Goal: Task Accomplishment & Management: Use online tool/utility

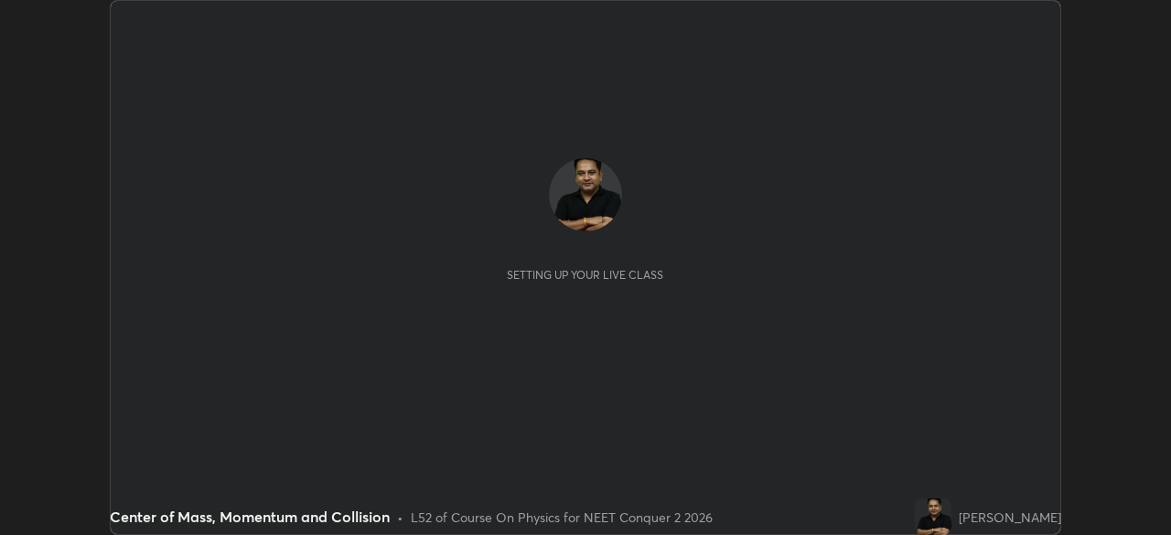
scroll to position [535, 1171]
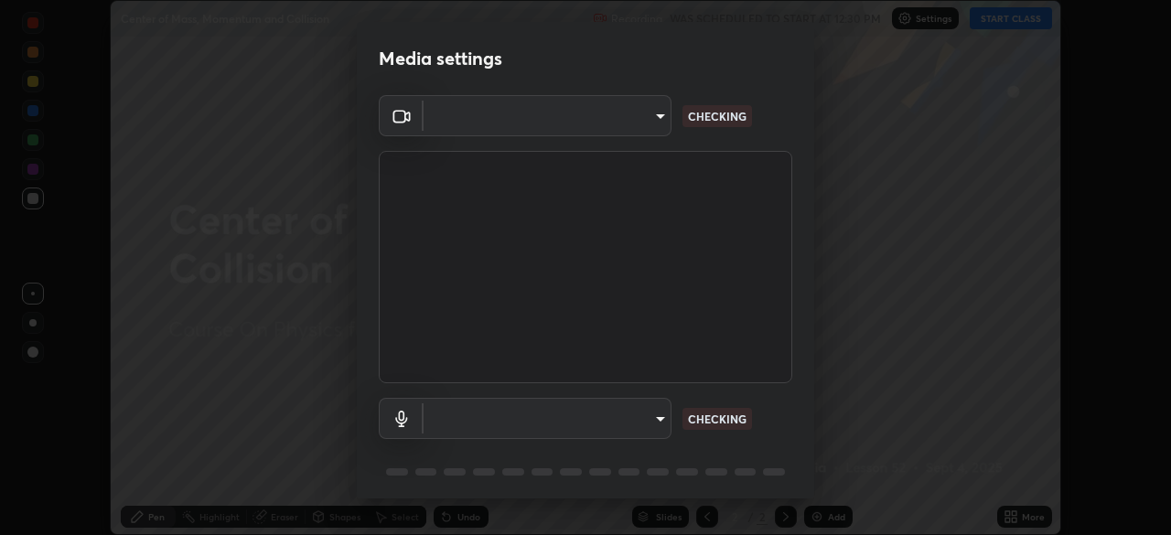
type input "718deecf834a2402e9859888758a2701a1d92989cf10273566d2a6ce3300f65d"
click at [637, 420] on body "Erase all Center of Mass, Momentum and Collision Recording WAS SCHEDULED TO STA…" at bounding box center [585, 267] width 1171 height 535
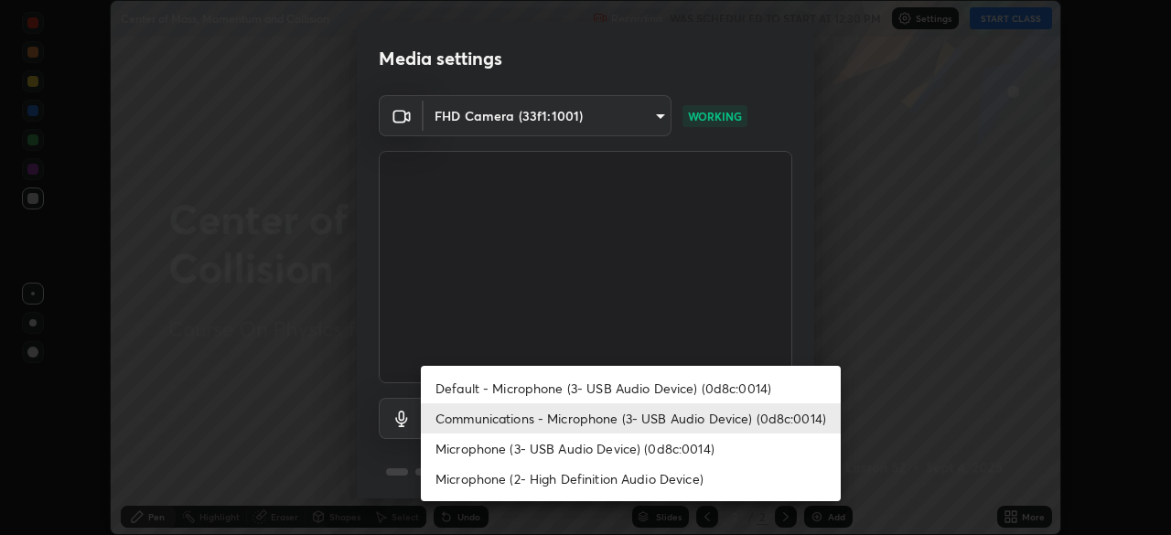
click at [622, 478] on li "Microphone (2- High Definition Audio Device)" at bounding box center [631, 479] width 420 height 30
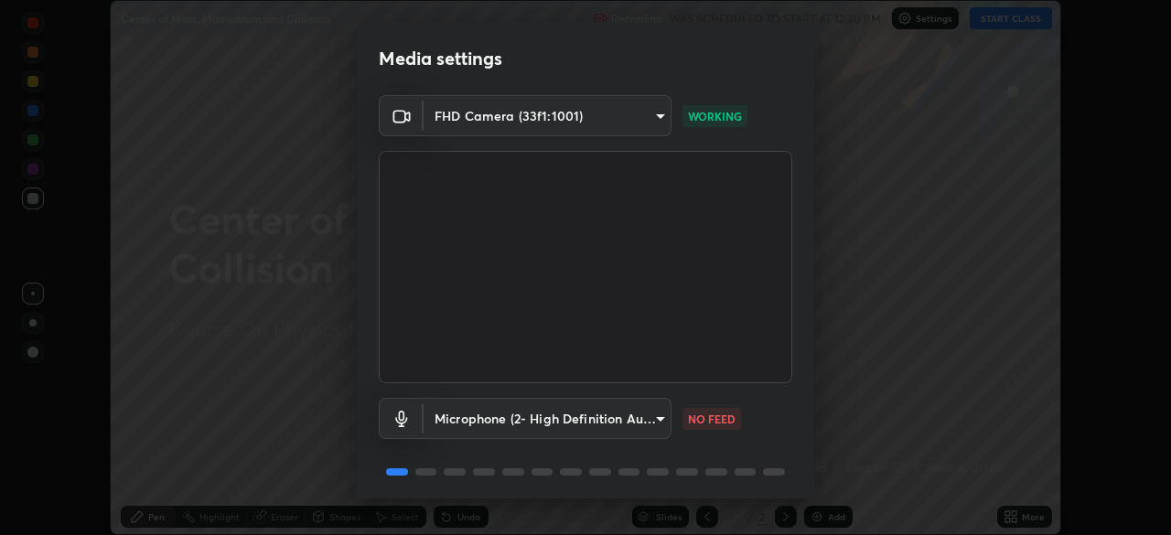
click at [626, 420] on body "Erase all Center of Mass, Momentum and Collision Recording WAS SCHEDULED TO STA…" at bounding box center [585, 267] width 1171 height 535
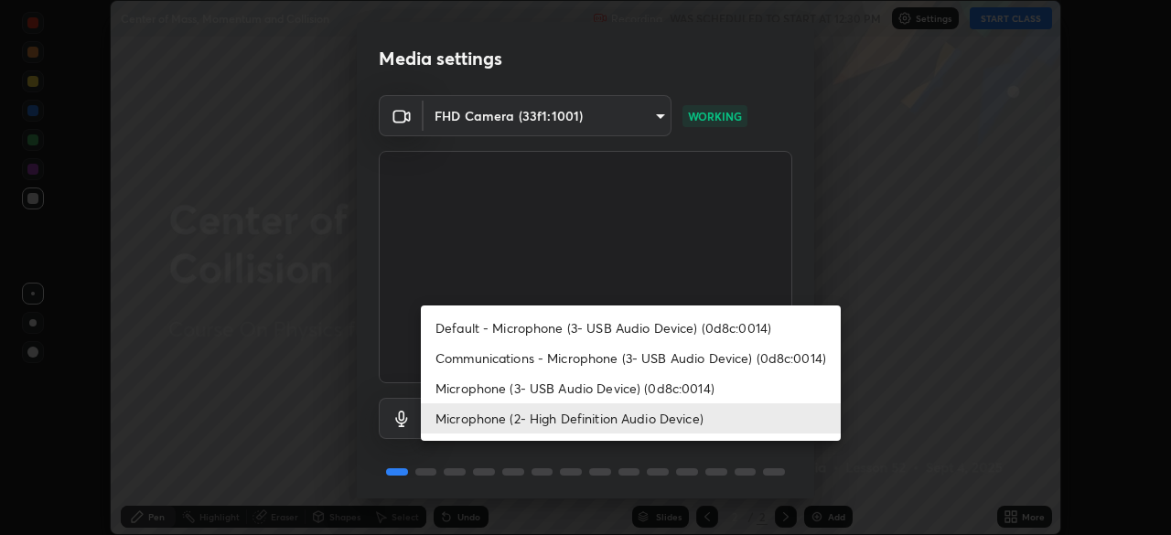
click at [634, 388] on li "Microphone (3- USB Audio Device) (0d8c:0014)" at bounding box center [631, 388] width 420 height 30
type input "a75359b4f40e144b74a4853d299cb10942348b3e6b3f88c79c501693e4cedbc6"
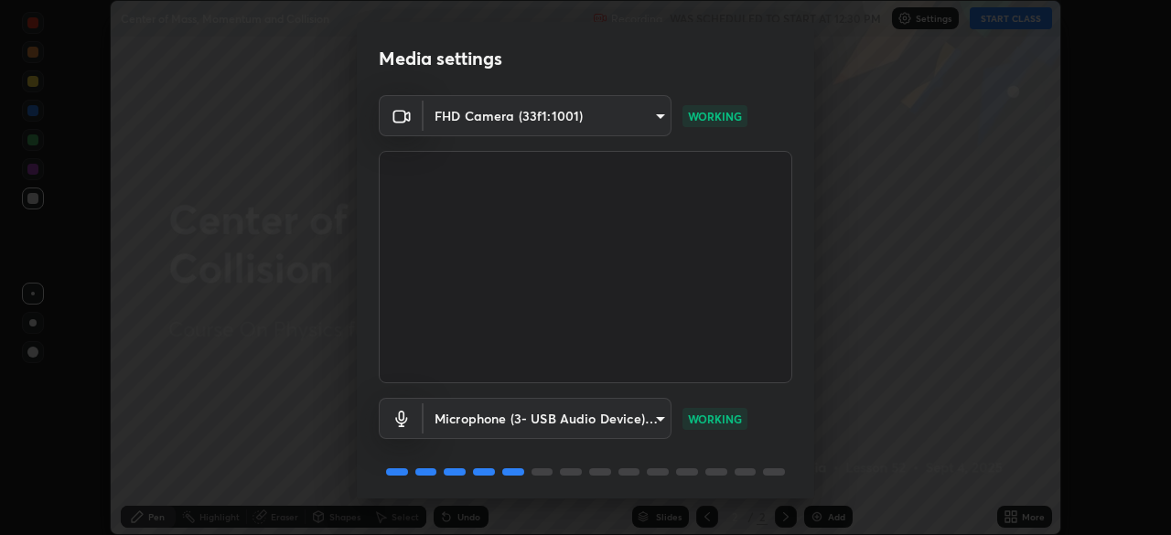
scroll to position [64, 0]
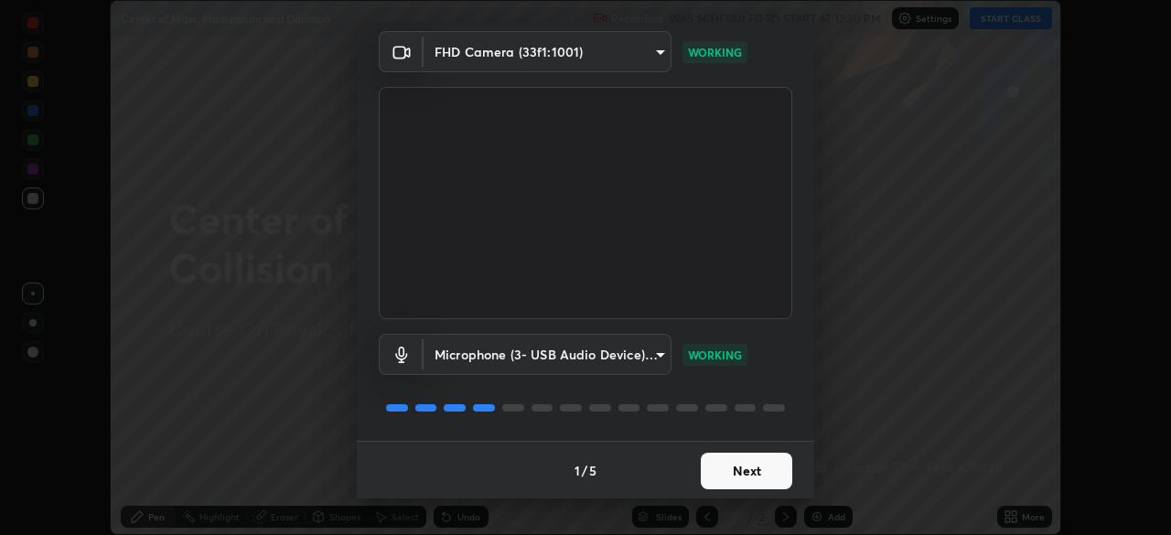
click at [742, 465] on button "Next" at bounding box center [747, 471] width 92 height 37
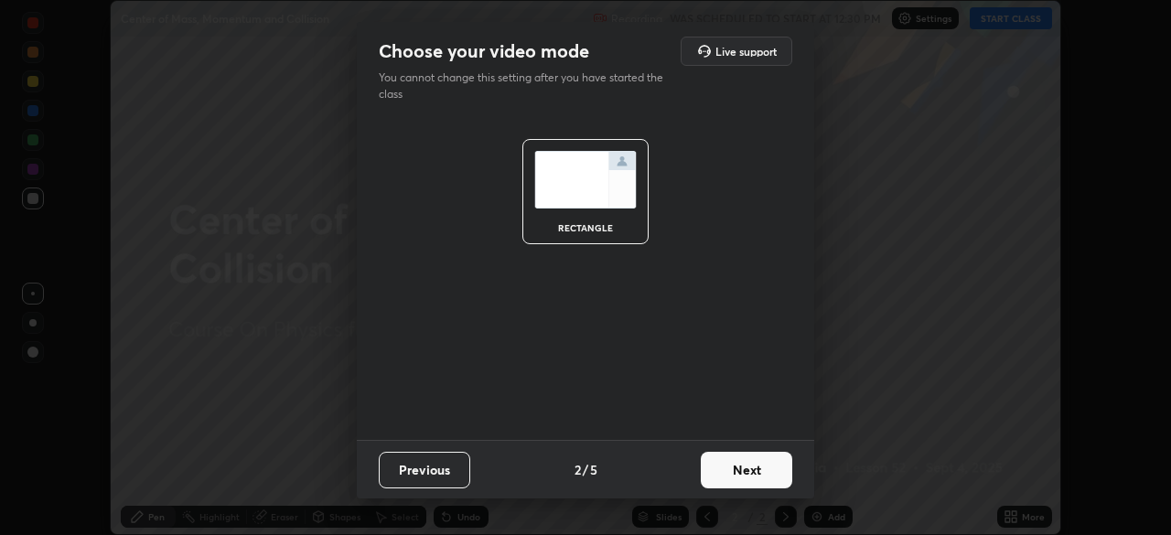
scroll to position [0, 0]
click at [749, 453] on button "Next" at bounding box center [747, 470] width 92 height 37
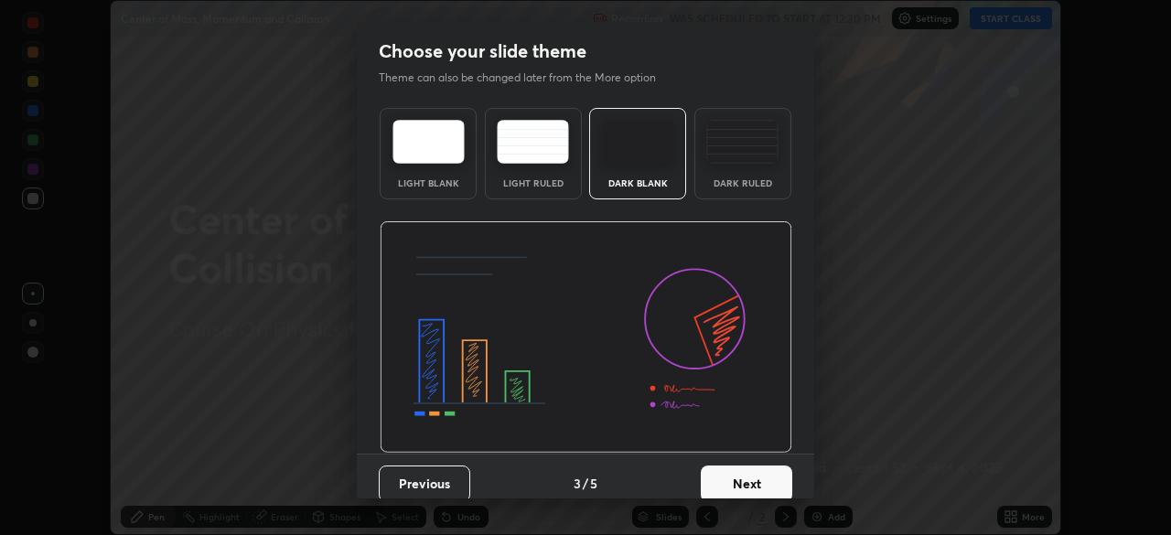
click at [737, 478] on button "Next" at bounding box center [747, 484] width 92 height 37
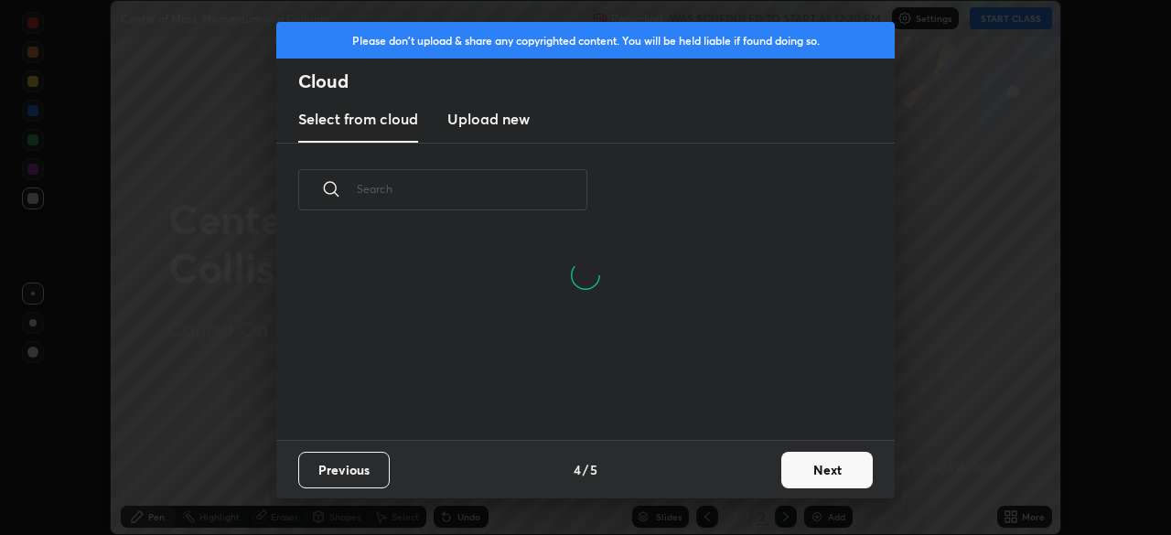
click at [504, 124] on h3 "Upload new" at bounding box center [488, 119] width 82 height 22
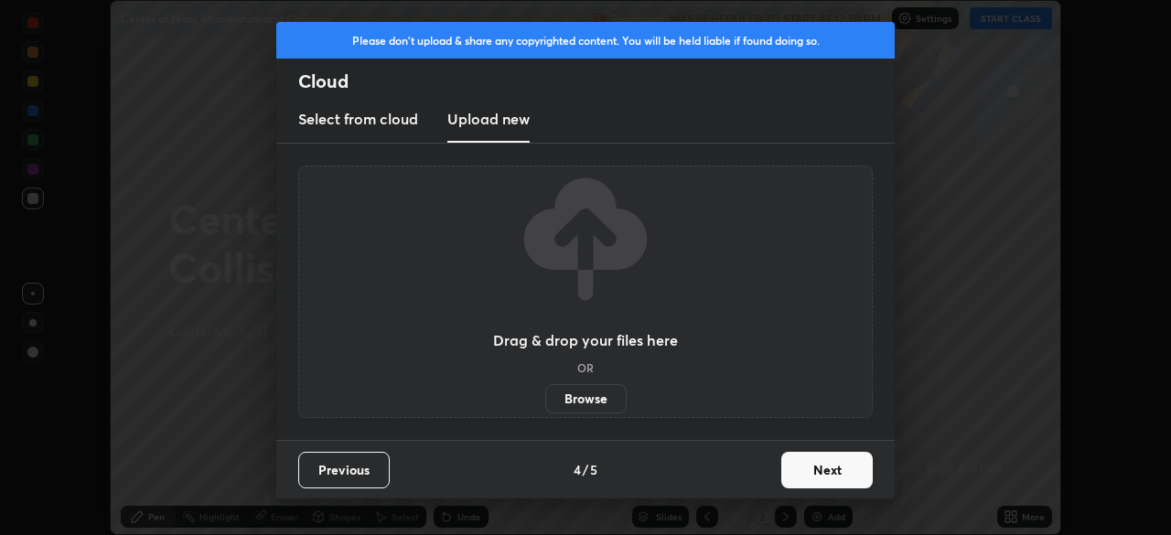
click at [593, 404] on label "Browse" at bounding box center [585, 398] width 81 height 29
click at [545, 404] on input "Browse" at bounding box center [545, 398] width 0 height 29
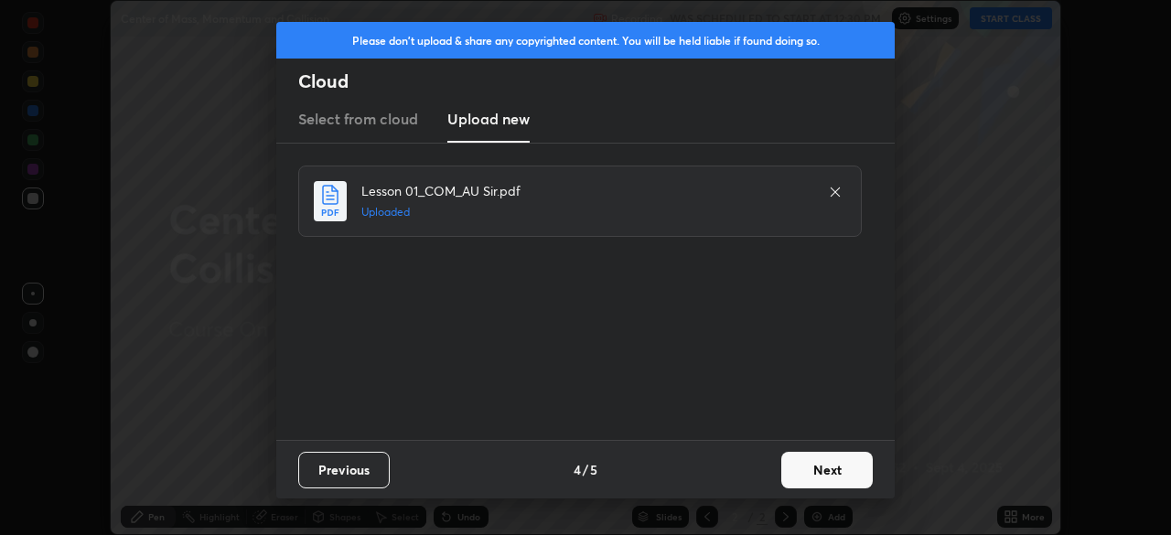
click at [825, 474] on button "Next" at bounding box center [828, 470] width 92 height 37
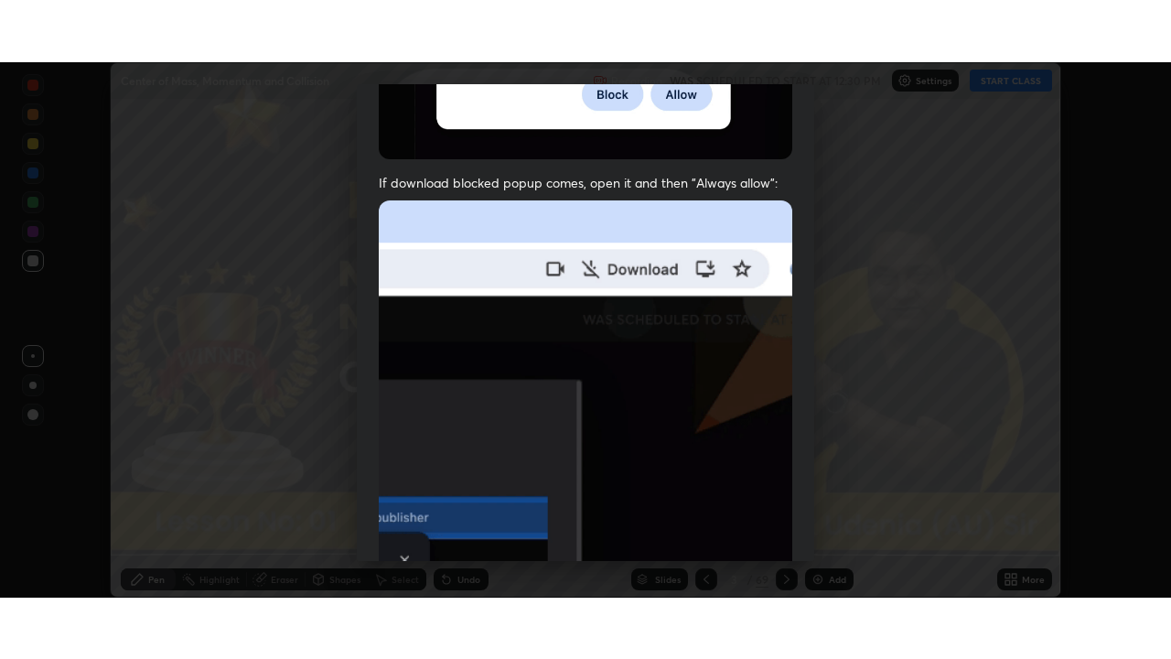
scroll to position [437, 0]
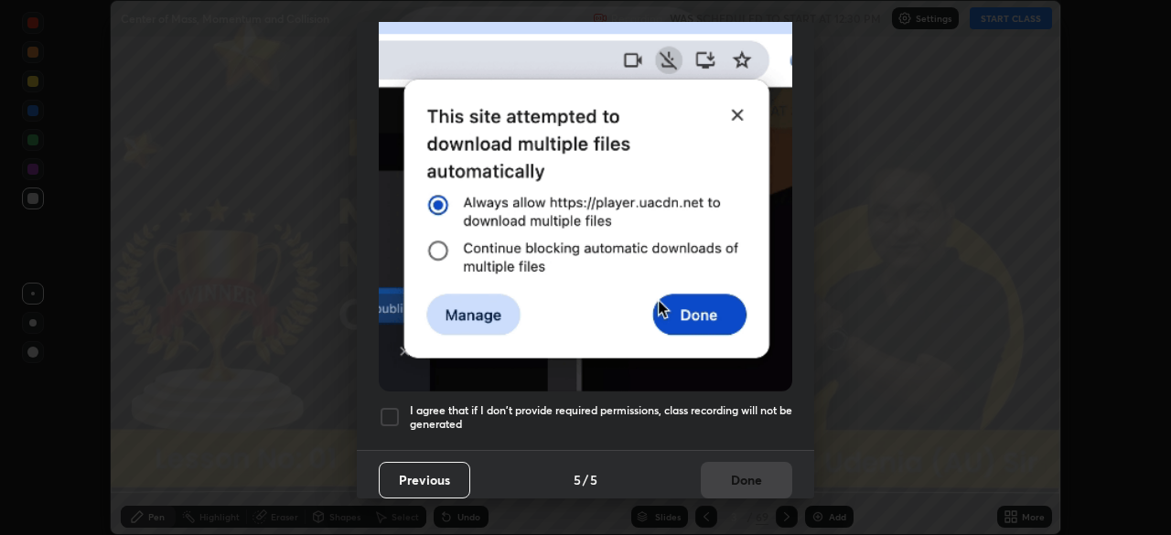
click at [394, 408] on div at bounding box center [390, 417] width 22 height 22
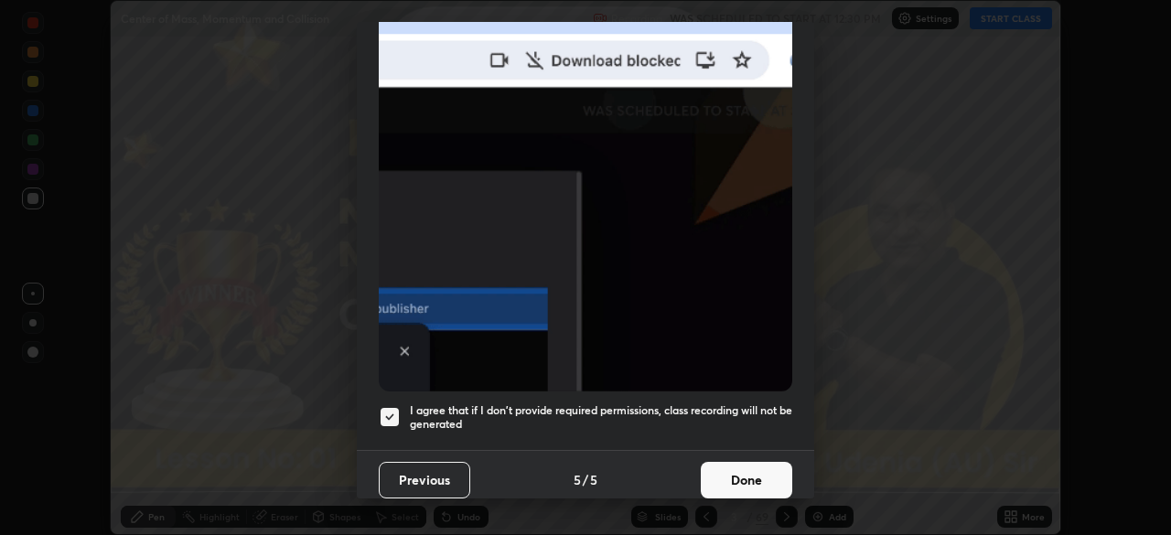
click at [742, 464] on button "Done" at bounding box center [747, 480] width 92 height 37
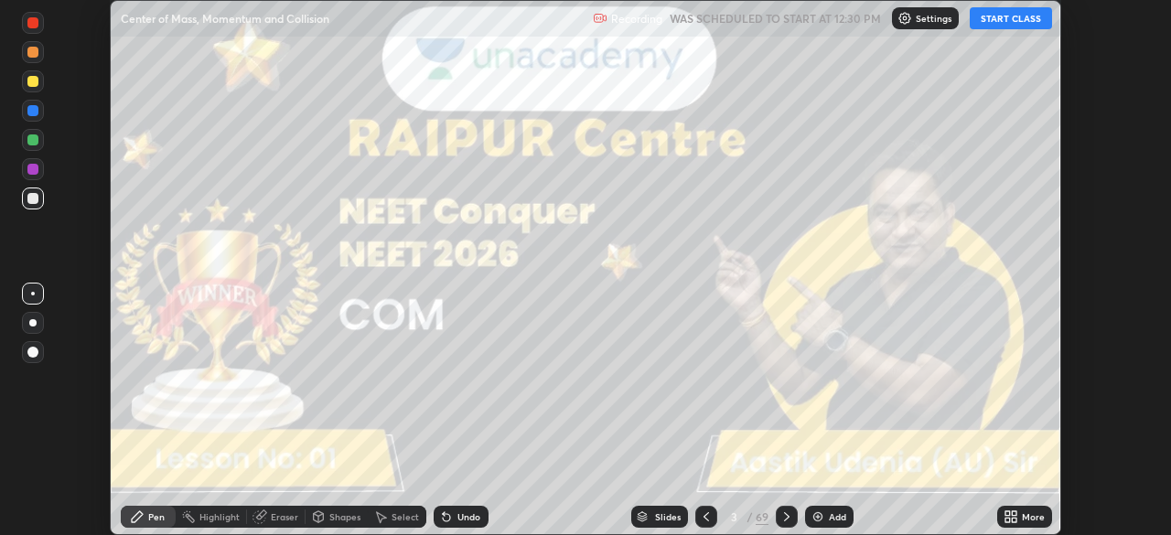
click at [1015, 518] on icon at bounding box center [1011, 517] width 15 height 15
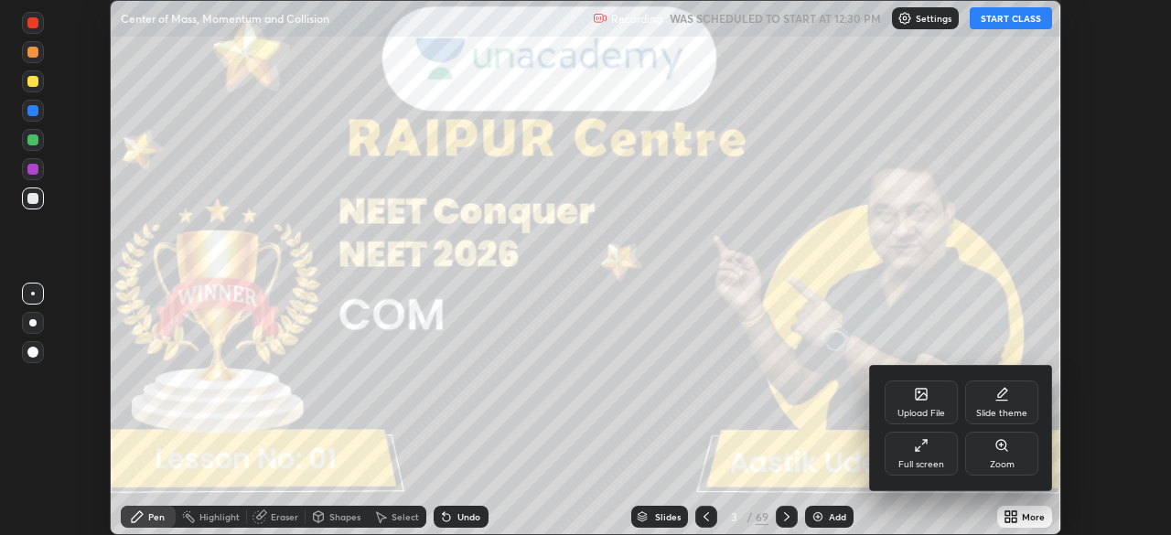
click at [922, 448] on icon at bounding box center [921, 445] width 15 height 15
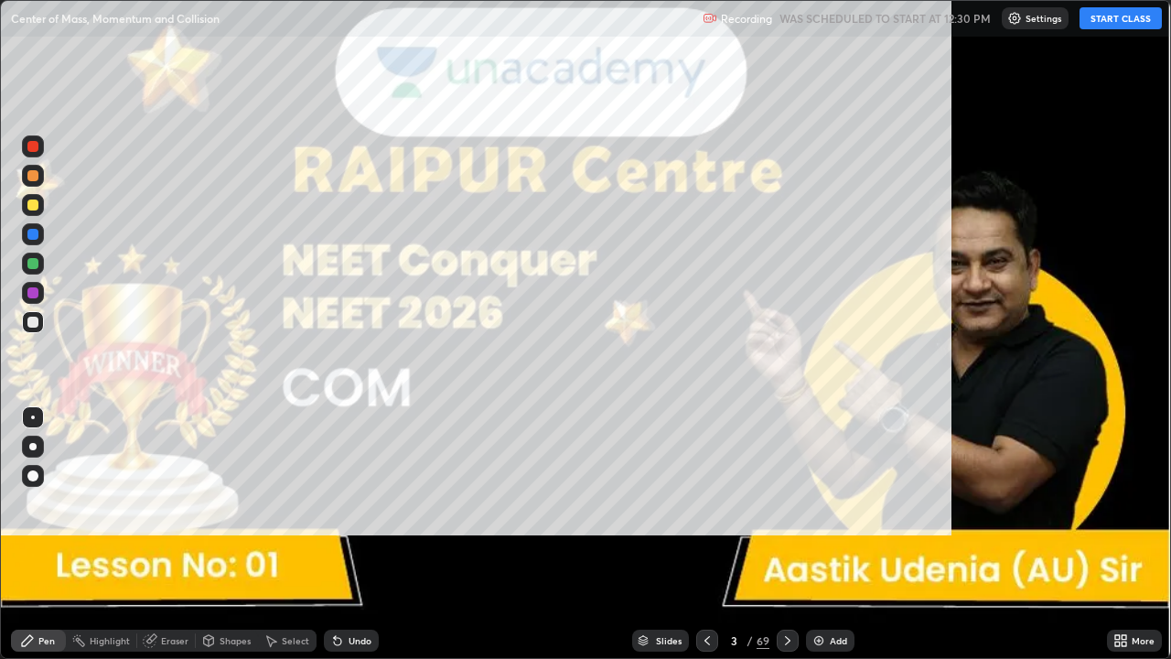
scroll to position [659, 1171]
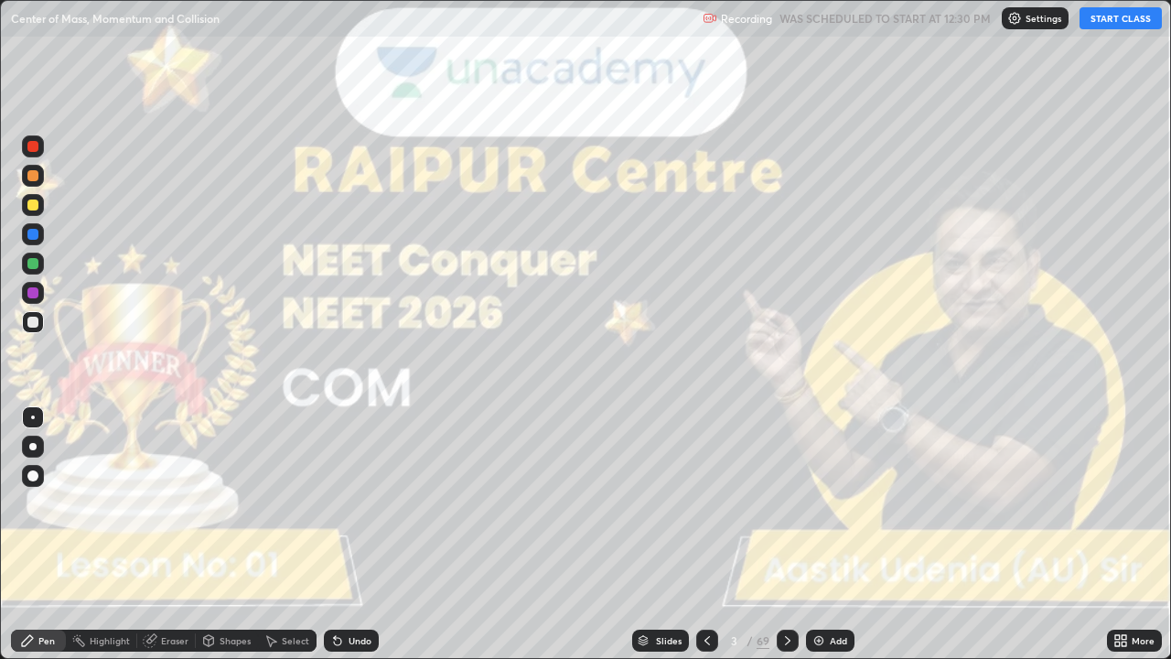
click at [1117, 22] on button "START CLASS" at bounding box center [1121, 18] width 82 height 22
click at [41, 454] on div at bounding box center [33, 447] width 22 height 22
click at [785, 534] on icon at bounding box center [788, 640] width 15 height 15
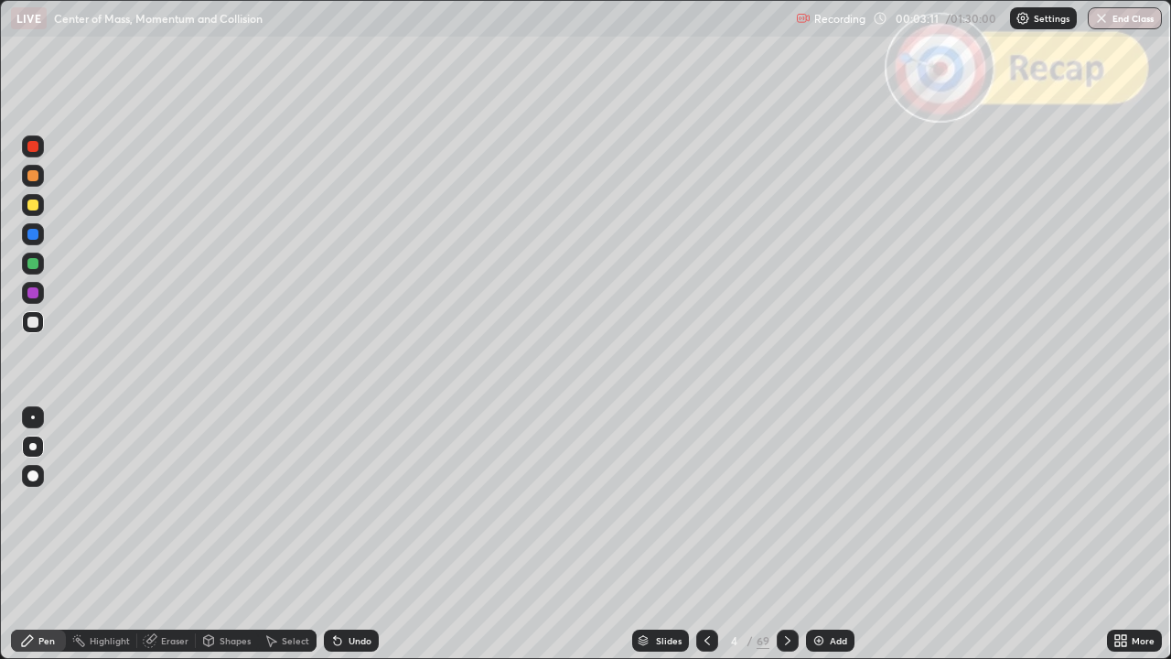
click at [787, 534] on icon at bounding box center [787, 640] width 5 height 9
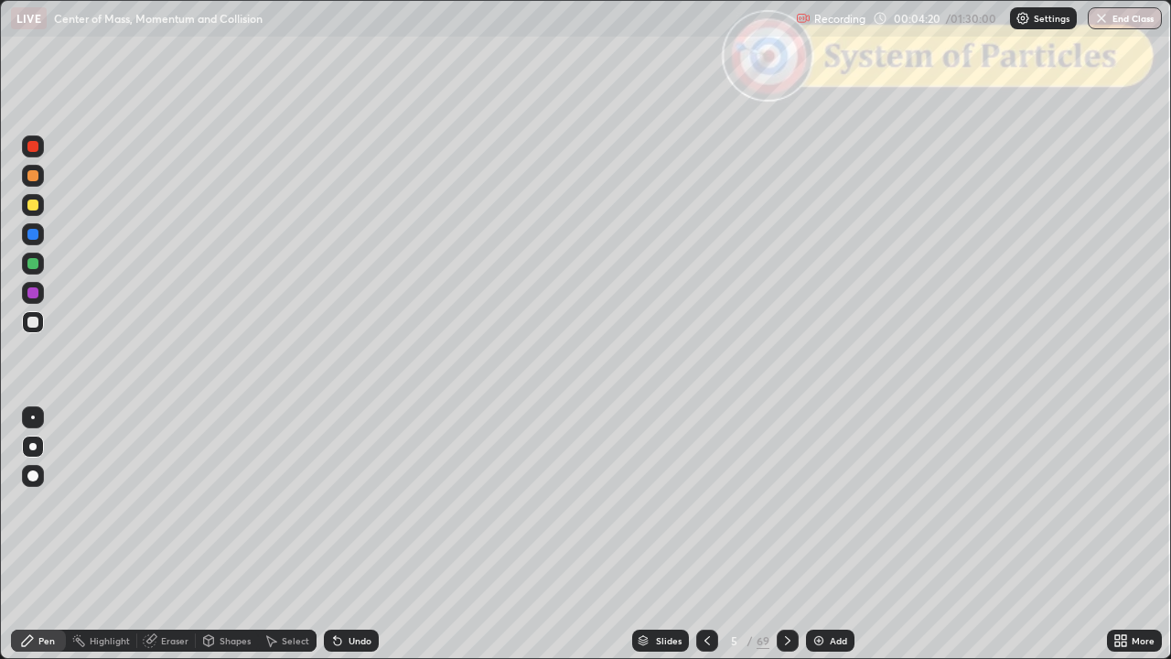
click at [787, 534] on icon at bounding box center [788, 640] width 15 height 15
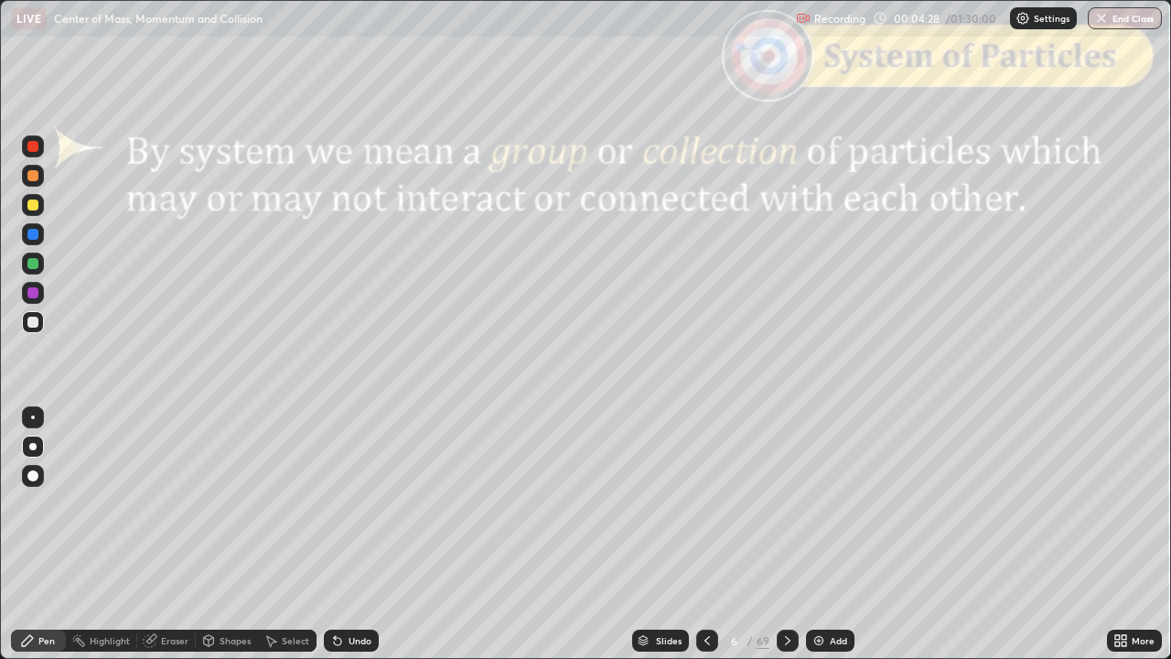
click at [231, 534] on div "Shapes" at bounding box center [227, 641] width 62 height 22
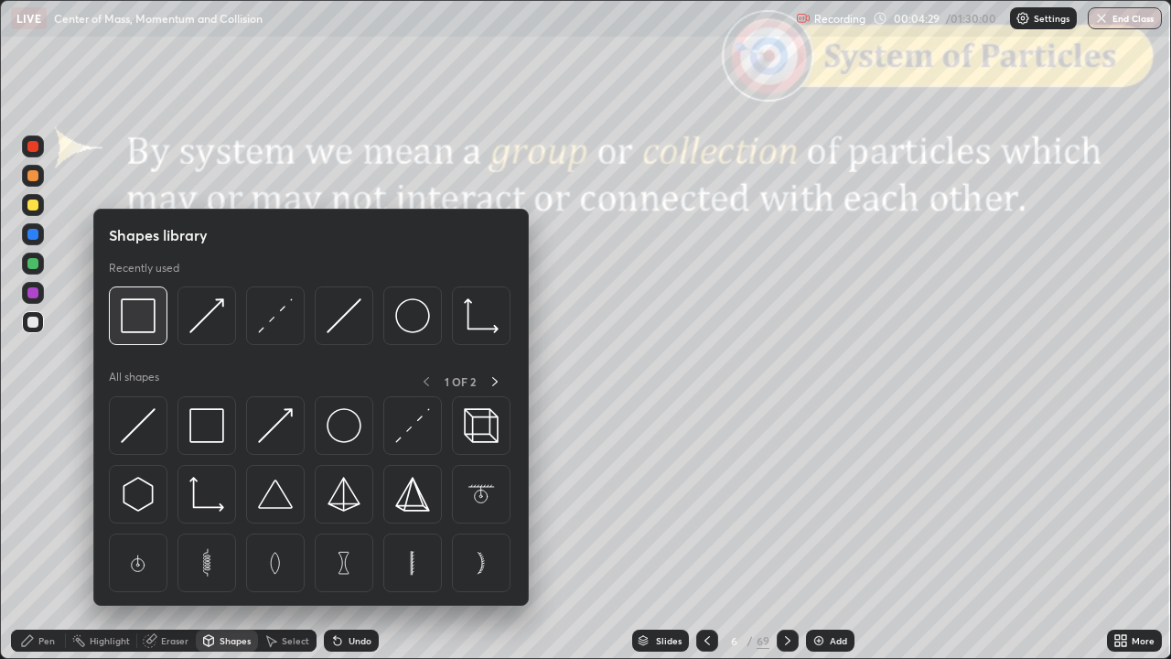
click at [140, 322] on img at bounding box center [138, 315] width 35 height 35
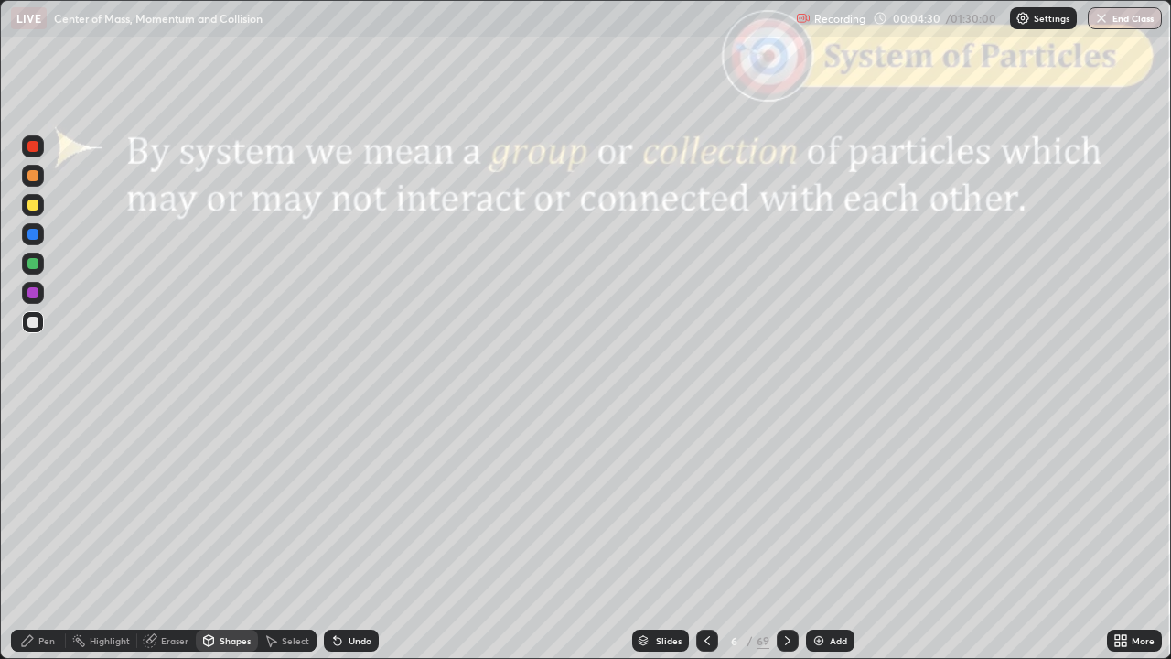
click at [32, 153] on div at bounding box center [33, 146] width 22 height 22
click at [787, 534] on icon at bounding box center [788, 640] width 15 height 15
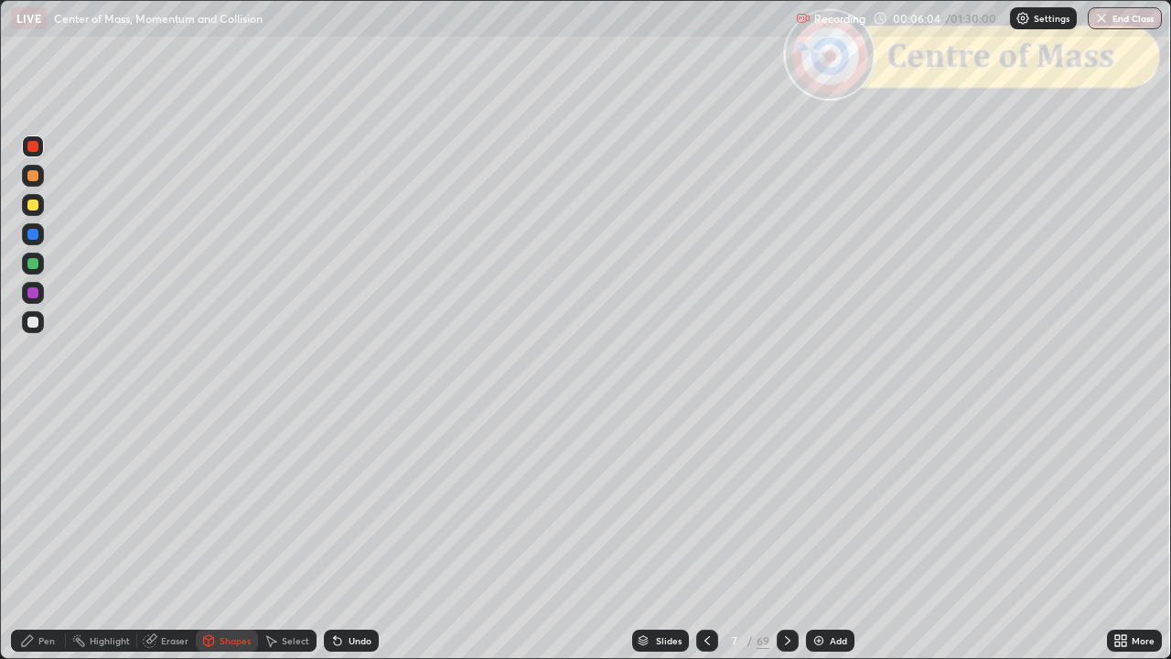
click at [49, 534] on div "Pen" at bounding box center [46, 640] width 16 height 9
click at [32, 329] on div at bounding box center [33, 322] width 22 height 22
click at [790, 534] on icon at bounding box center [788, 640] width 15 height 15
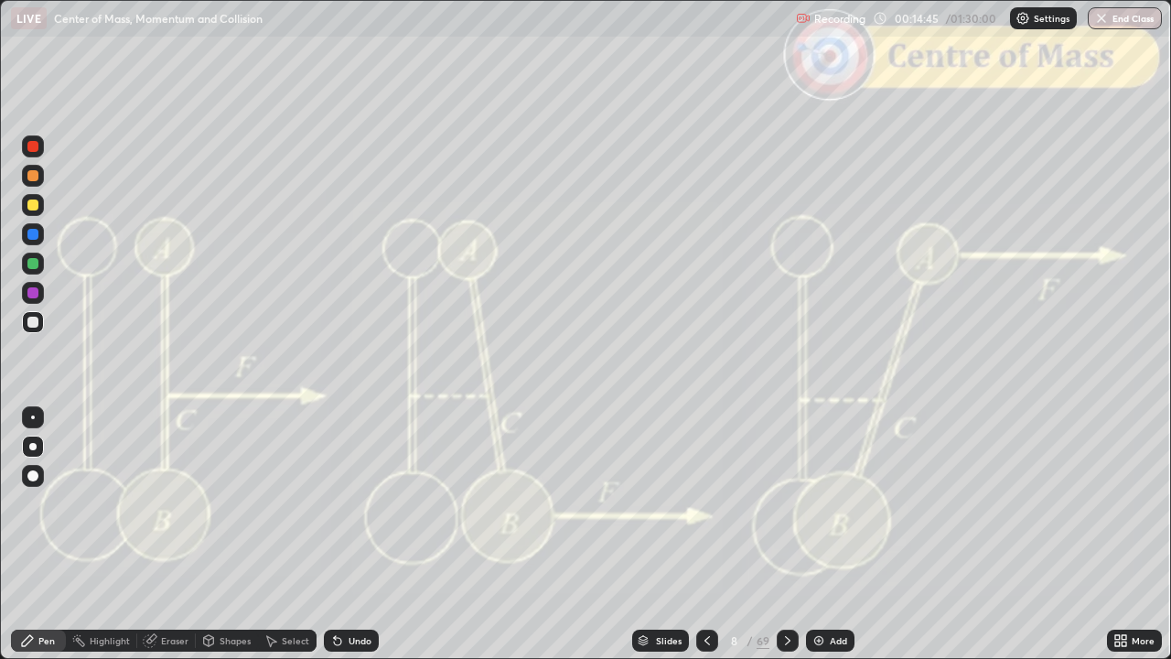
click at [703, 534] on icon at bounding box center [707, 640] width 15 height 15
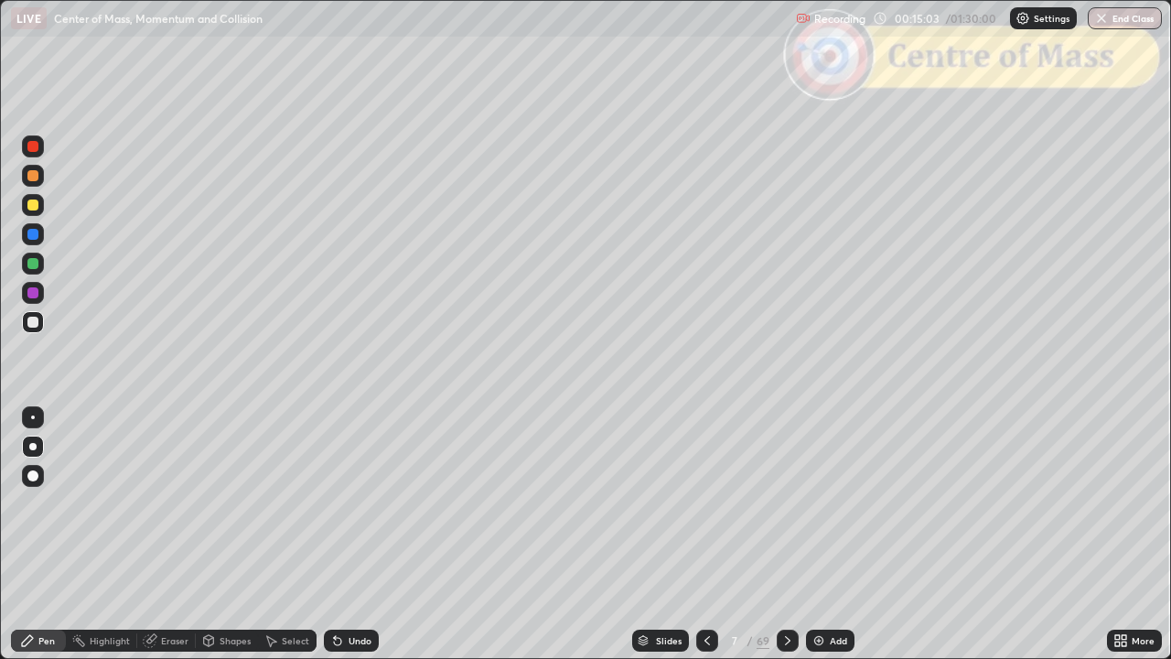
click at [350, 534] on div "Undo" at bounding box center [351, 641] width 55 height 22
click at [350, 534] on div "Undo" at bounding box center [360, 640] width 23 height 9
click at [786, 534] on icon at bounding box center [788, 640] width 15 height 15
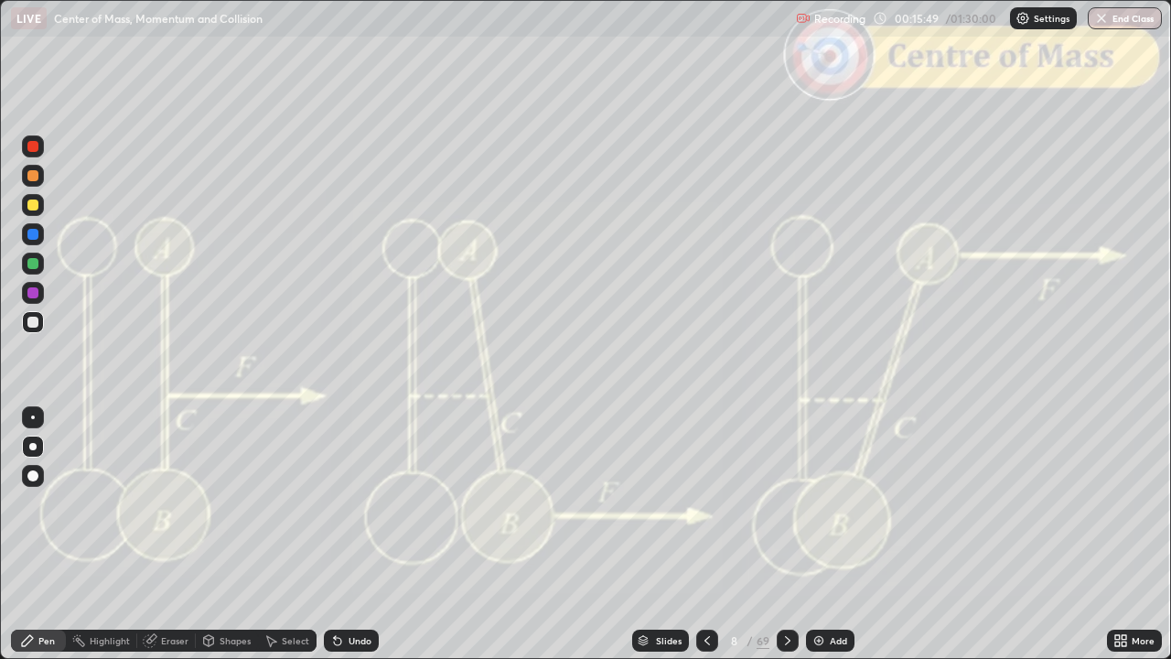
click at [785, 534] on icon at bounding box center [787, 640] width 5 height 9
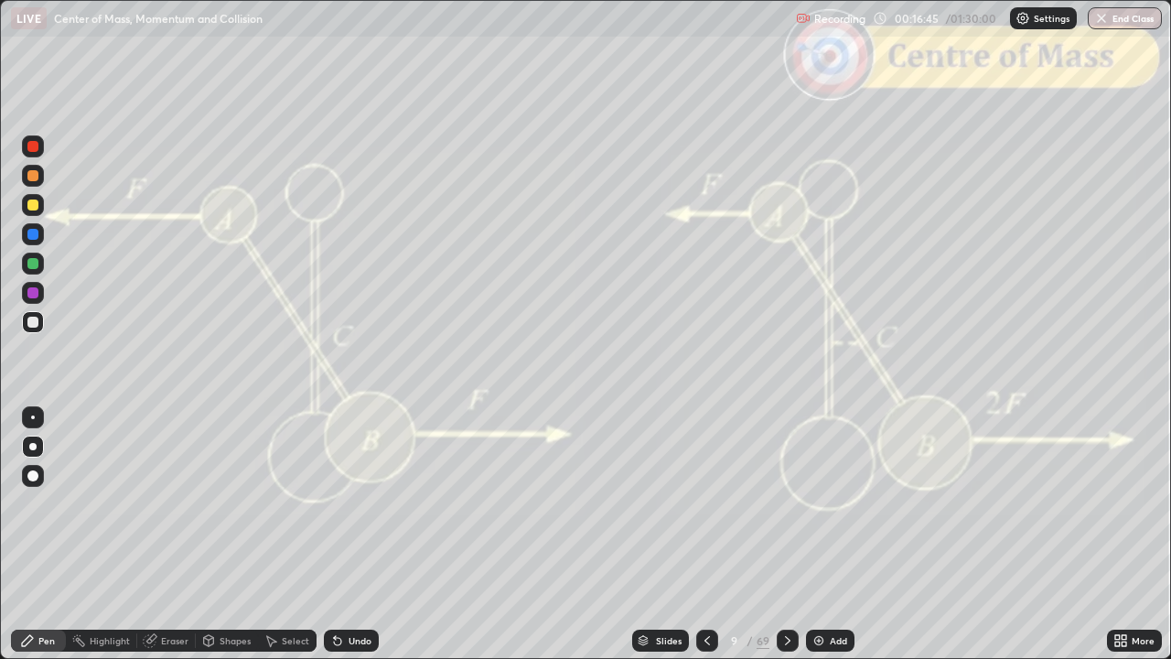
click at [703, 534] on icon at bounding box center [707, 640] width 15 height 15
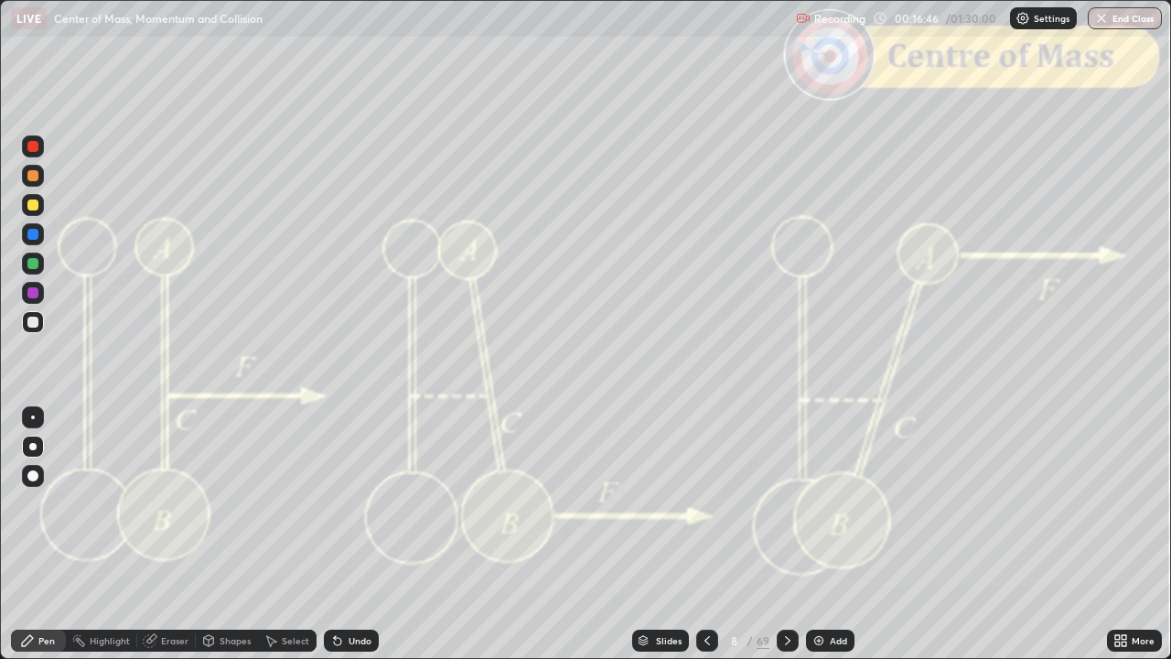
click at [705, 534] on icon at bounding box center [707, 640] width 5 height 9
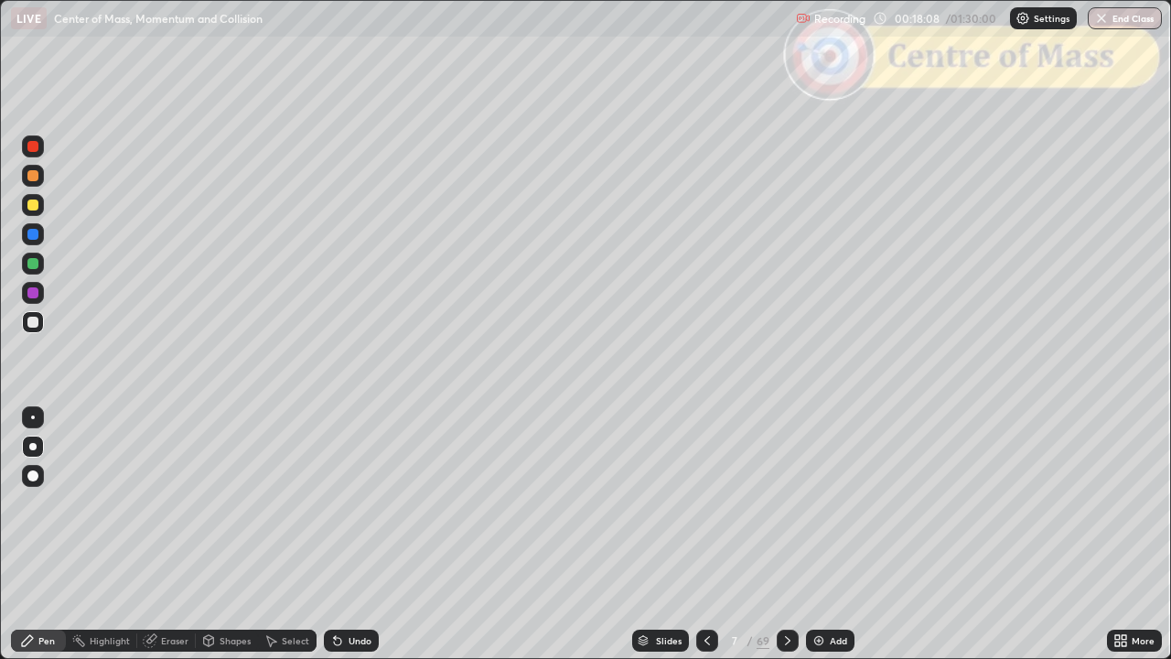
click at [787, 534] on icon at bounding box center [788, 640] width 15 height 15
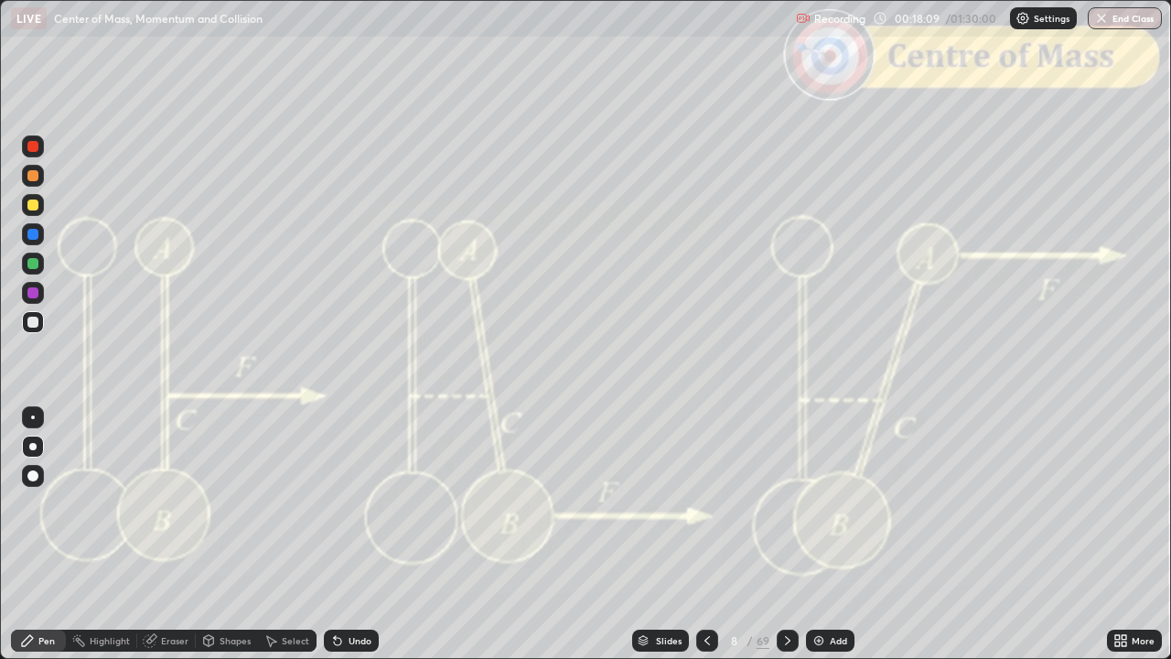
click at [784, 534] on icon at bounding box center [788, 640] width 15 height 15
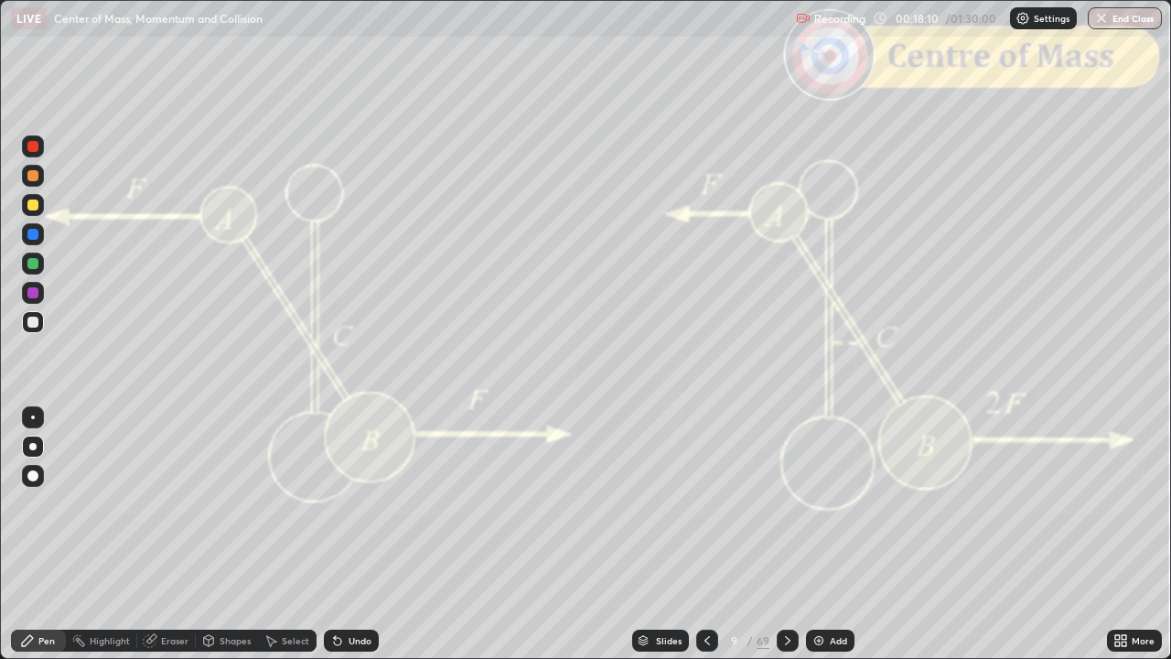
click at [785, 534] on icon at bounding box center [788, 640] width 15 height 15
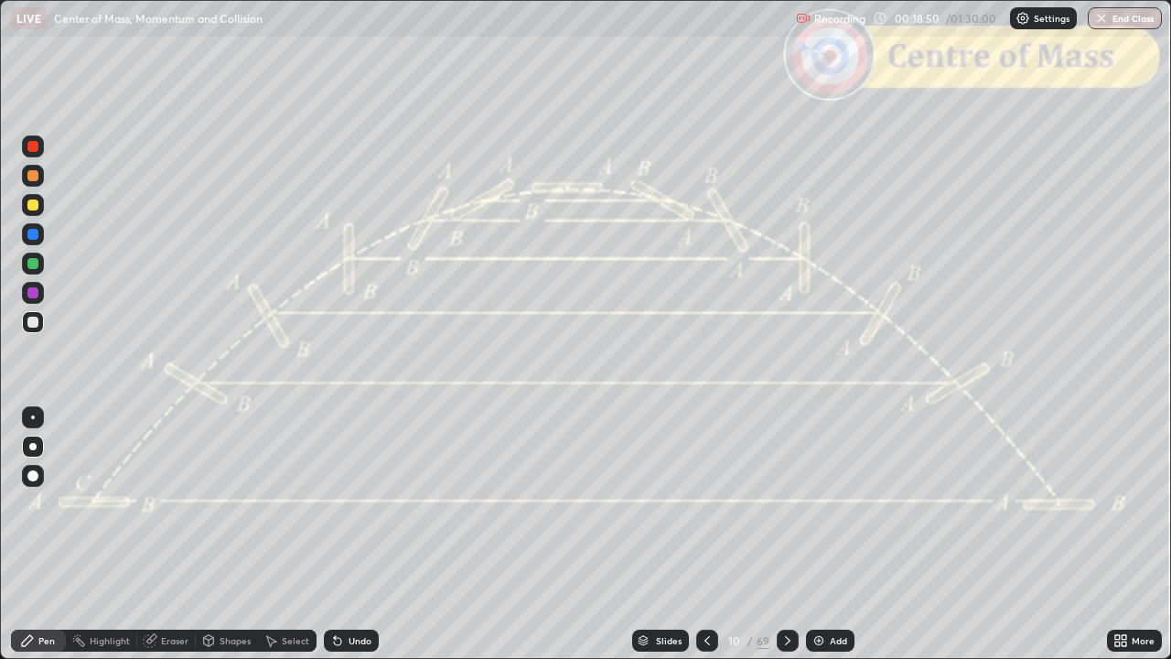
click at [655, 534] on div "Slides" at bounding box center [660, 641] width 57 height 22
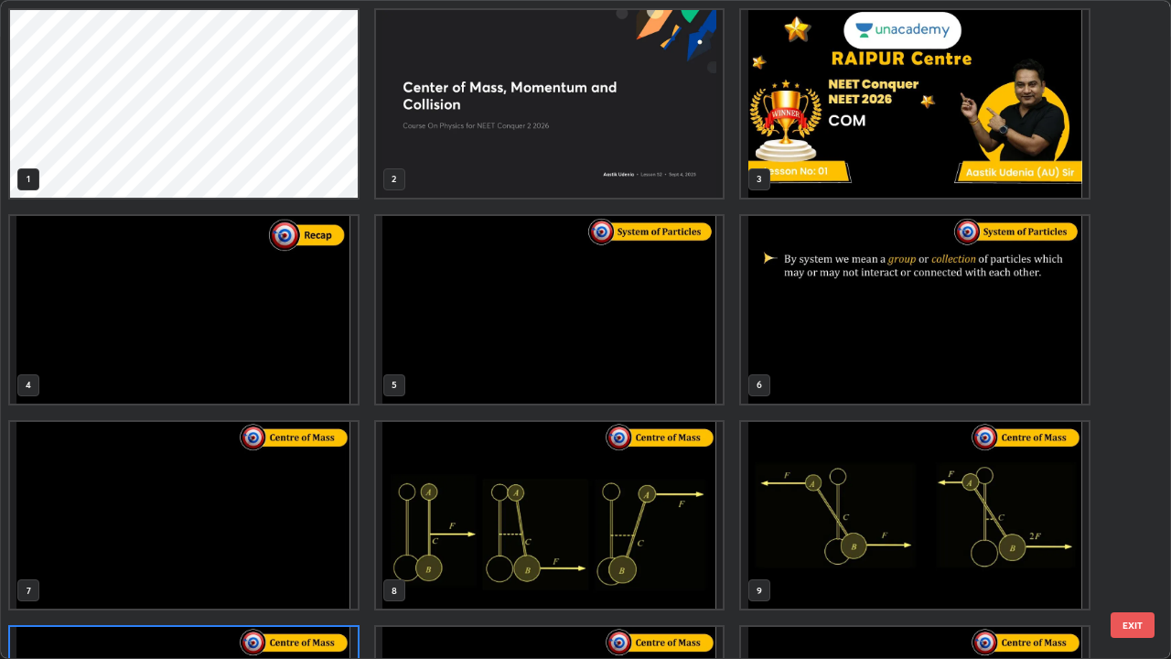
scroll to position [652, 1160]
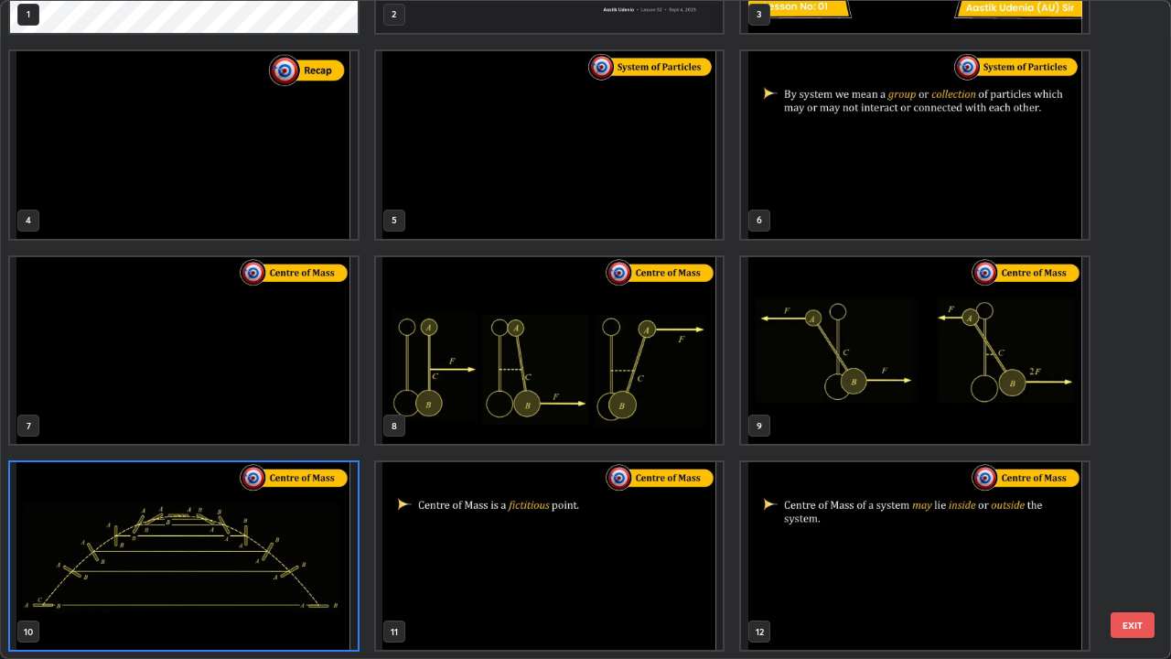
click at [1127, 534] on button "EXIT" at bounding box center [1133, 625] width 44 height 26
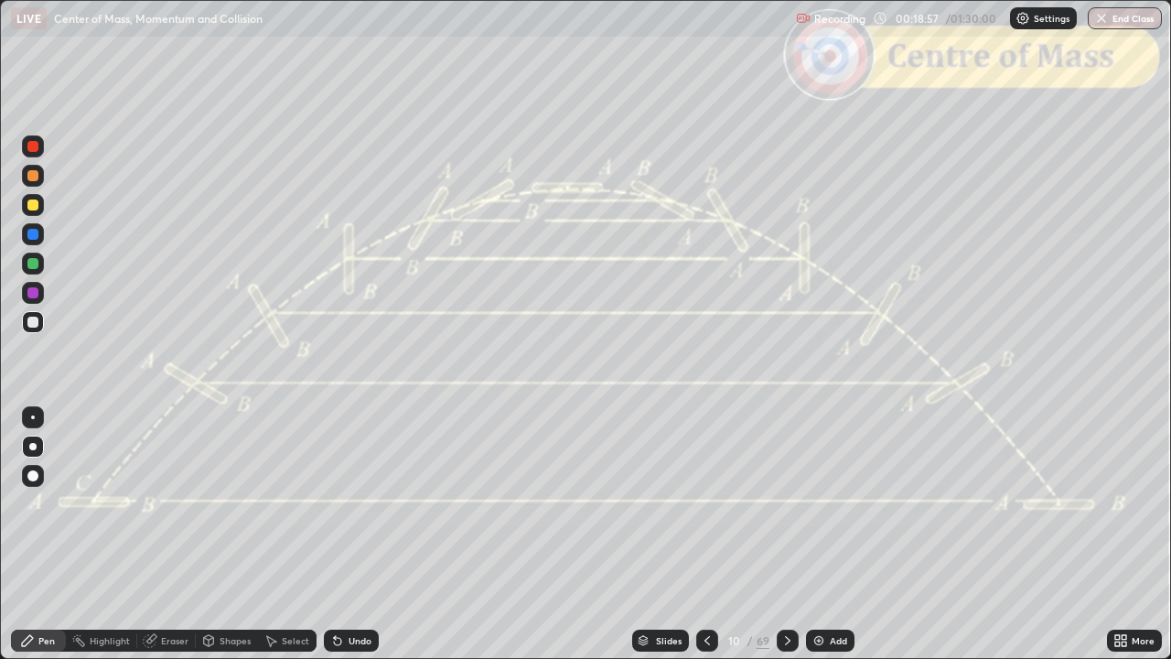
click at [706, 534] on icon at bounding box center [707, 640] width 15 height 15
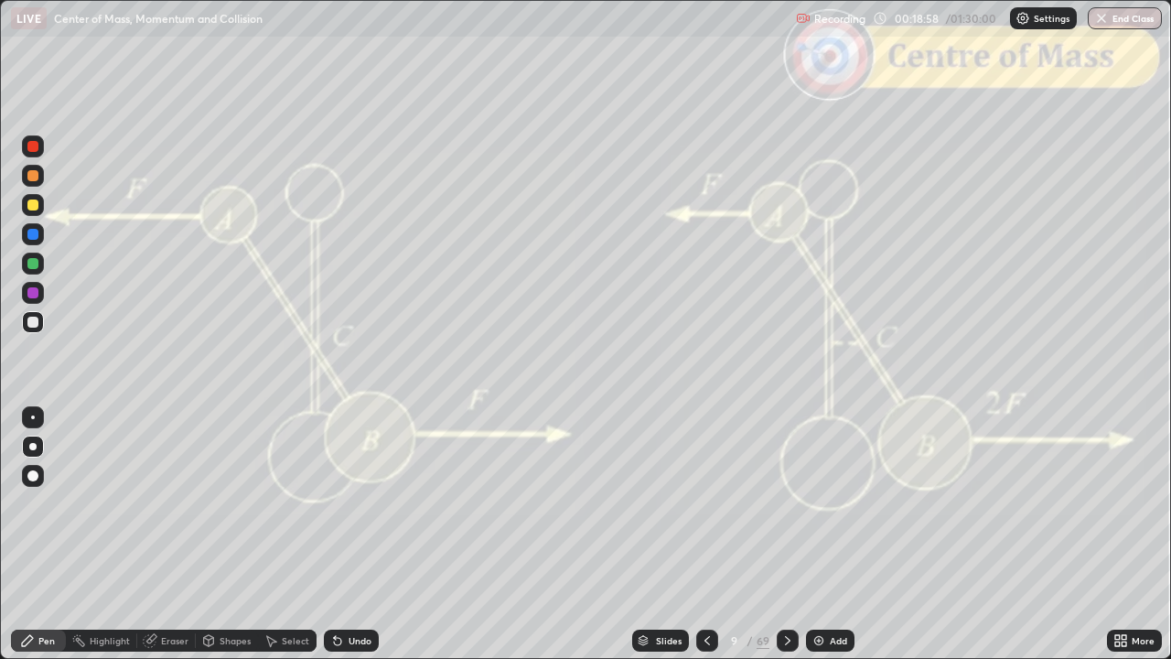
click at [710, 534] on icon at bounding box center [707, 640] width 15 height 15
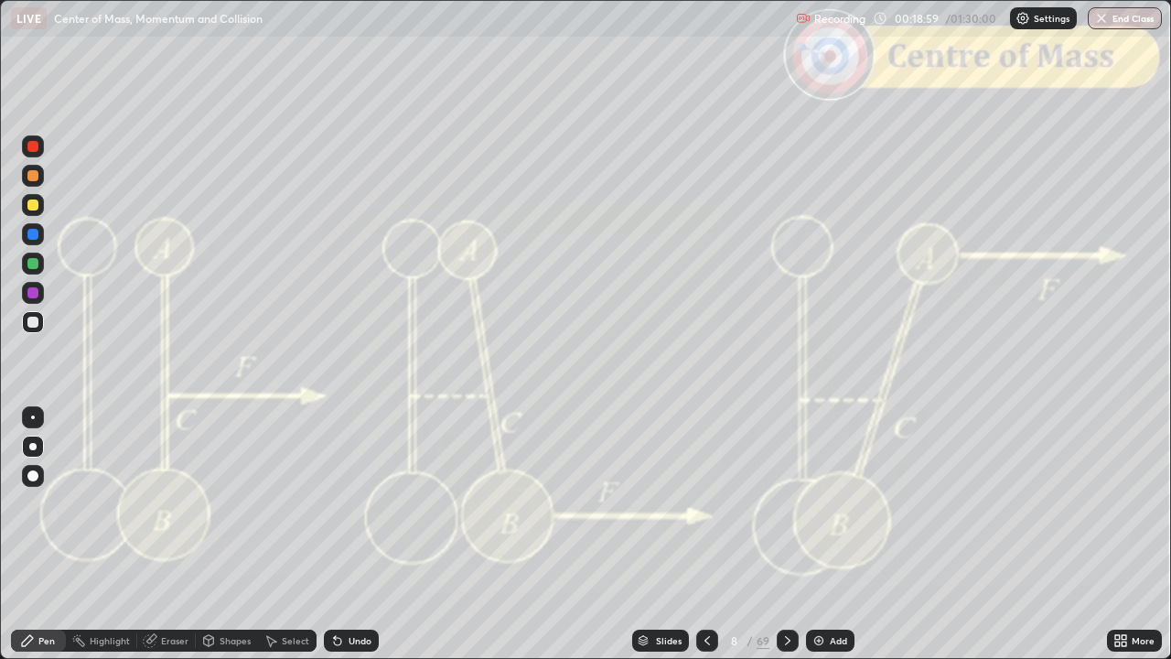
click at [701, 534] on icon at bounding box center [707, 640] width 15 height 15
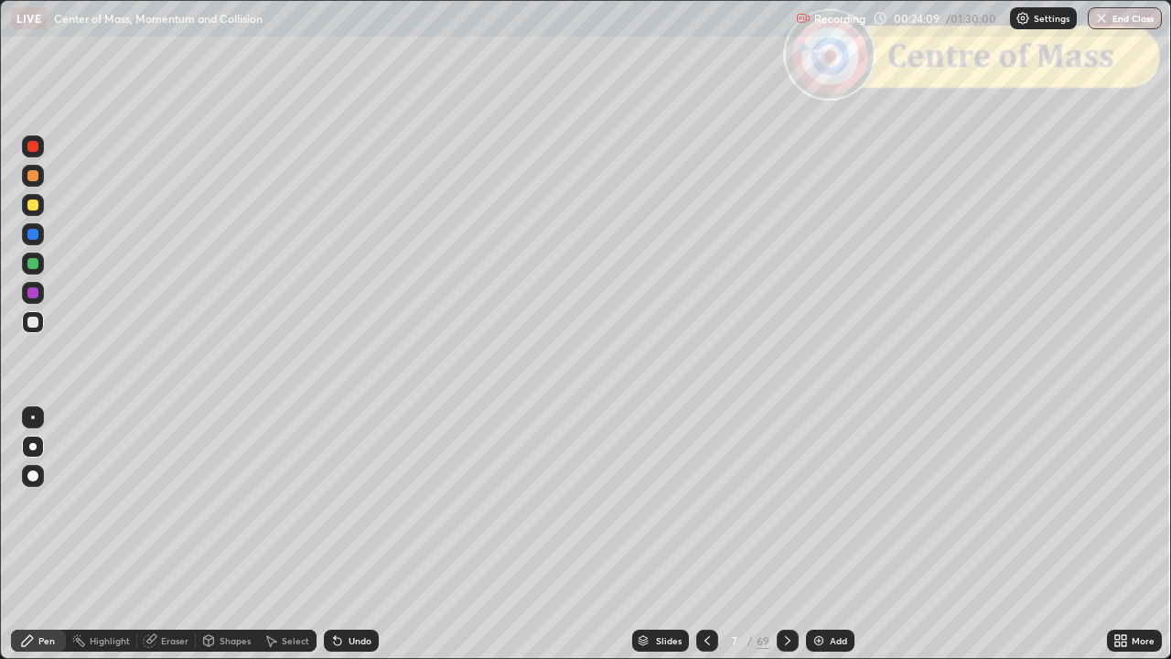
click at [792, 534] on div at bounding box center [788, 641] width 22 height 22
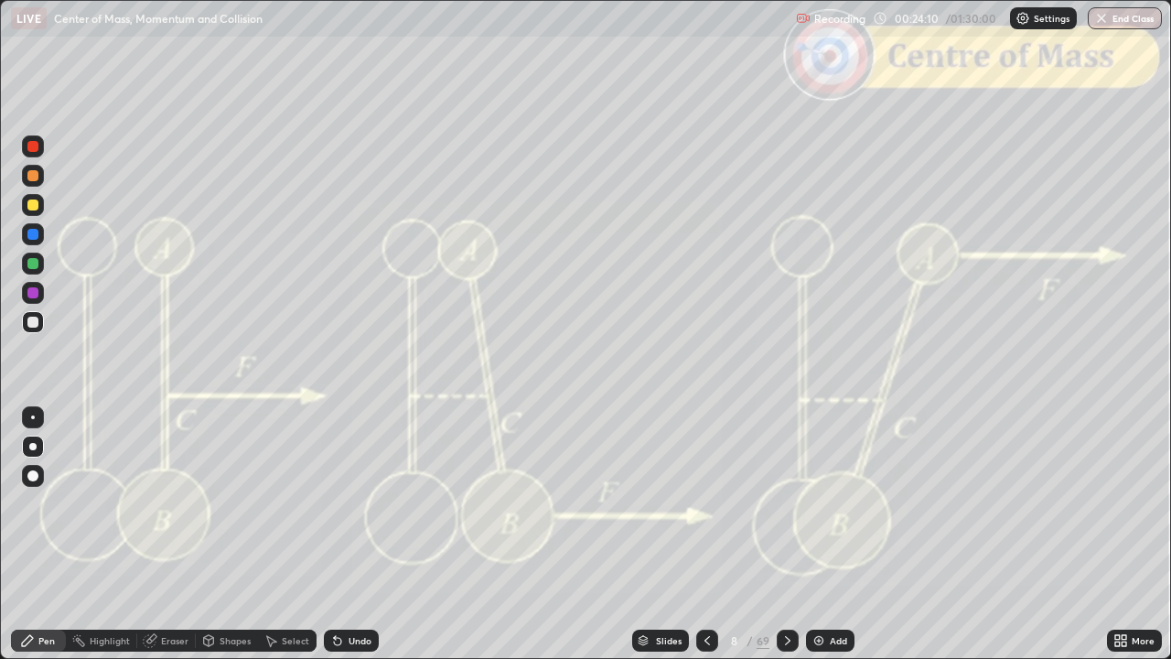
click at [792, 534] on icon at bounding box center [788, 640] width 15 height 15
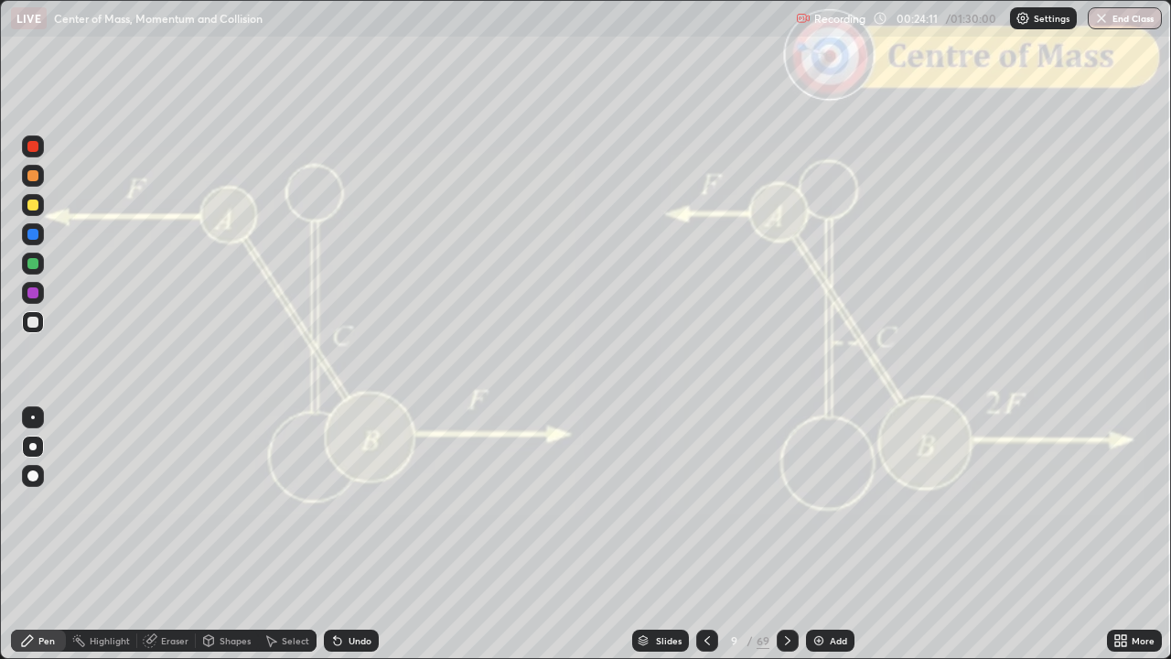
click at [783, 534] on icon at bounding box center [788, 640] width 15 height 15
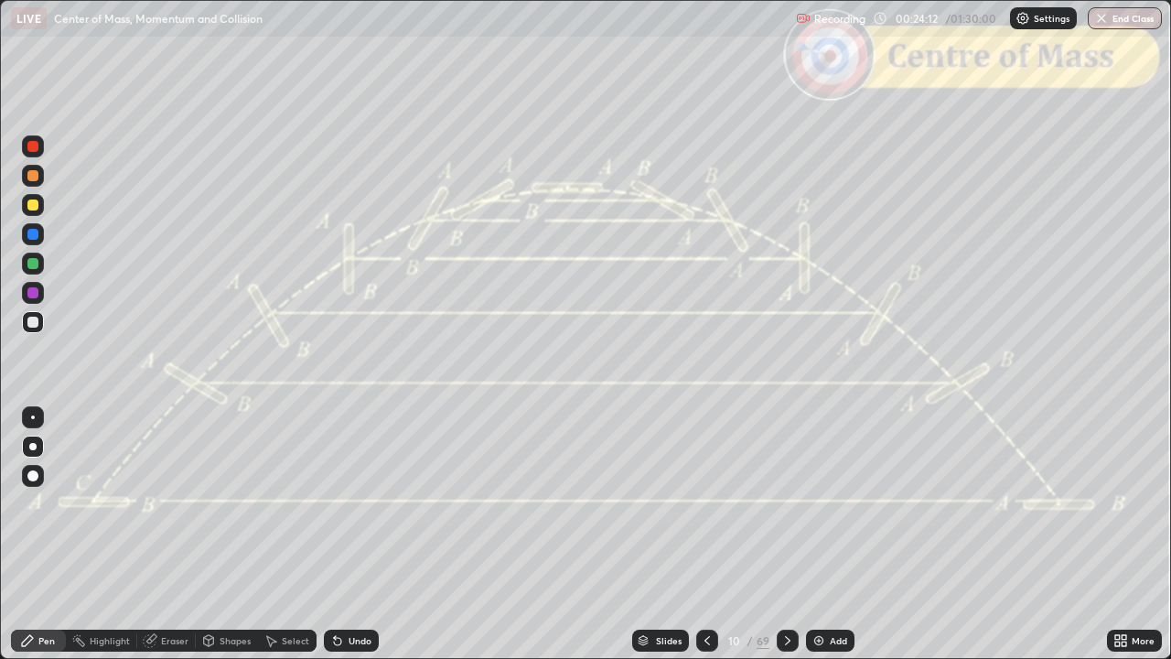
click at [785, 534] on icon at bounding box center [788, 640] width 15 height 15
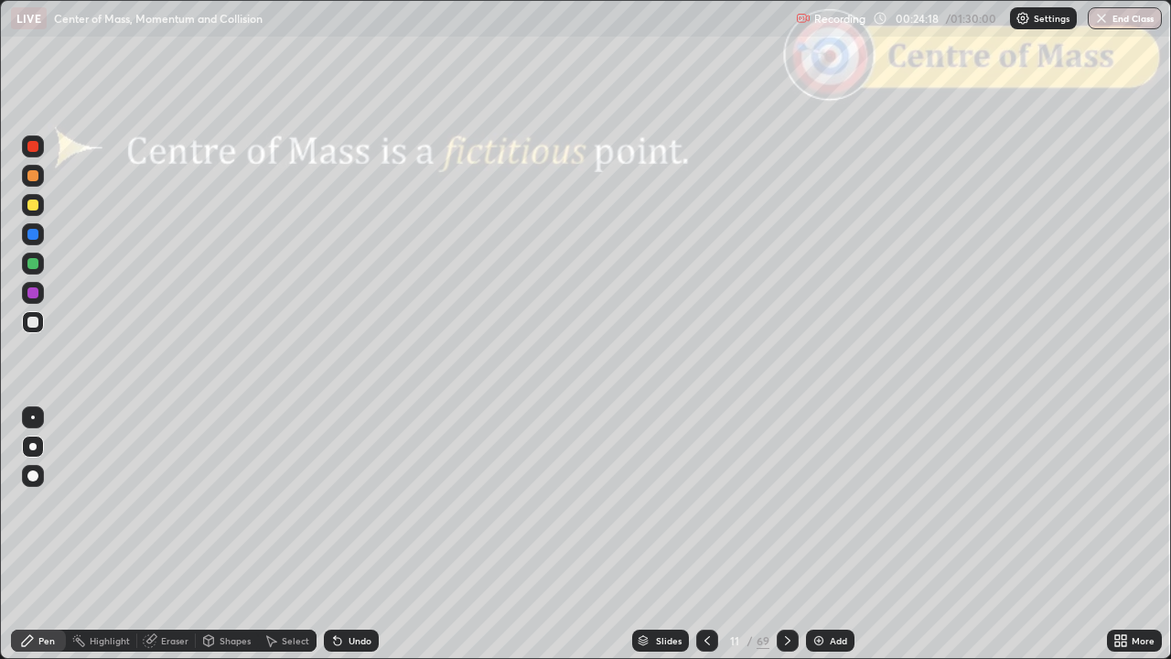
click at [785, 534] on icon at bounding box center [788, 640] width 15 height 15
click at [777, 534] on div at bounding box center [788, 641] width 22 height 22
click at [782, 534] on div at bounding box center [788, 641] width 22 height 22
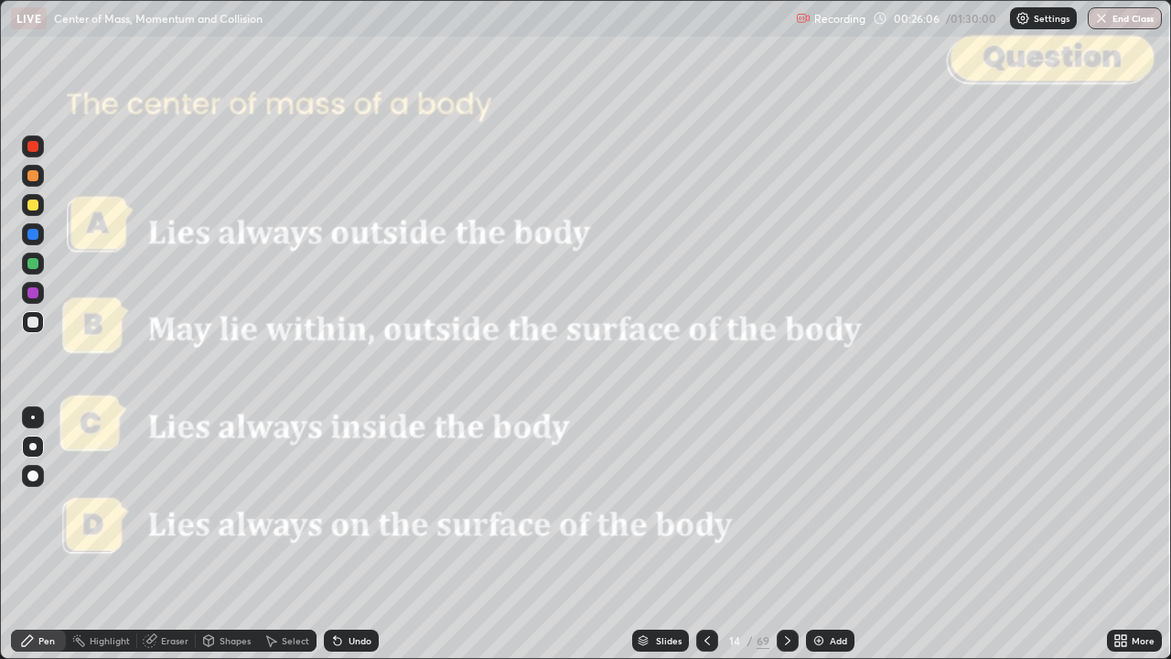
click at [784, 534] on icon at bounding box center [788, 640] width 15 height 15
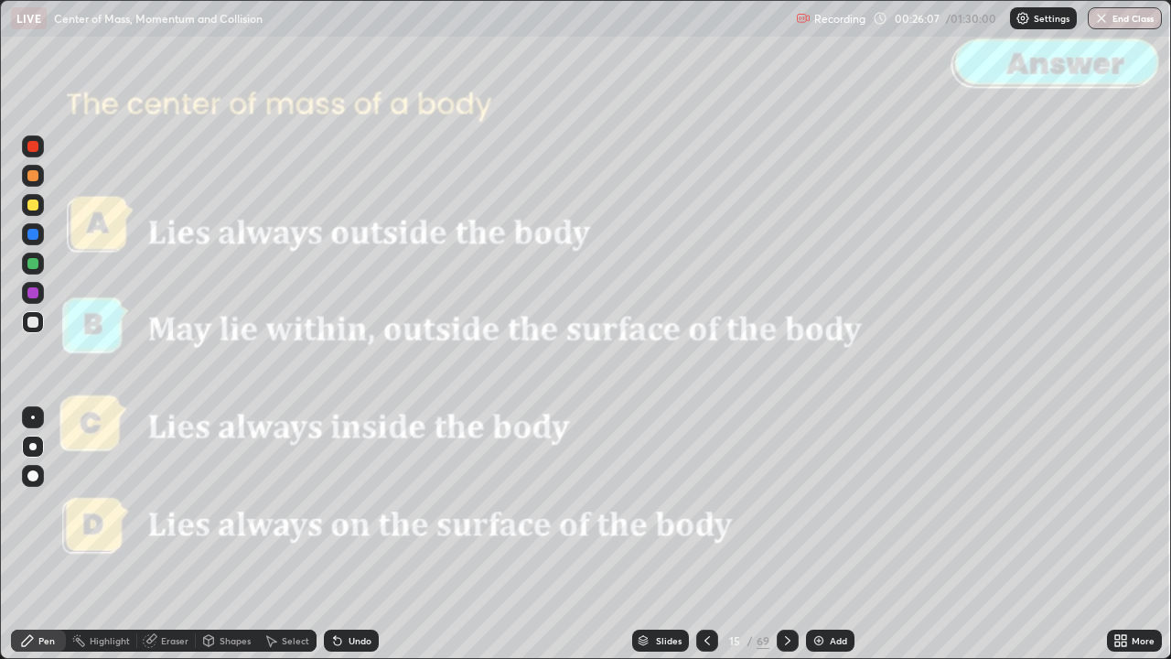
click at [783, 534] on icon at bounding box center [788, 640] width 15 height 15
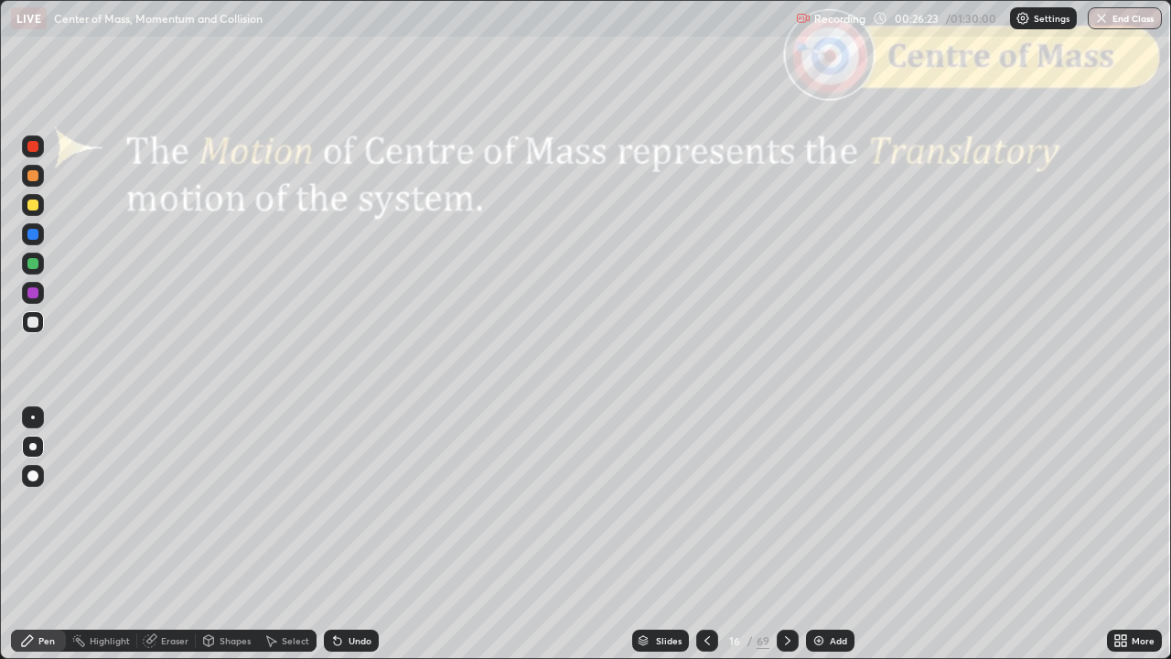
click at [785, 534] on icon at bounding box center [788, 640] width 15 height 15
click at [762, 534] on div "69" at bounding box center [763, 640] width 13 height 16
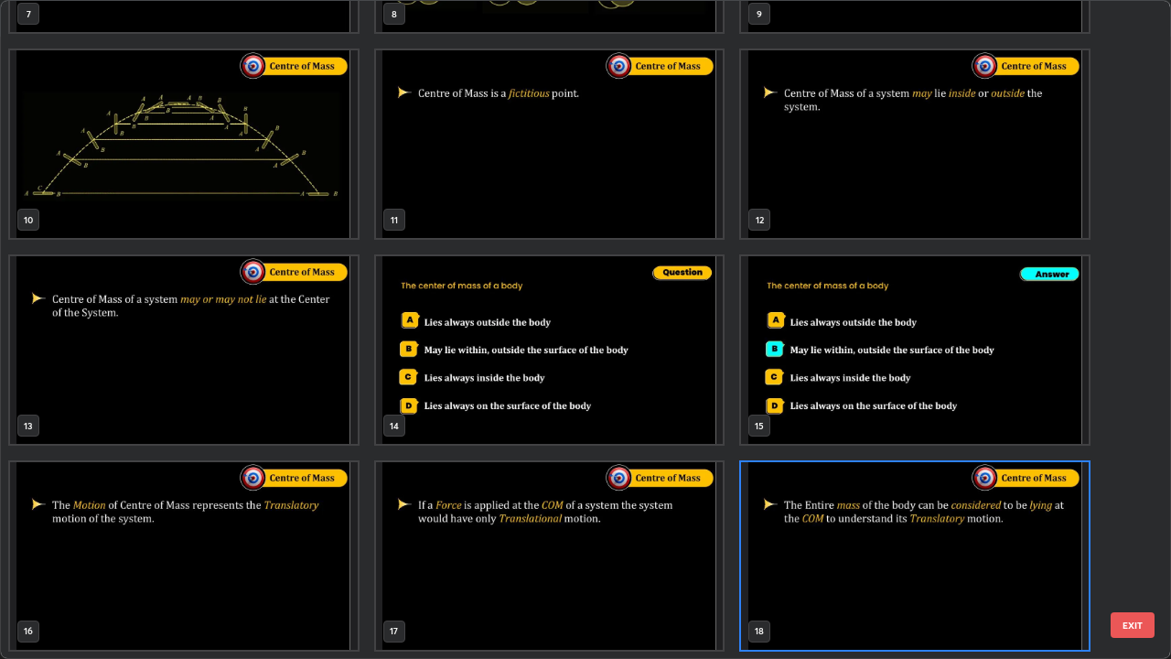
click at [1136, 534] on button "EXIT" at bounding box center [1133, 625] width 44 height 26
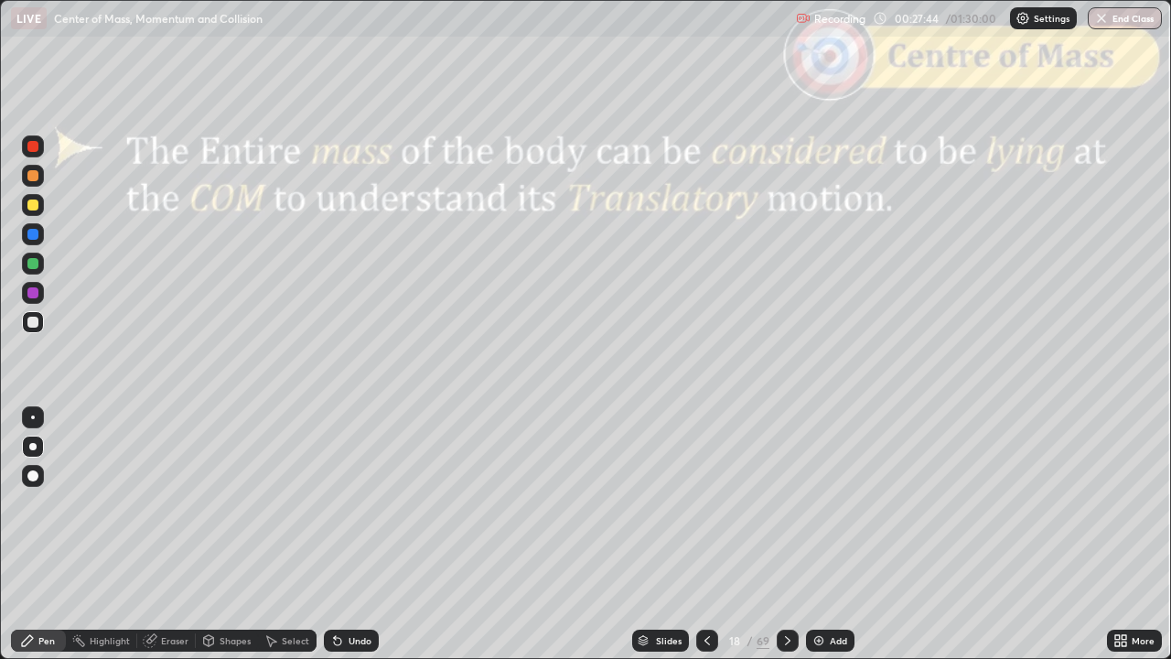
click at [783, 534] on icon at bounding box center [788, 640] width 15 height 15
click at [790, 534] on icon at bounding box center [788, 640] width 15 height 15
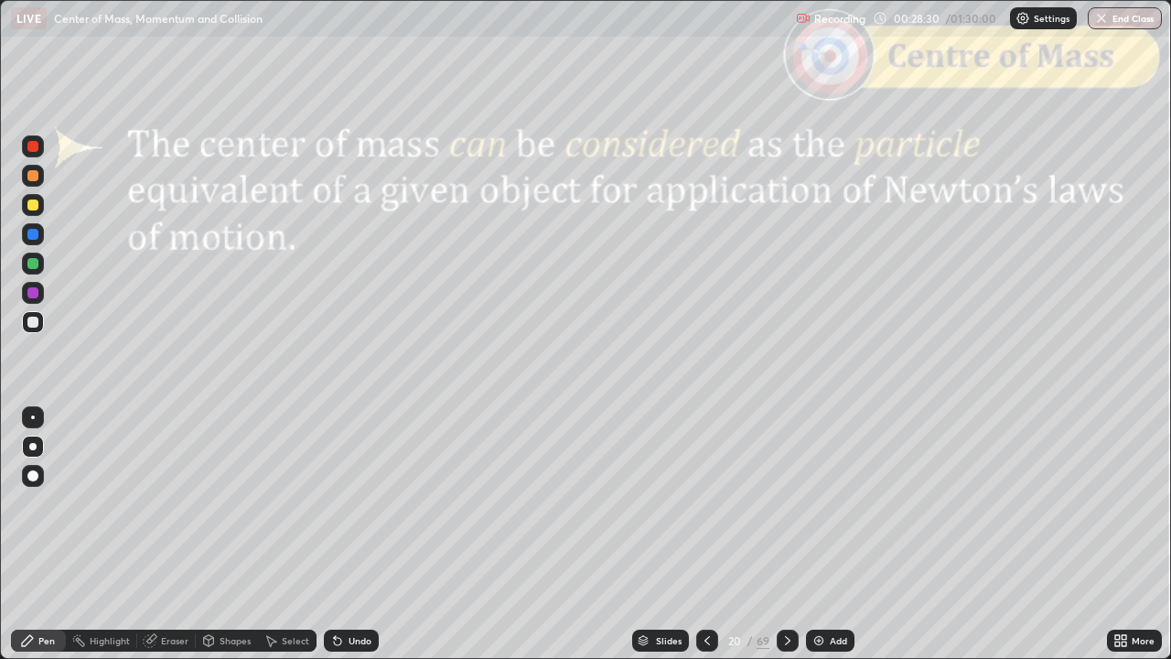
click at [785, 534] on icon at bounding box center [788, 640] width 15 height 15
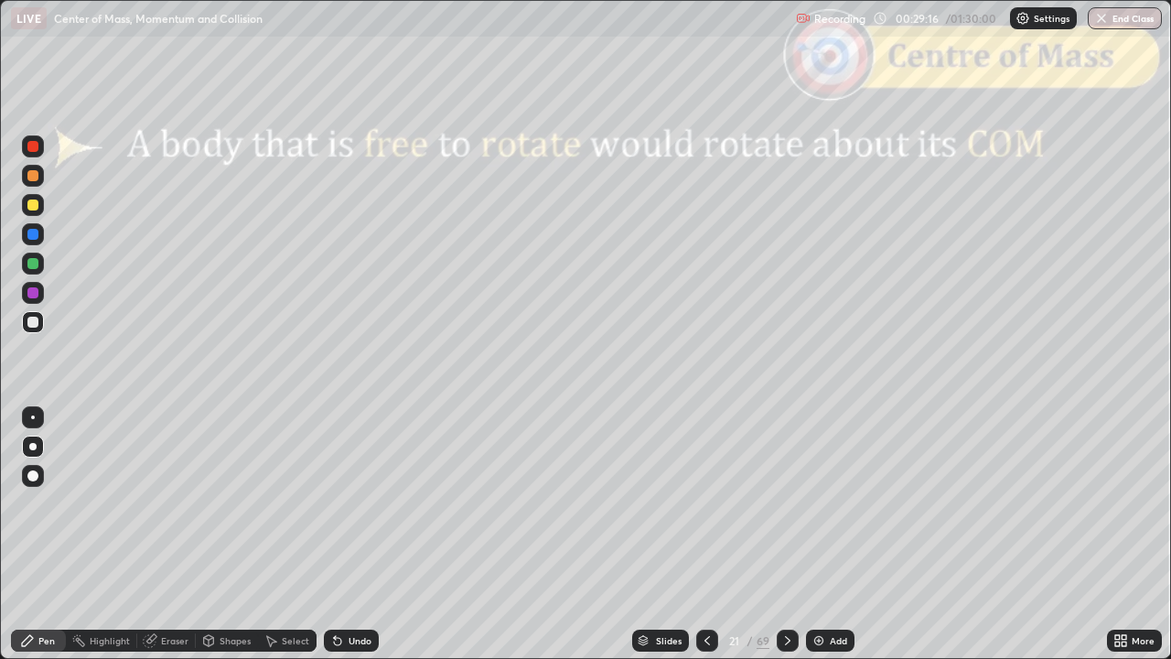
click at [785, 534] on icon at bounding box center [788, 640] width 15 height 15
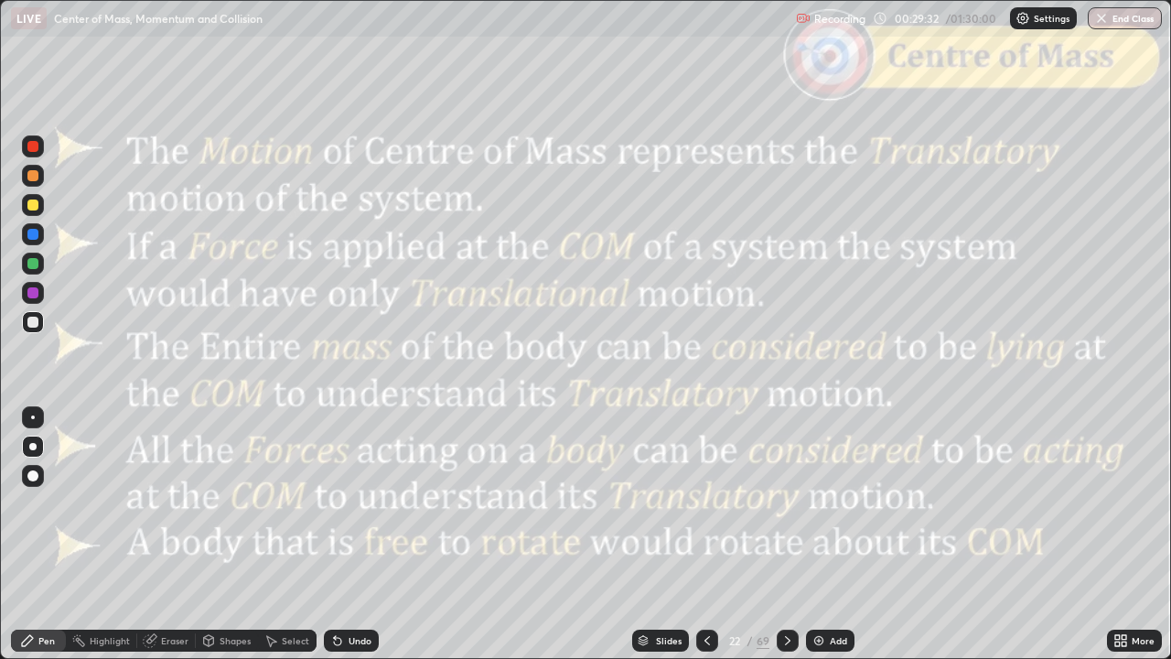
click at [787, 534] on icon at bounding box center [787, 640] width 5 height 9
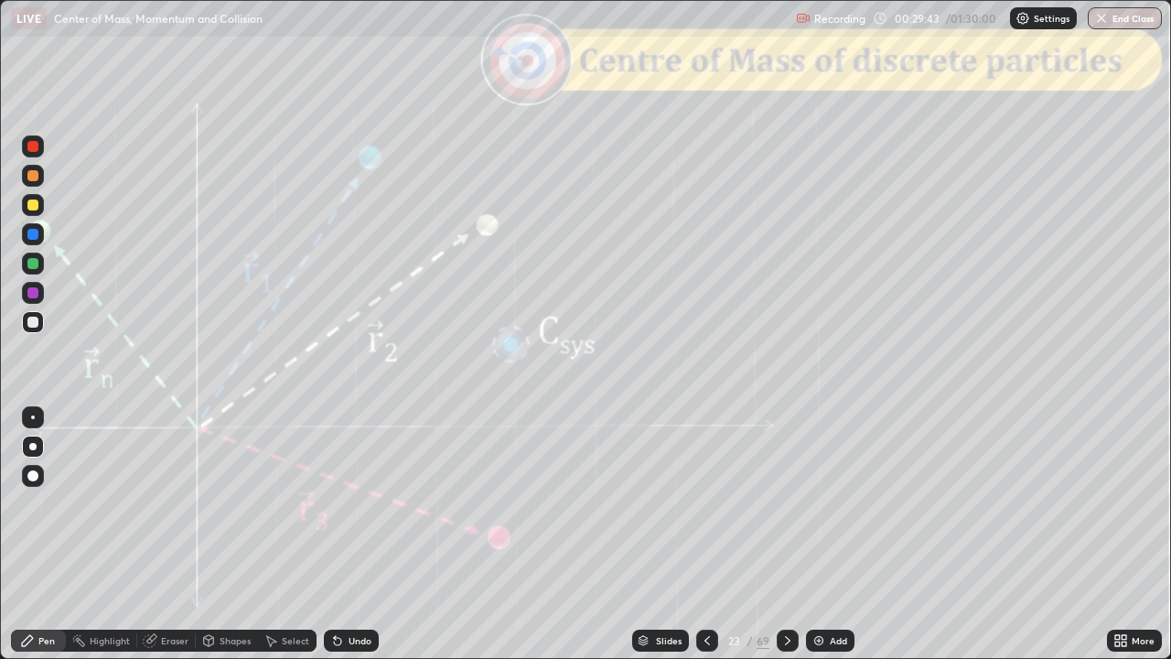
click at [42, 243] on div at bounding box center [33, 234] width 22 height 29
click at [37, 326] on div at bounding box center [32, 322] width 11 height 11
click at [33, 296] on div at bounding box center [32, 292] width 11 height 11
click at [35, 271] on div at bounding box center [33, 264] width 22 height 22
click at [226, 534] on div "Shapes" at bounding box center [235, 640] width 31 height 9
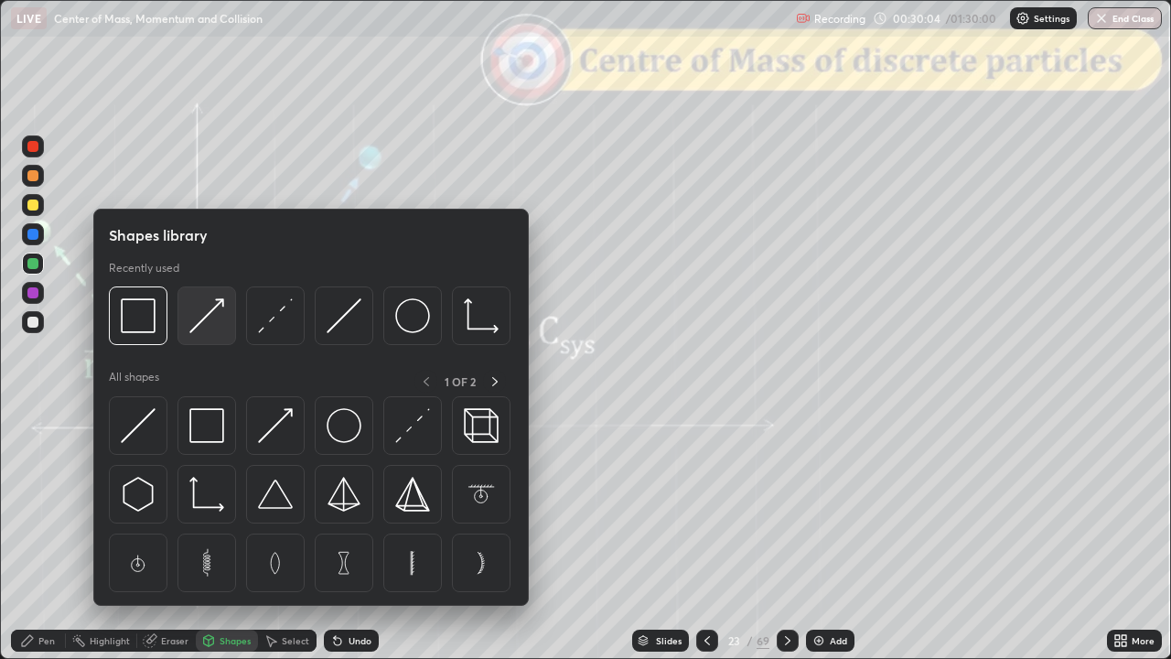
click at [208, 324] on img at bounding box center [206, 315] width 35 height 35
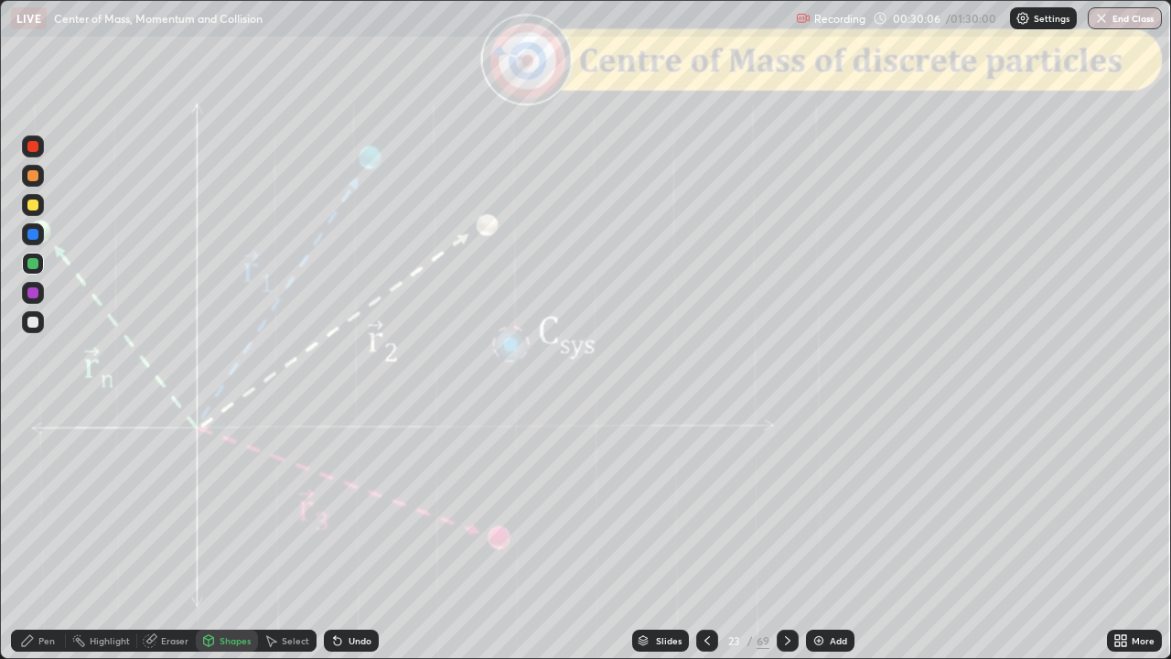
click at [35, 213] on div at bounding box center [33, 205] width 22 height 22
click at [231, 534] on div "Shapes" at bounding box center [227, 641] width 62 height 22
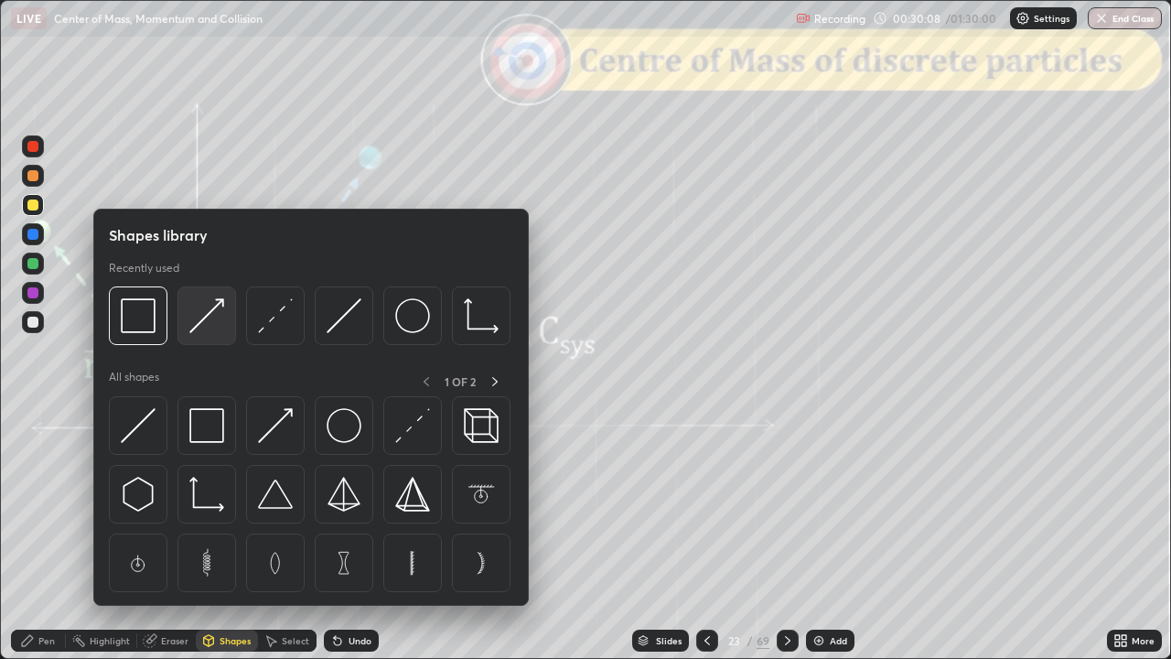
click at [212, 324] on img at bounding box center [206, 315] width 35 height 35
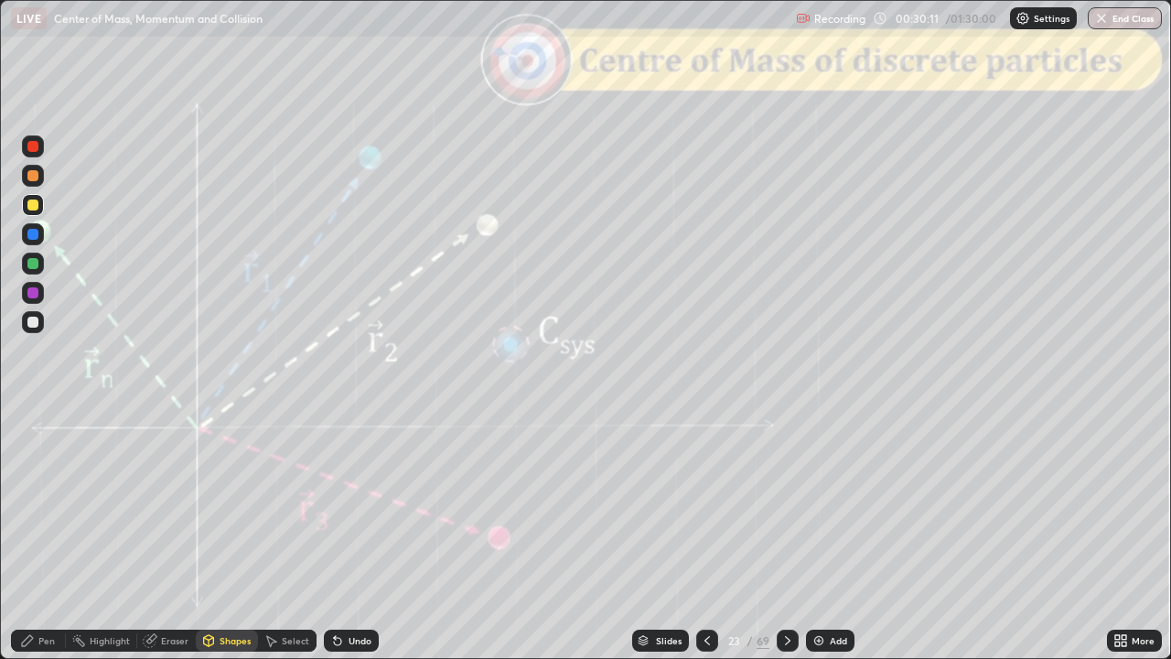
click at [36, 534] on div "Pen" at bounding box center [38, 641] width 55 height 22
click at [227, 534] on div "Shapes" at bounding box center [235, 640] width 31 height 9
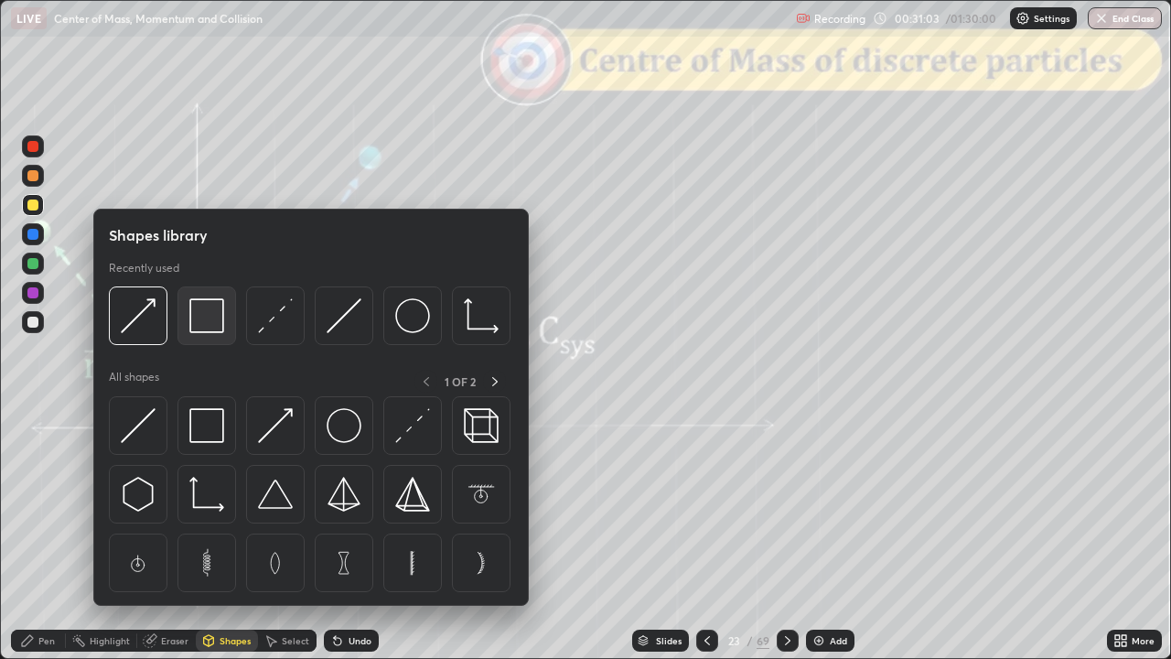
click at [212, 321] on img at bounding box center [206, 315] width 35 height 35
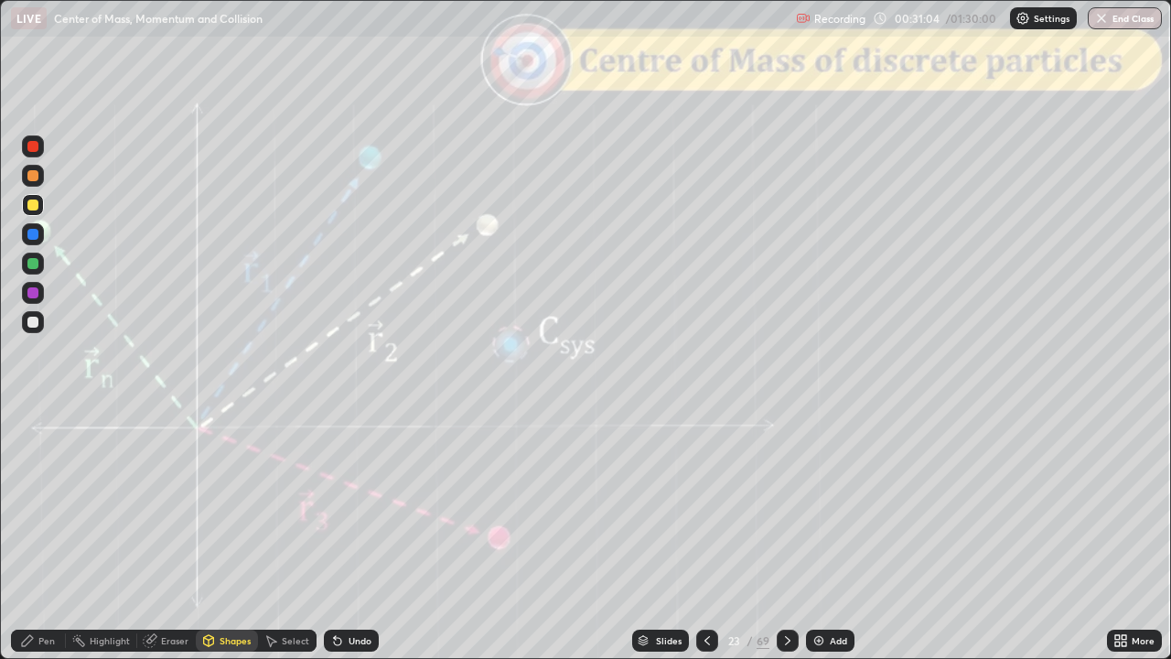
click at [33, 146] on div at bounding box center [32, 146] width 11 height 11
click at [351, 534] on div "Undo" at bounding box center [351, 641] width 55 height 22
click at [785, 534] on icon at bounding box center [788, 640] width 15 height 15
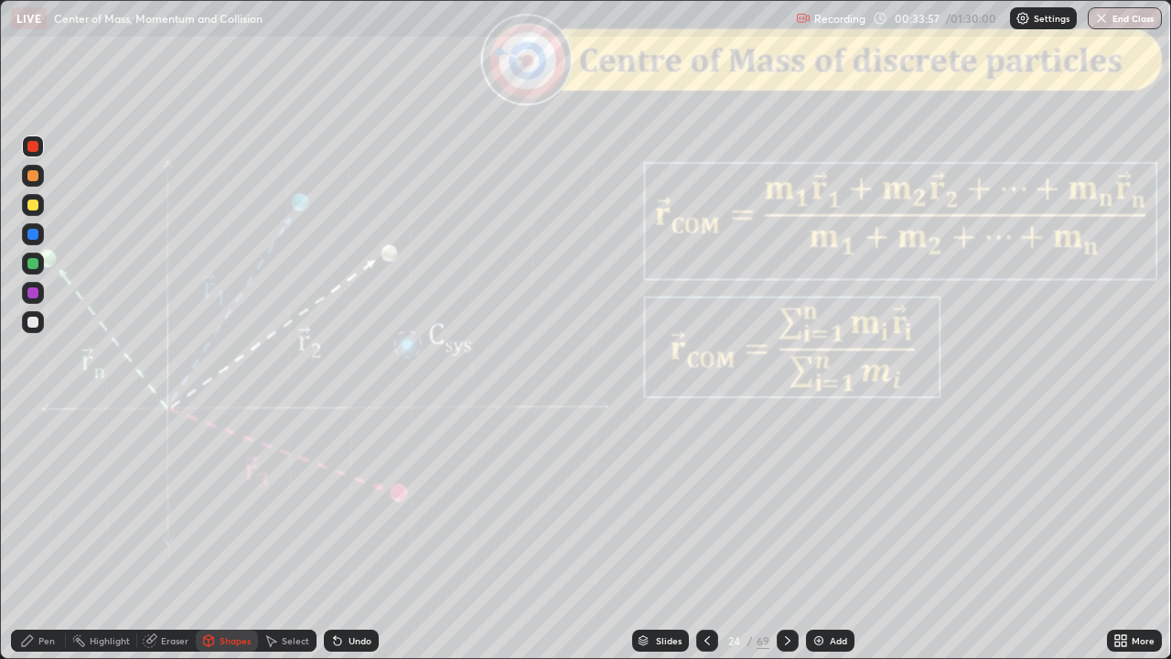
click at [793, 534] on div at bounding box center [788, 641] width 22 height 22
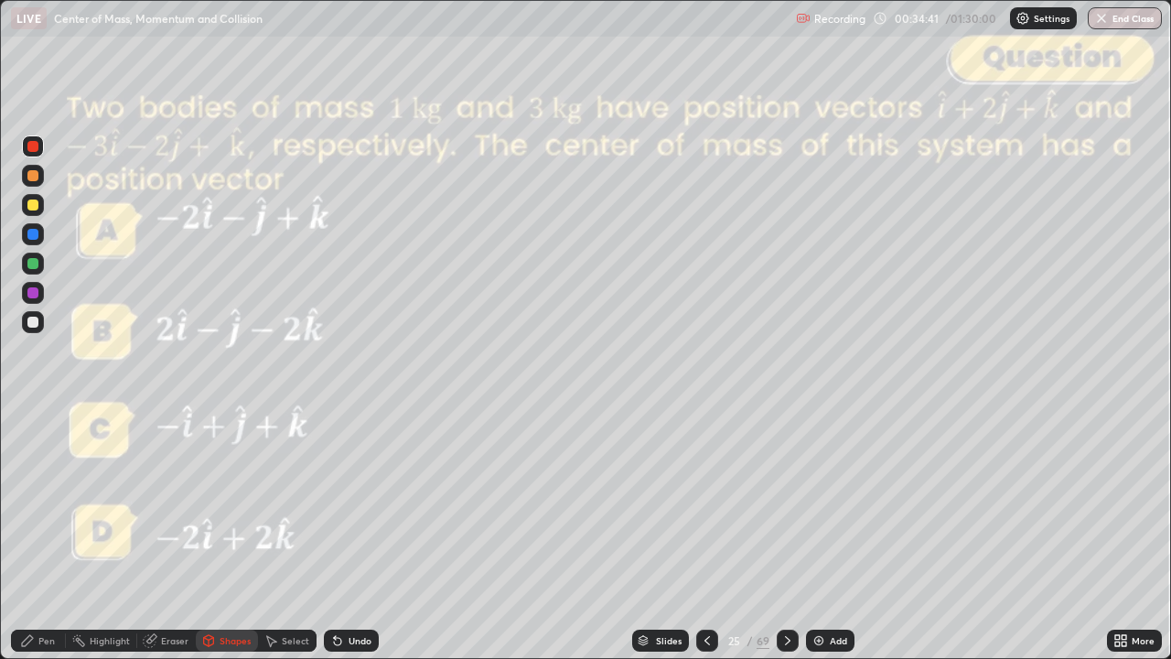
click at [40, 322] on div at bounding box center [33, 322] width 22 height 22
click at [364, 534] on div "Undo" at bounding box center [360, 640] width 23 height 9
click at [38, 534] on div "Pen" at bounding box center [46, 640] width 16 height 9
click at [360, 534] on div "Undo" at bounding box center [351, 641] width 55 height 22
click at [785, 534] on icon at bounding box center [788, 640] width 15 height 15
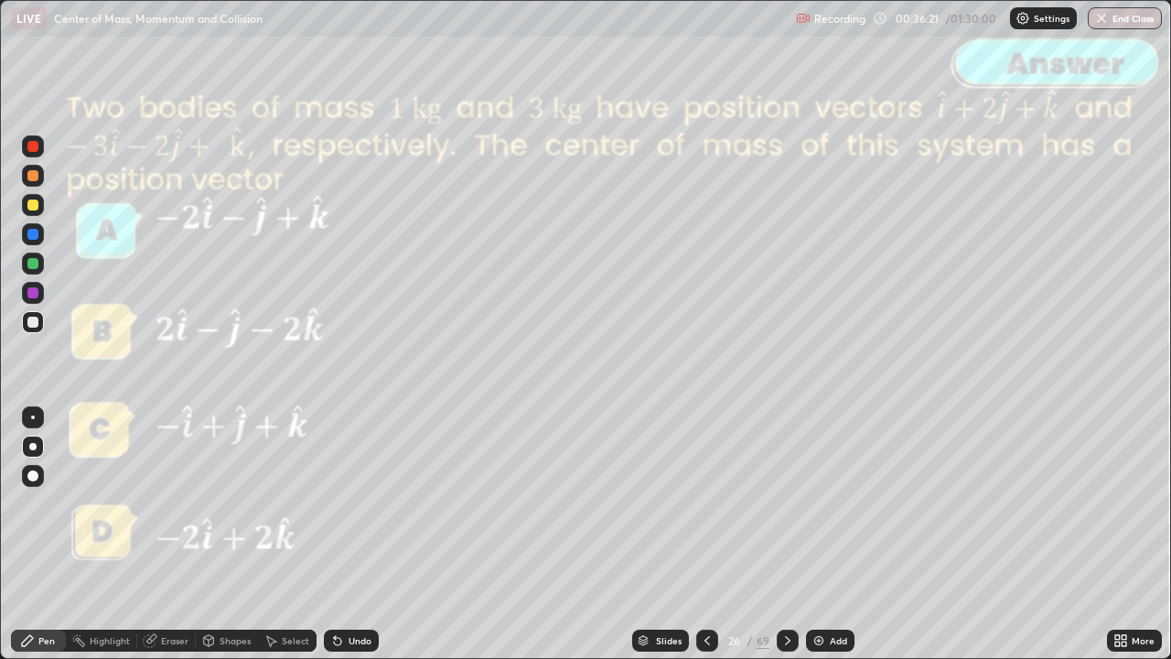
click at [785, 534] on icon at bounding box center [788, 640] width 15 height 15
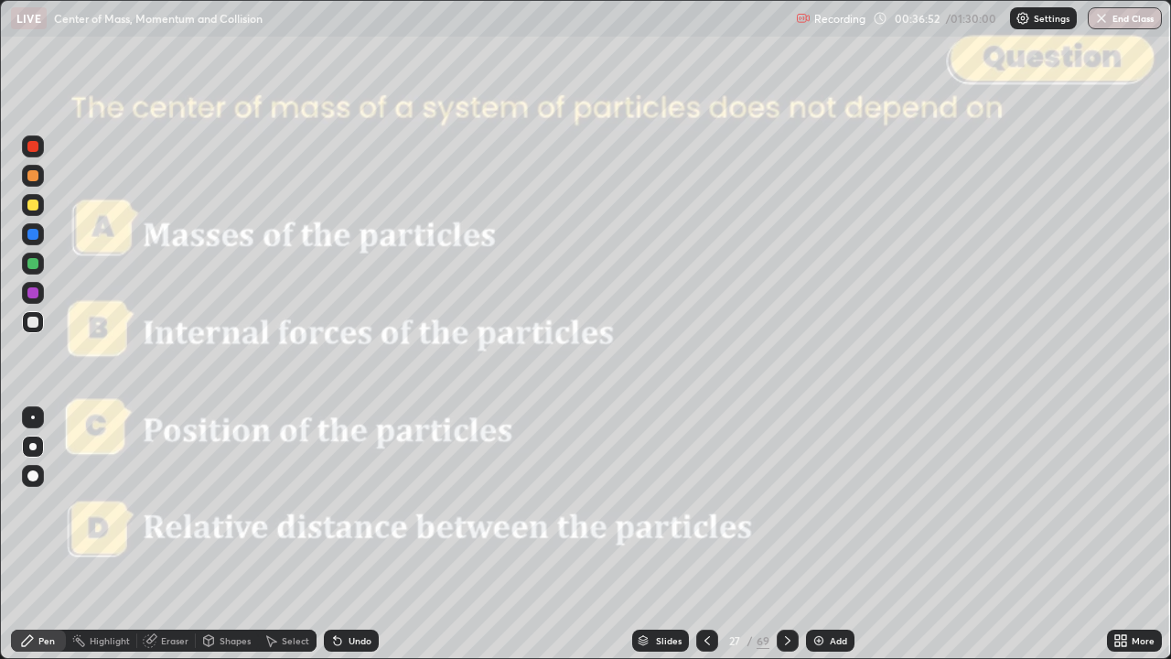
click at [33, 146] on div at bounding box center [32, 146] width 11 height 11
click at [785, 534] on icon at bounding box center [788, 640] width 15 height 15
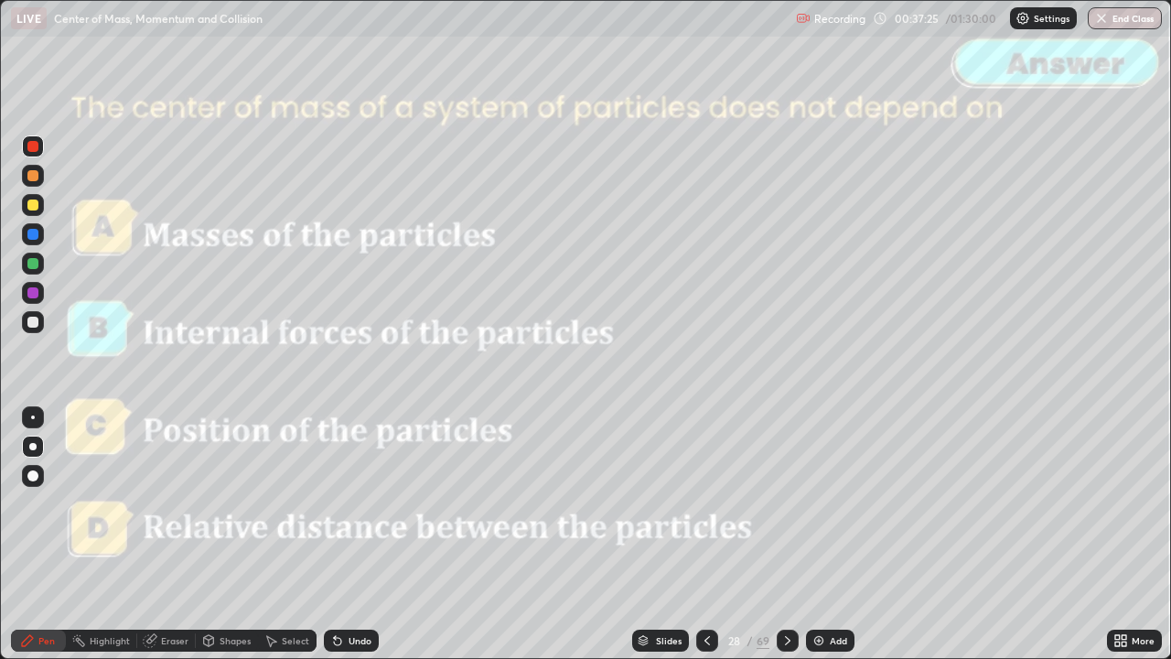
click at [787, 534] on icon at bounding box center [788, 640] width 15 height 15
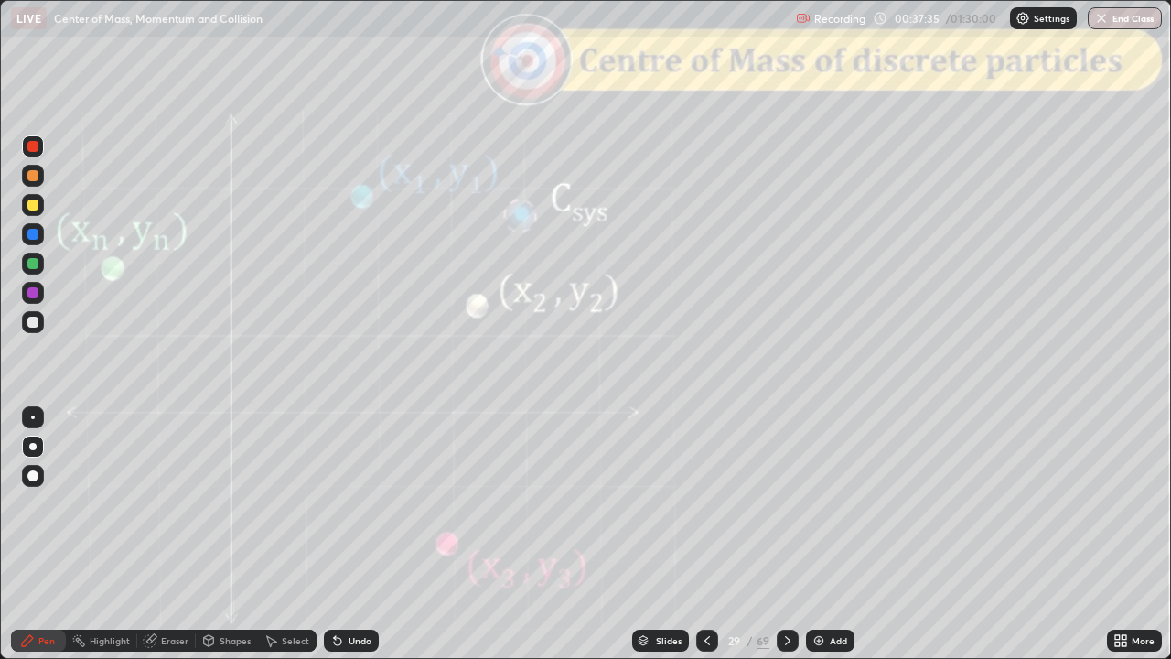
click at [35, 242] on div at bounding box center [33, 234] width 22 height 22
click at [35, 186] on div at bounding box center [33, 176] width 22 height 22
click at [350, 534] on div "Undo" at bounding box center [360, 640] width 23 height 9
click at [223, 534] on div "Shapes" at bounding box center [235, 640] width 31 height 9
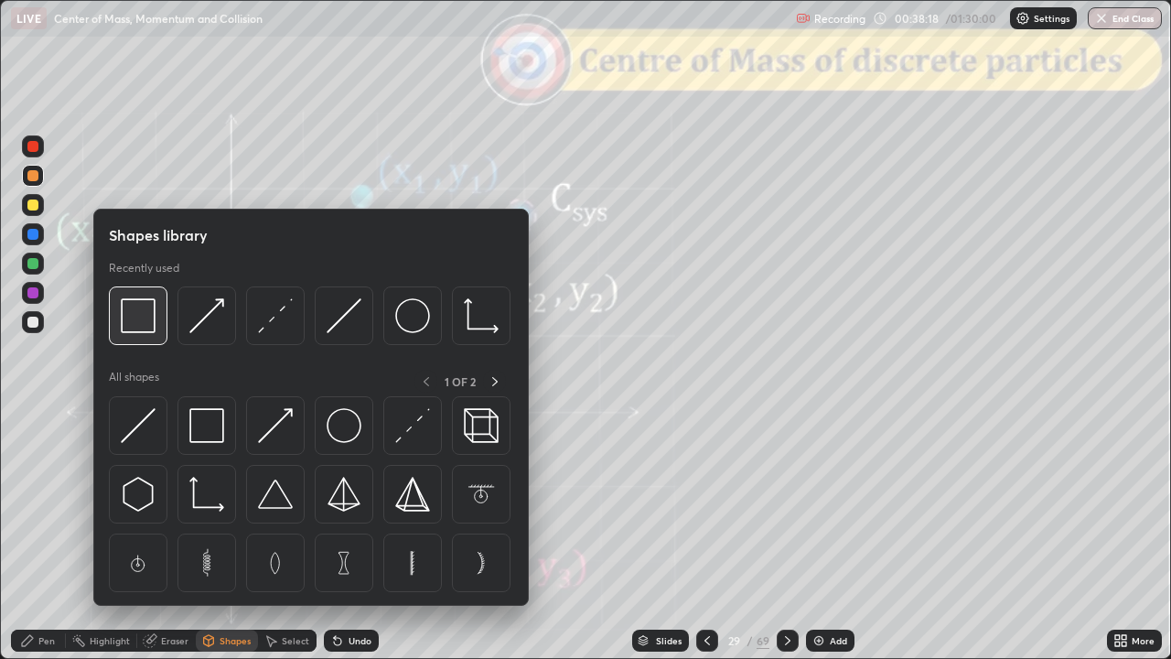
click at [138, 320] on img at bounding box center [138, 315] width 35 height 35
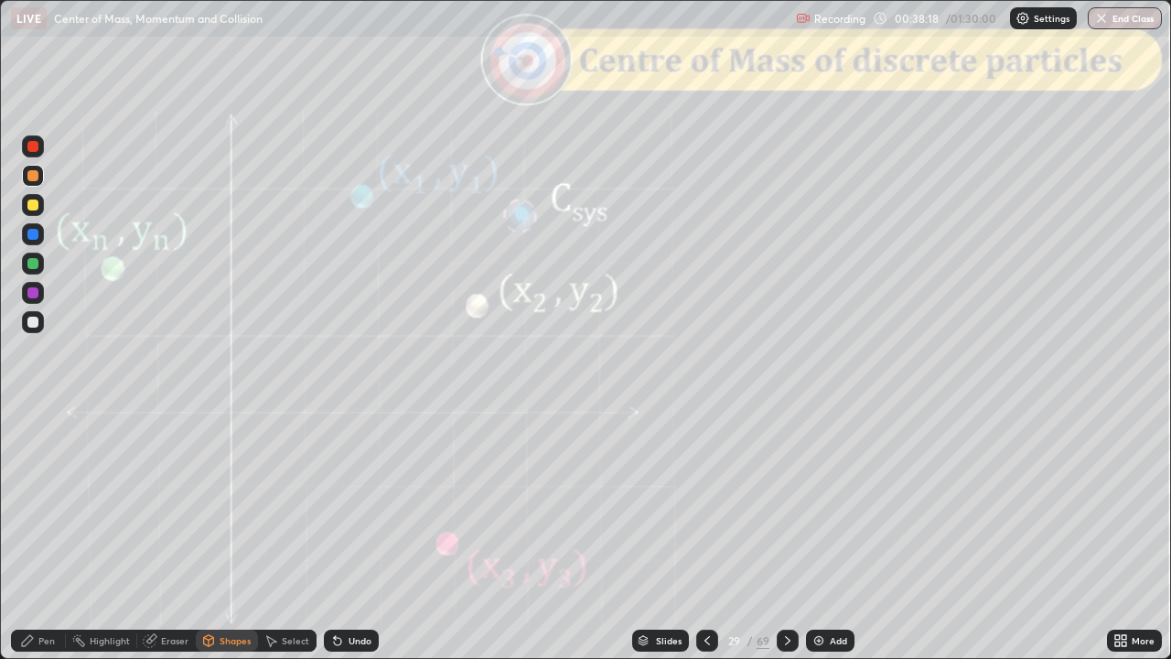
click at [33, 152] on div at bounding box center [33, 146] width 22 height 22
click at [52, 534] on div "Pen" at bounding box center [46, 640] width 16 height 9
click at [38, 183] on div at bounding box center [33, 176] width 22 height 22
click at [358, 534] on div "Undo" at bounding box center [360, 640] width 23 height 9
click at [233, 534] on div "Shapes" at bounding box center [235, 640] width 31 height 9
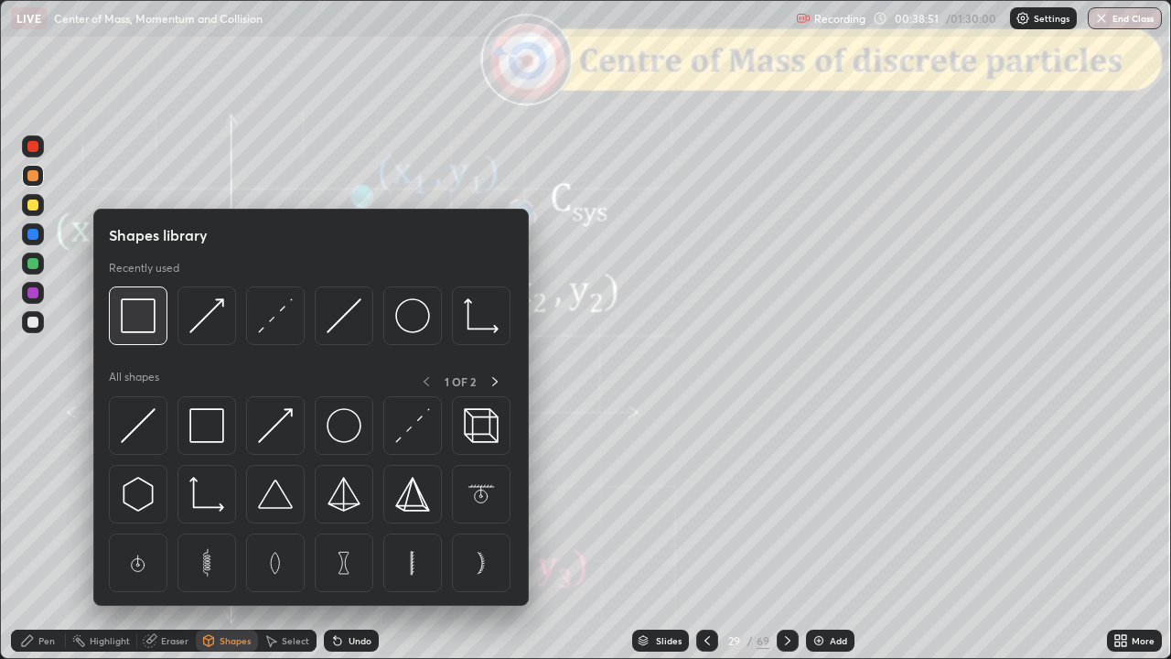
click at [143, 313] on img at bounding box center [138, 315] width 35 height 35
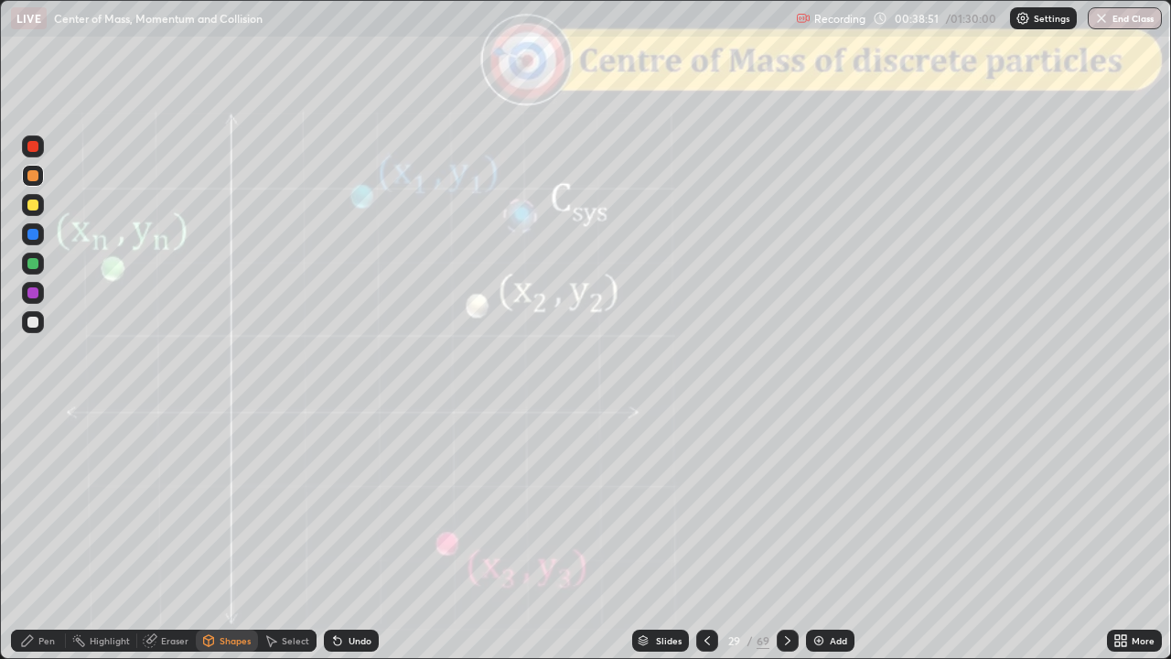
click at [33, 154] on div at bounding box center [33, 146] width 22 height 22
click at [41, 534] on div "Pen" at bounding box center [46, 640] width 16 height 9
click at [785, 534] on icon at bounding box center [788, 640] width 15 height 15
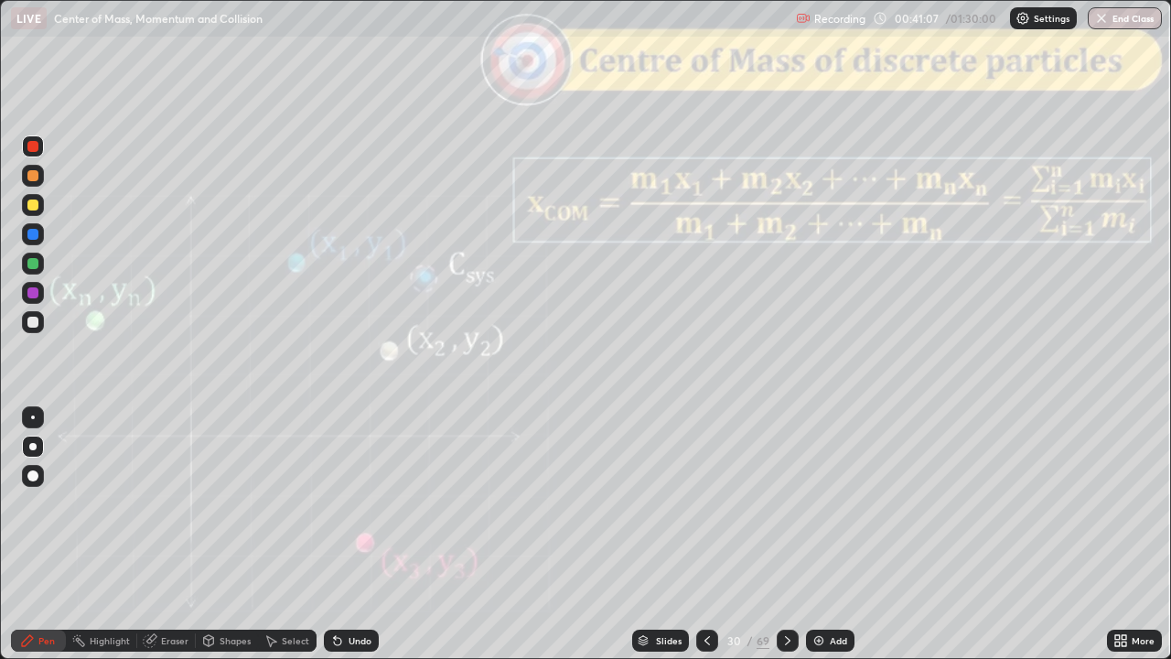
click at [787, 534] on div at bounding box center [788, 641] width 22 height 22
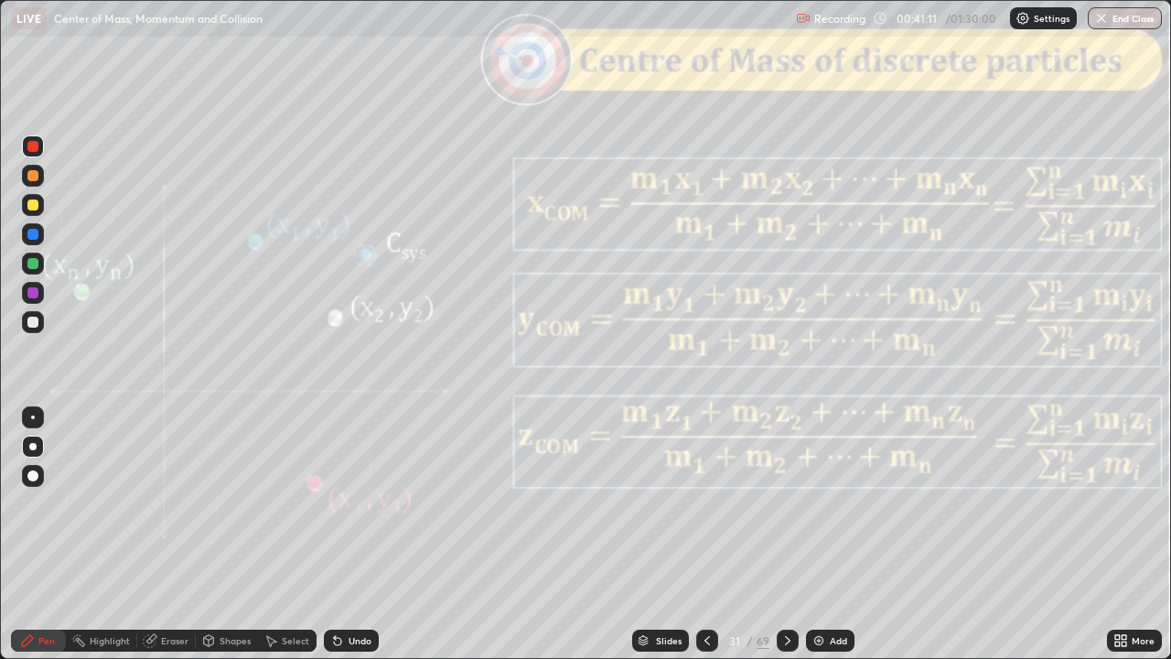
click at [787, 534] on icon at bounding box center [787, 640] width 5 height 9
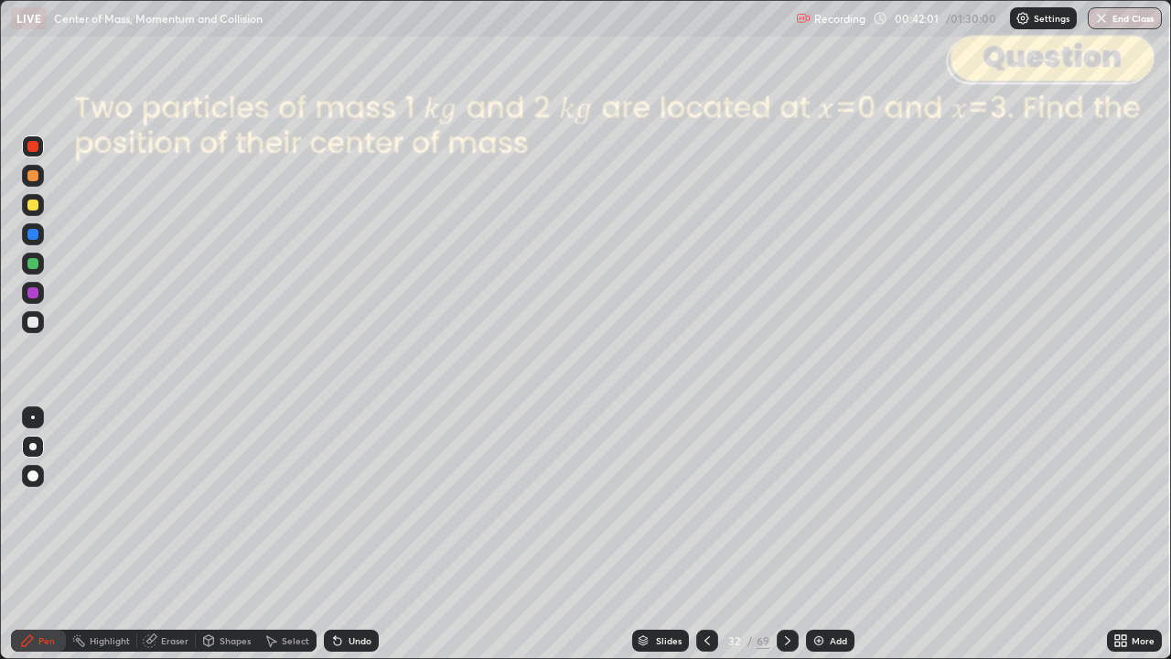
click at [783, 534] on icon at bounding box center [788, 640] width 15 height 15
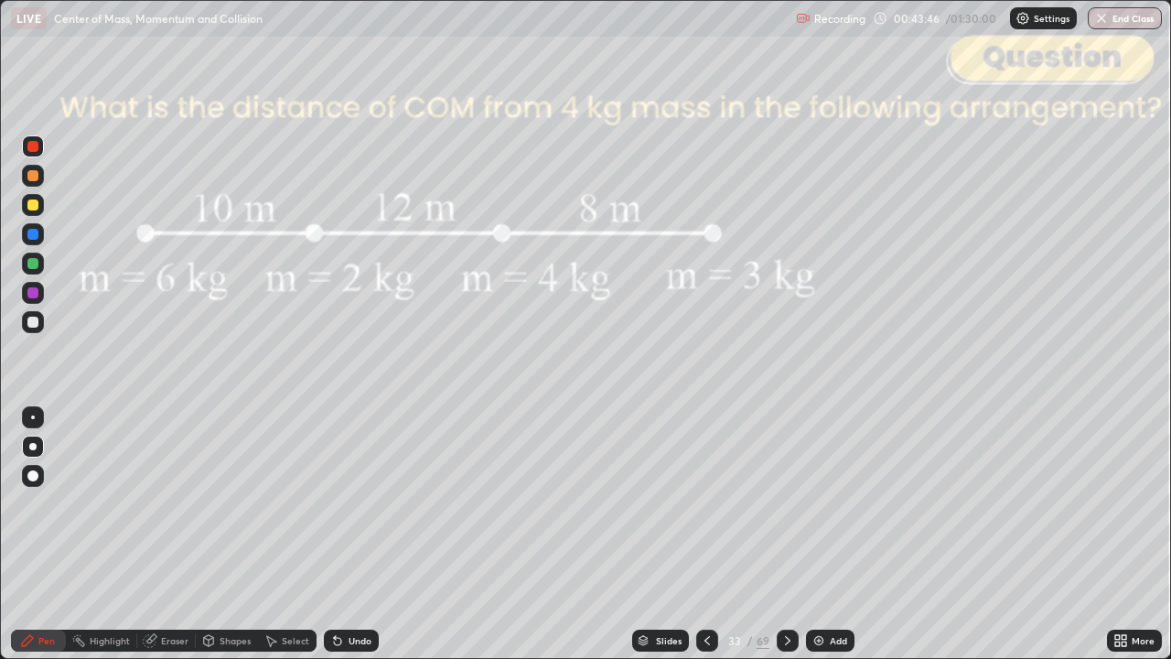
click at [35, 322] on div at bounding box center [32, 322] width 11 height 11
click at [168, 534] on div "Eraser" at bounding box center [174, 640] width 27 height 9
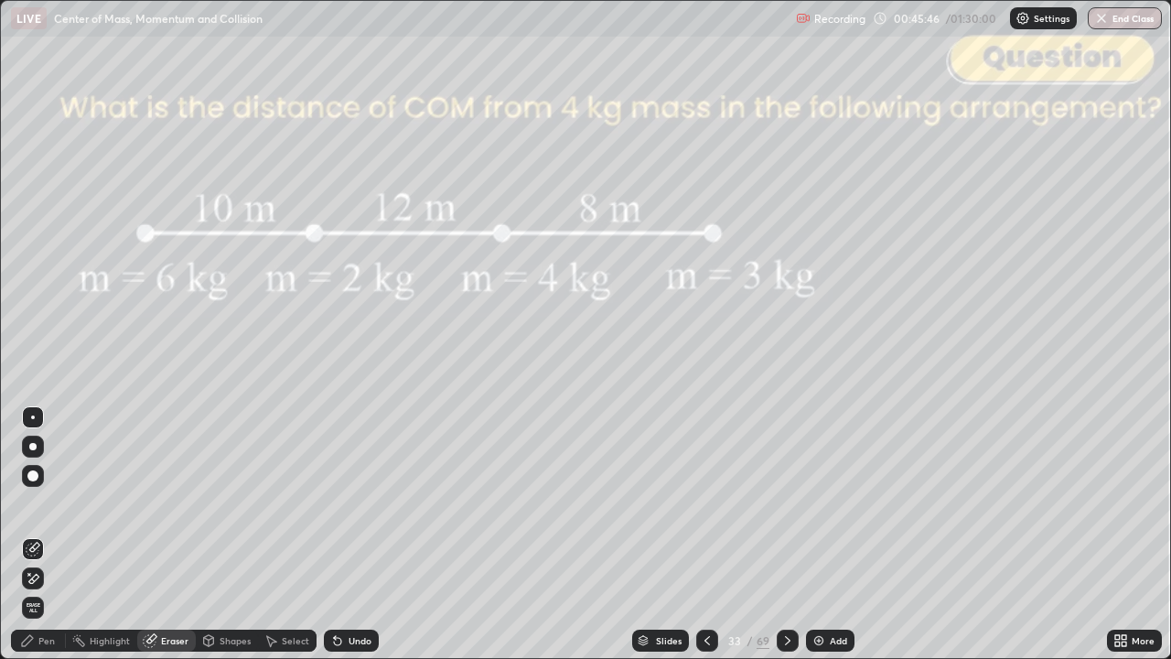
click at [48, 534] on div "Pen" at bounding box center [46, 640] width 16 height 9
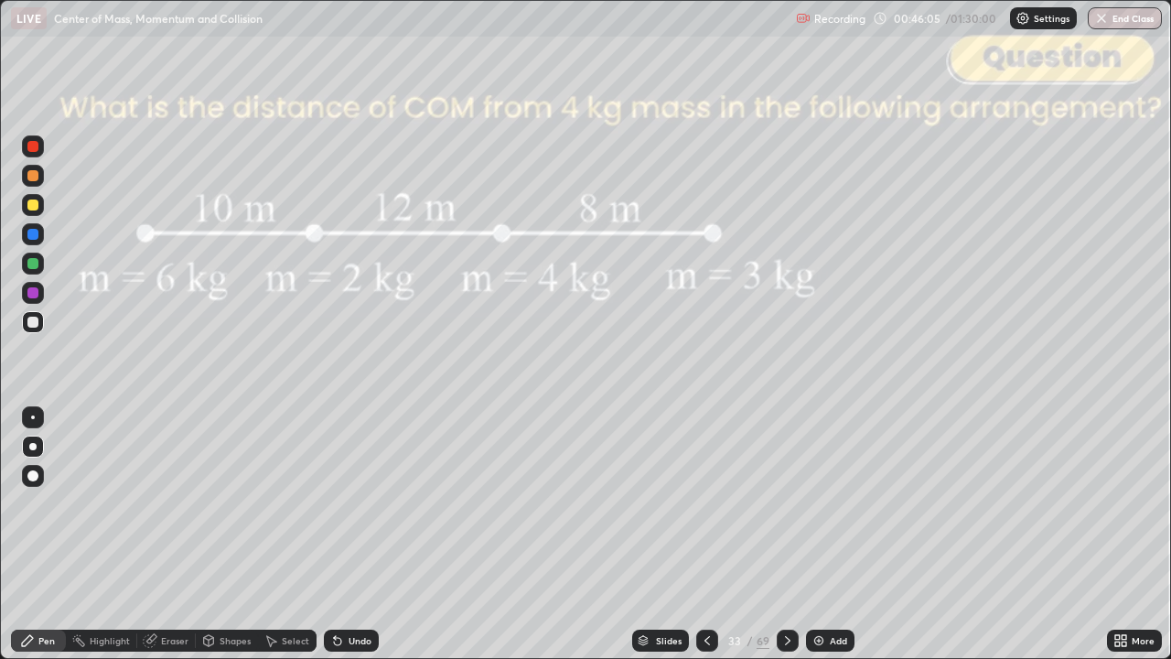
click at [342, 534] on div "Undo" at bounding box center [351, 641] width 55 height 22
click at [349, 534] on div "Undo" at bounding box center [360, 640] width 23 height 9
click at [161, 534] on div "Eraser" at bounding box center [174, 640] width 27 height 9
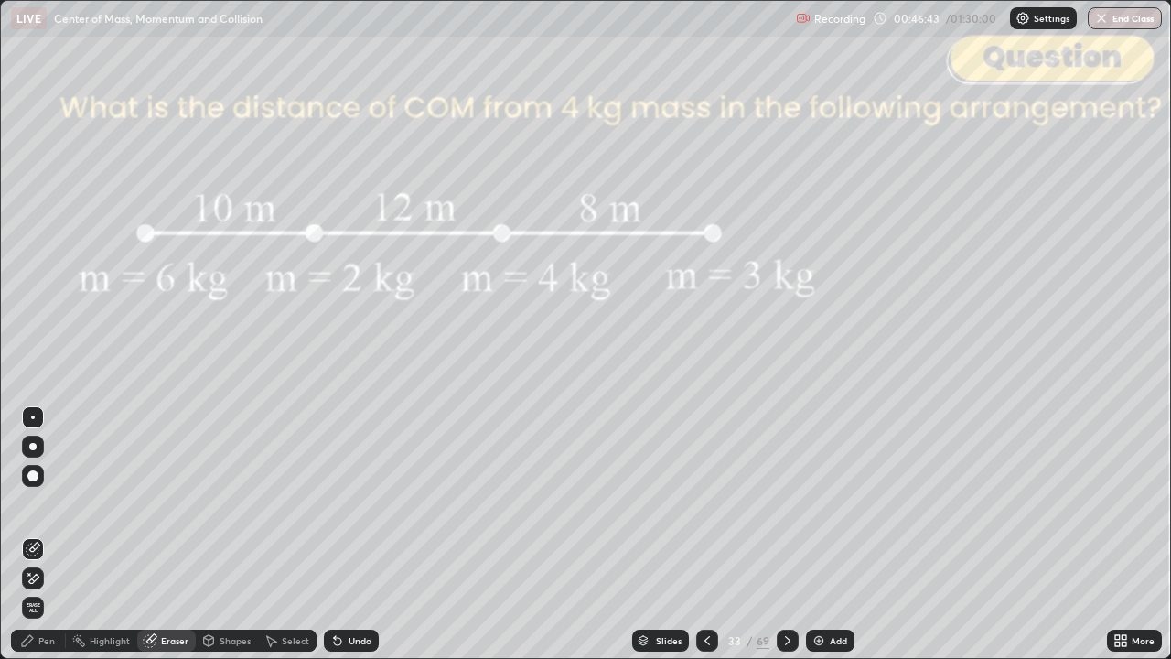
click at [38, 534] on div "Pen" at bounding box center [38, 641] width 55 height 22
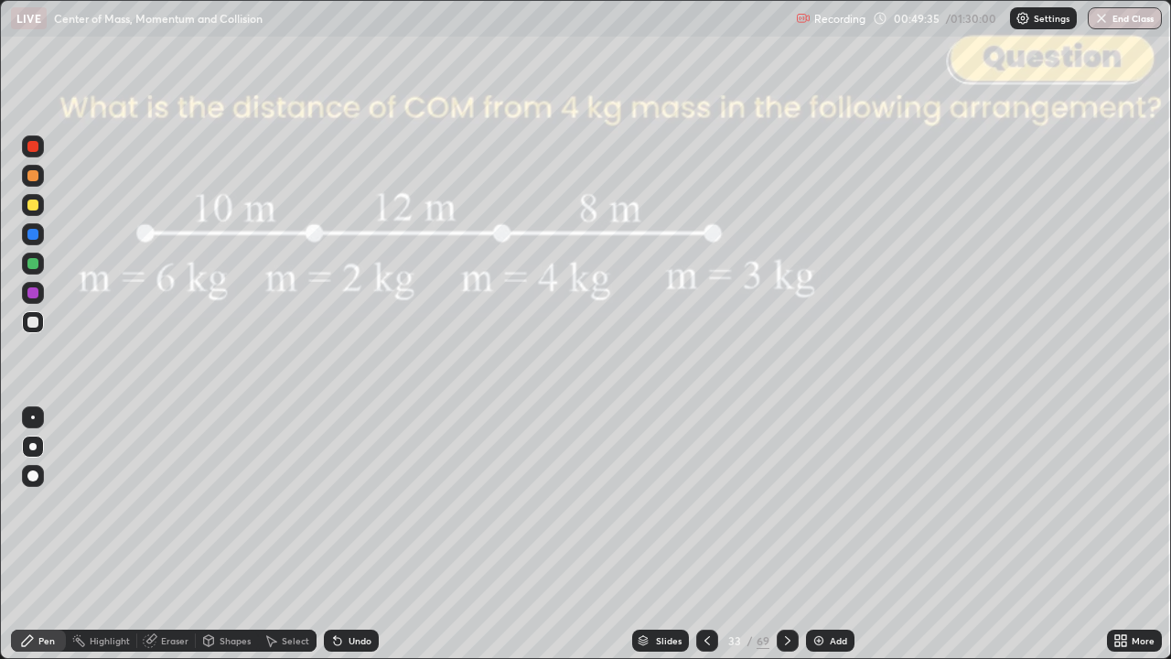
click at [785, 534] on icon at bounding box center [788, 640] width 15 height 15
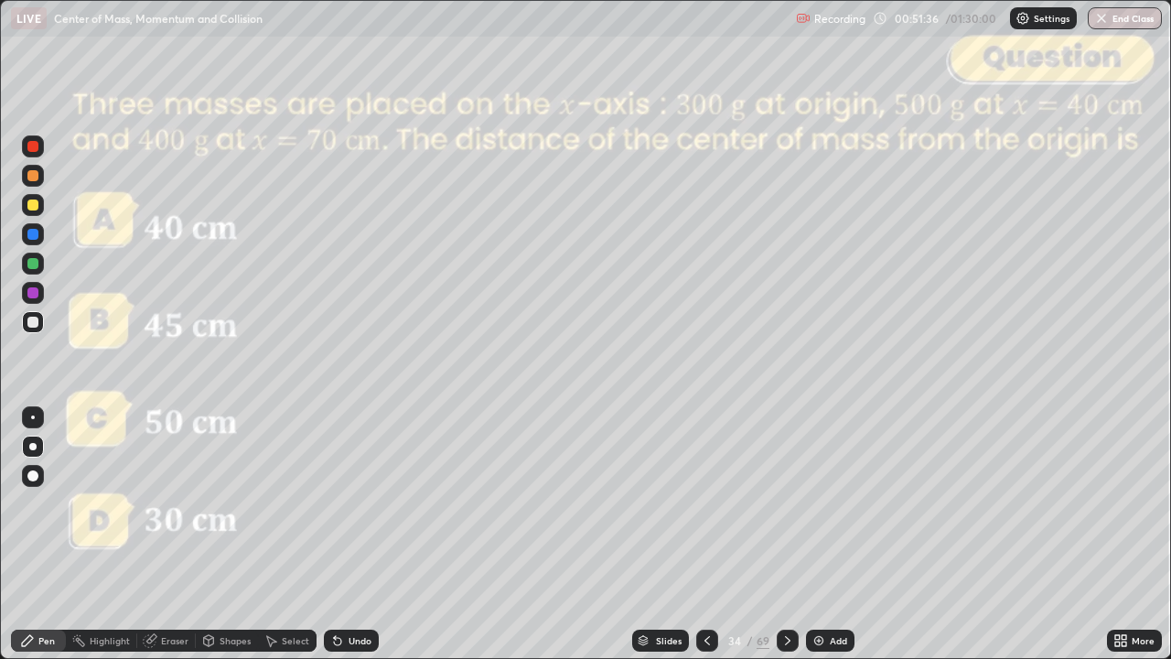
click at [785, 534] on icon at bounding box center [787, 640] width 5 height 9
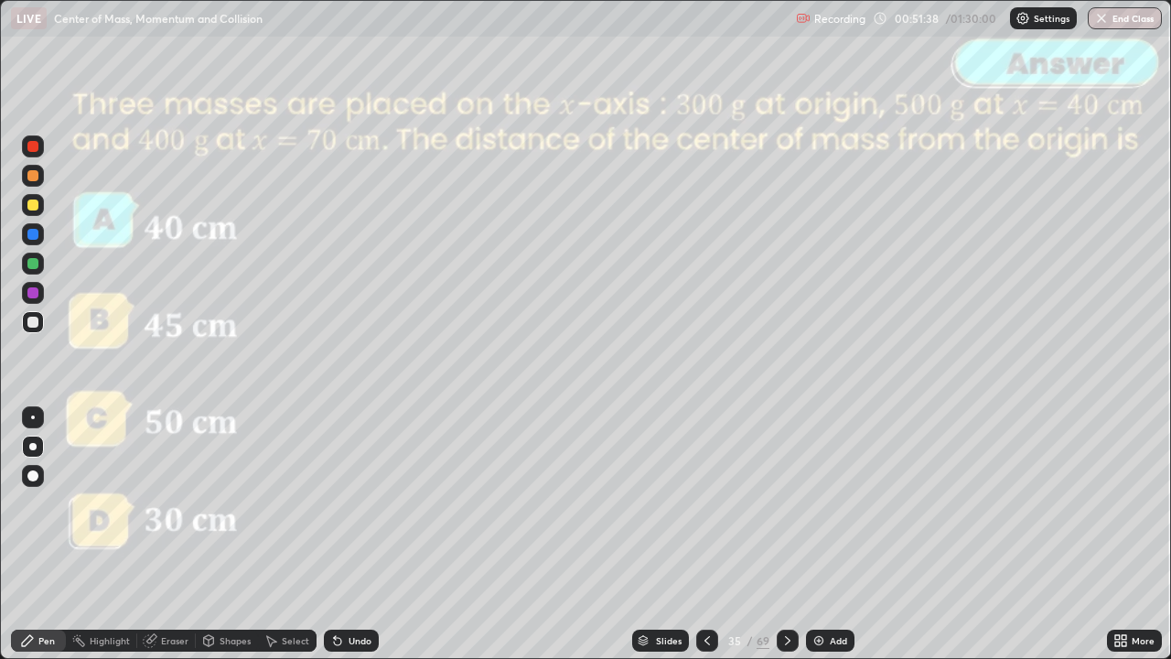
click at [785, 534] on icon at bounding box center [788, 640] width 15 height 15
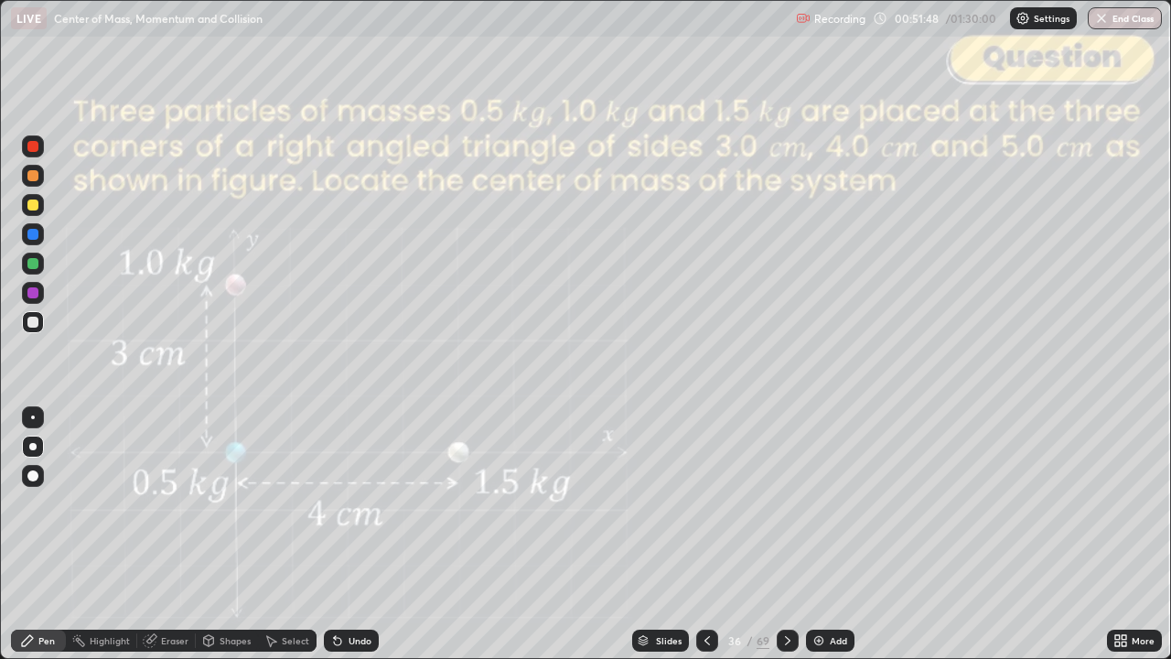
click at [31, 238] on div at bounding box center [32, 234] width 11 height 11
click at [33, 323] on div at bounding box center [32, 322] width 11 height 11
click at [227, 534] on div "Shapes" at bounding box center [235, 640] width 31 height 9
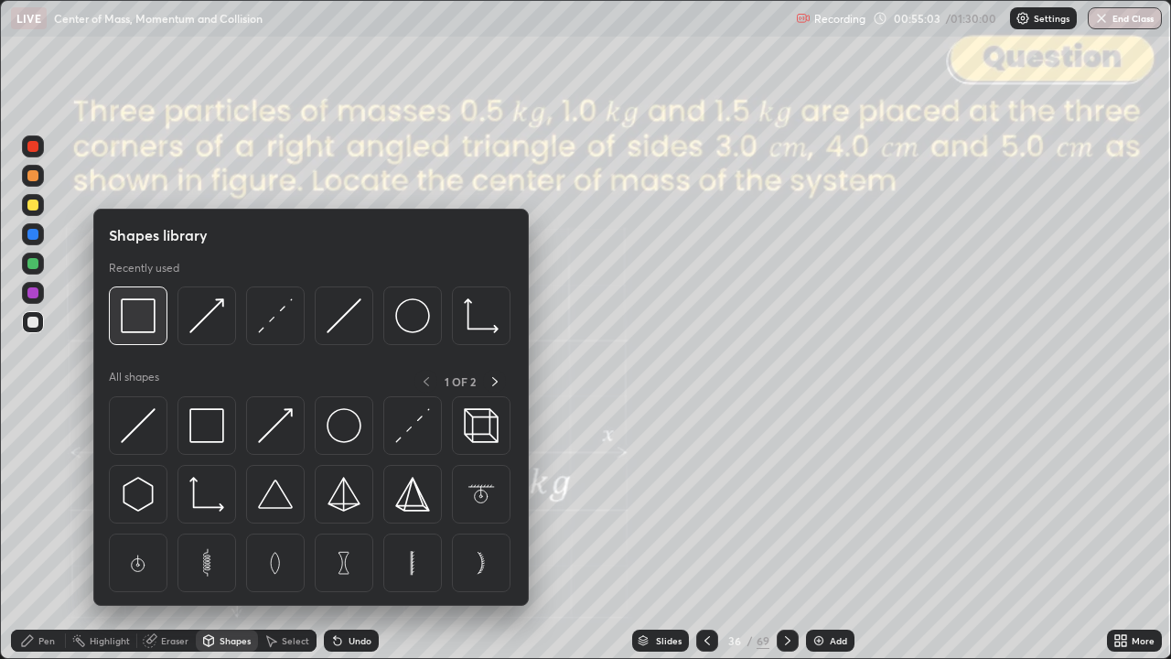
click at [144, 320] on img at bounding box center [138, 315] width 35 height 35
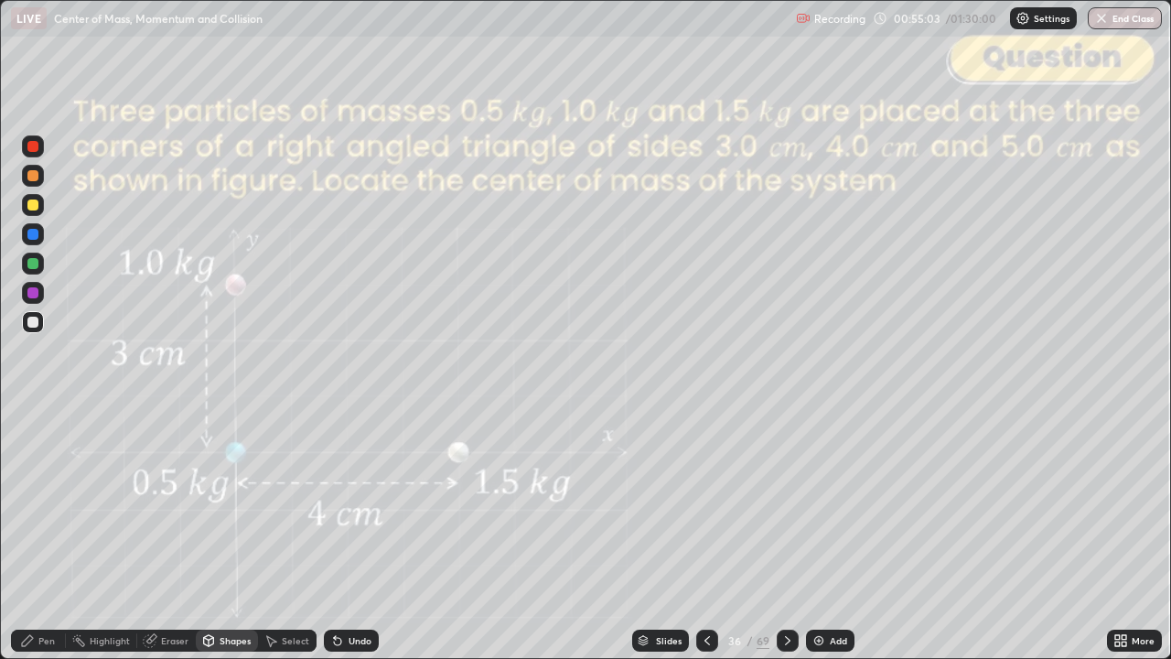
click at [35, 154] on div at bounding box center [33, 146] width 22 height 22
click at [175, 534] on div "Eraser" at bounding box center [174, 640] width 27 height 9
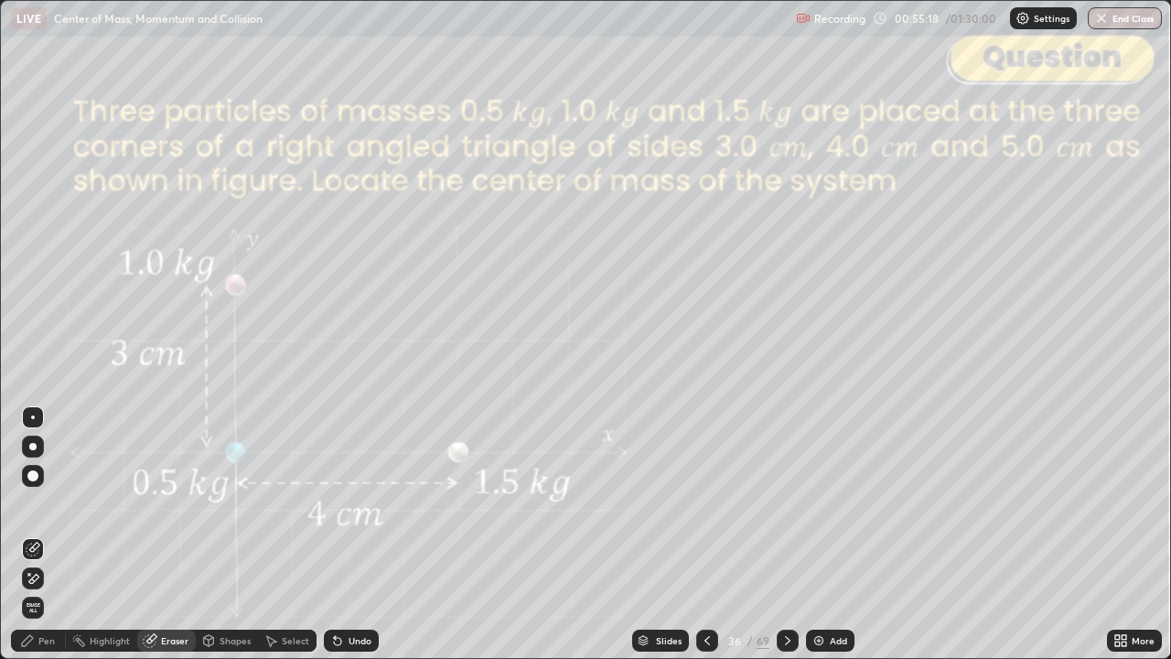
click at [56, 534] on div "Pen" at bounding box center [38, 641] width 55 height 22
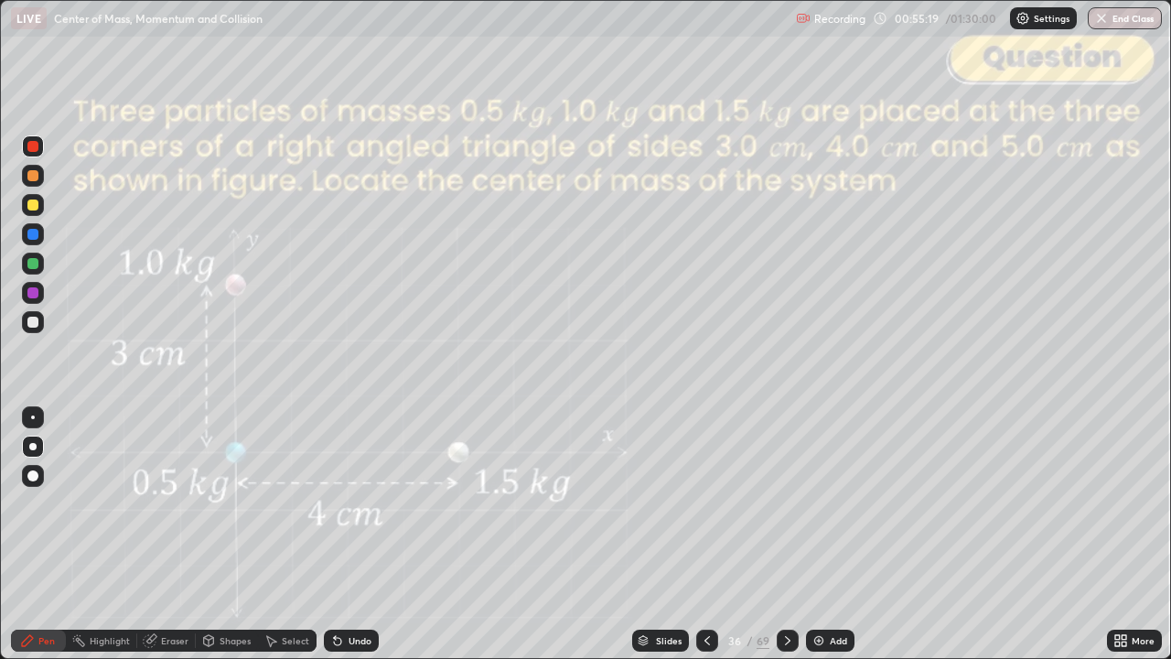
click at [34, 324] on div at bounding box center [32, 322] width 11 height 11
click at [232, 534] on div "Shapes" at bounding box center [235, 640] width 31 height 9
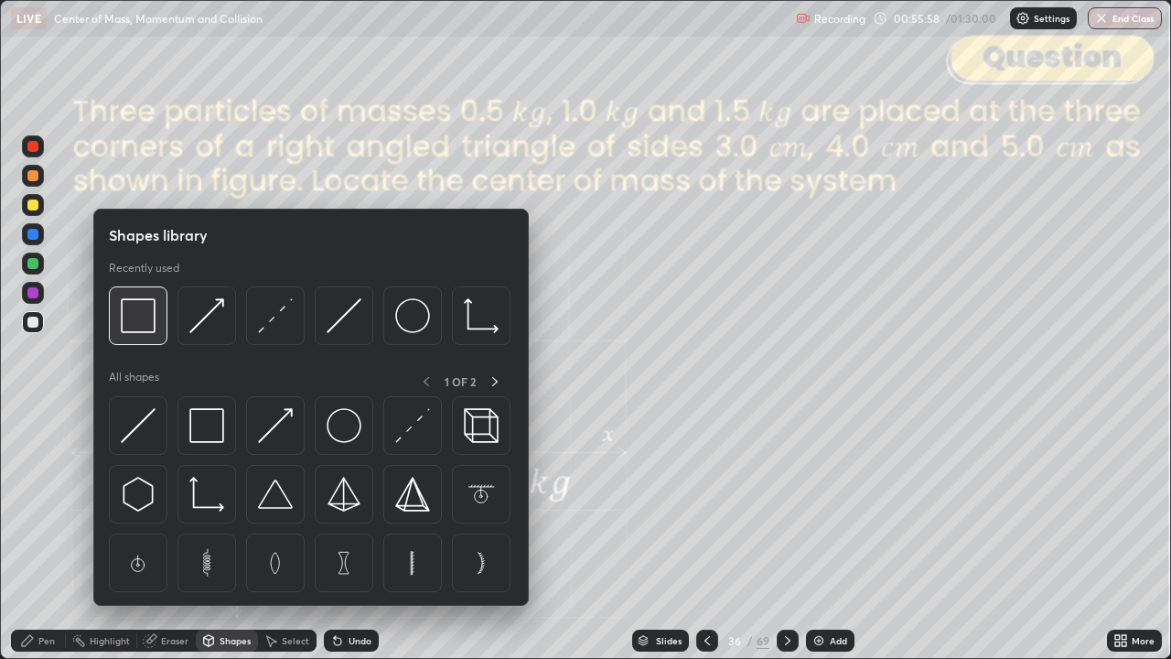
click at [146, 324] on img at bounding box center [138, 315] width 35 height 35
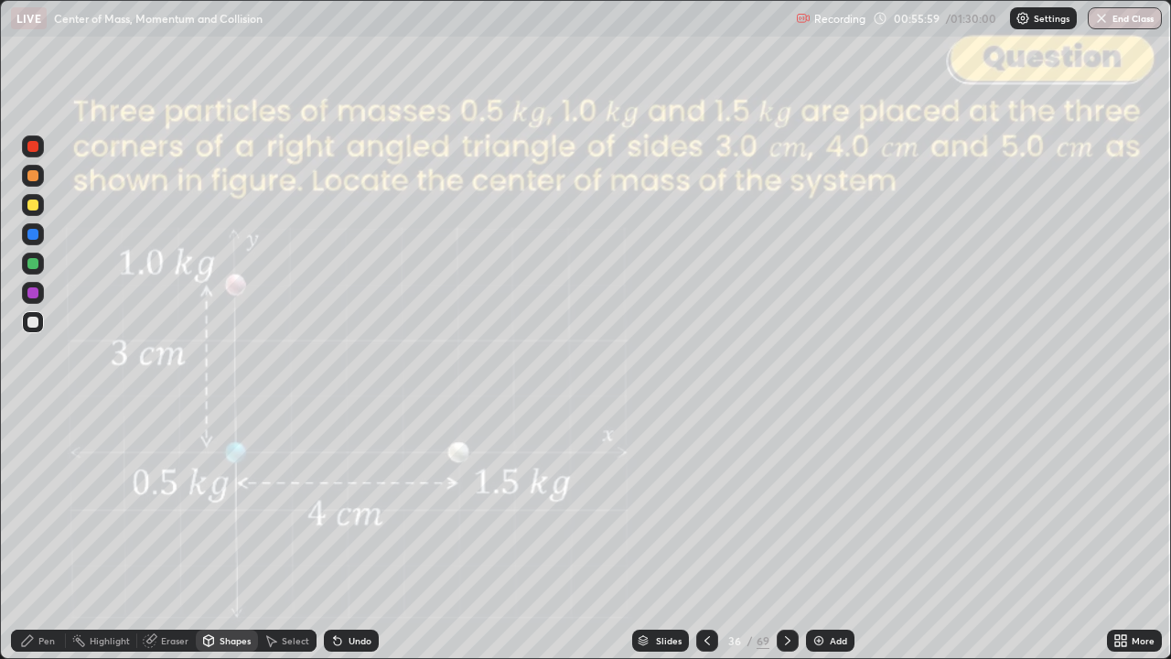
click at [36, 150] on div at bounding box center [32, 146] width 11 height 11
click at [29, 534] on div "Pen" at bounding box center [38, 641] width 55 height 22
click at [789, 534] on div at bounding box center [788, 641] width 22 height 22
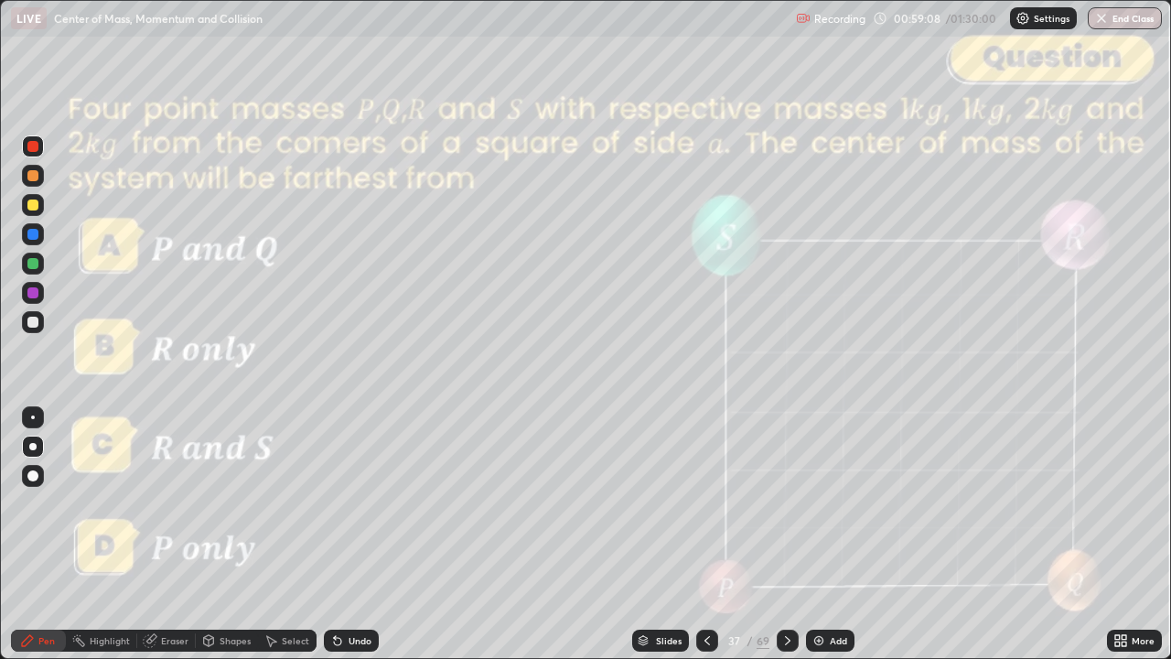
click at [33, 326] on div at bounding box center [32, 322] width 11 height 11
click at [229, 534] on div "Shapes" at bounding box center [235, 640] width 31 height 9
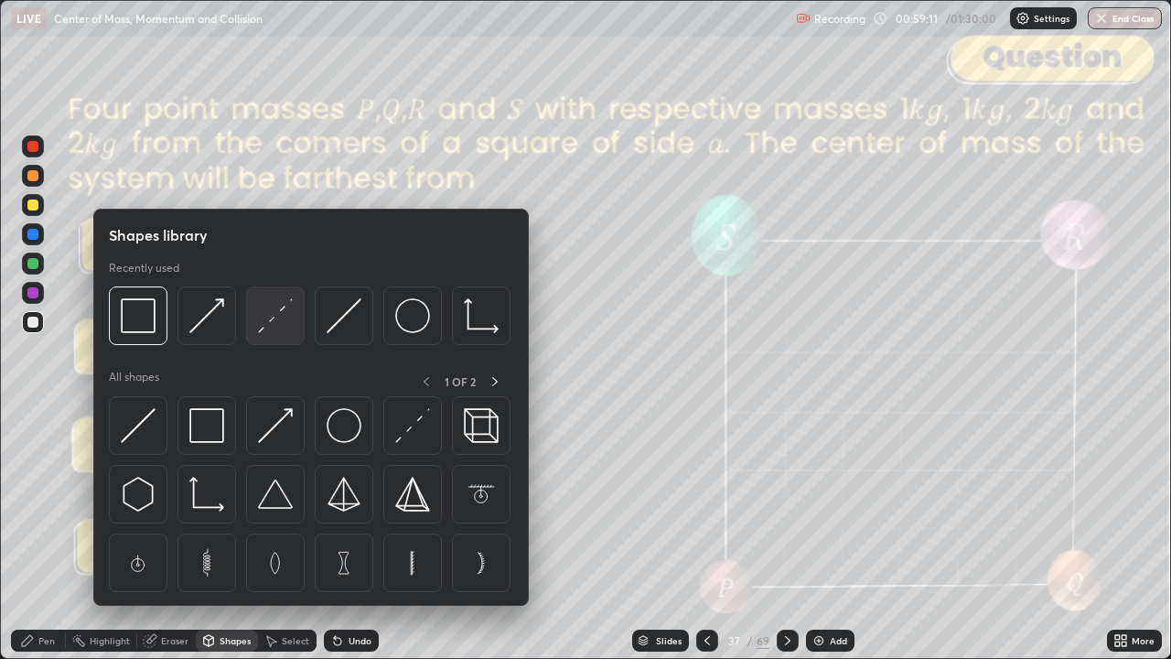
click at [278, 331] on img at bounding box center [275, 315] width 35 height 35
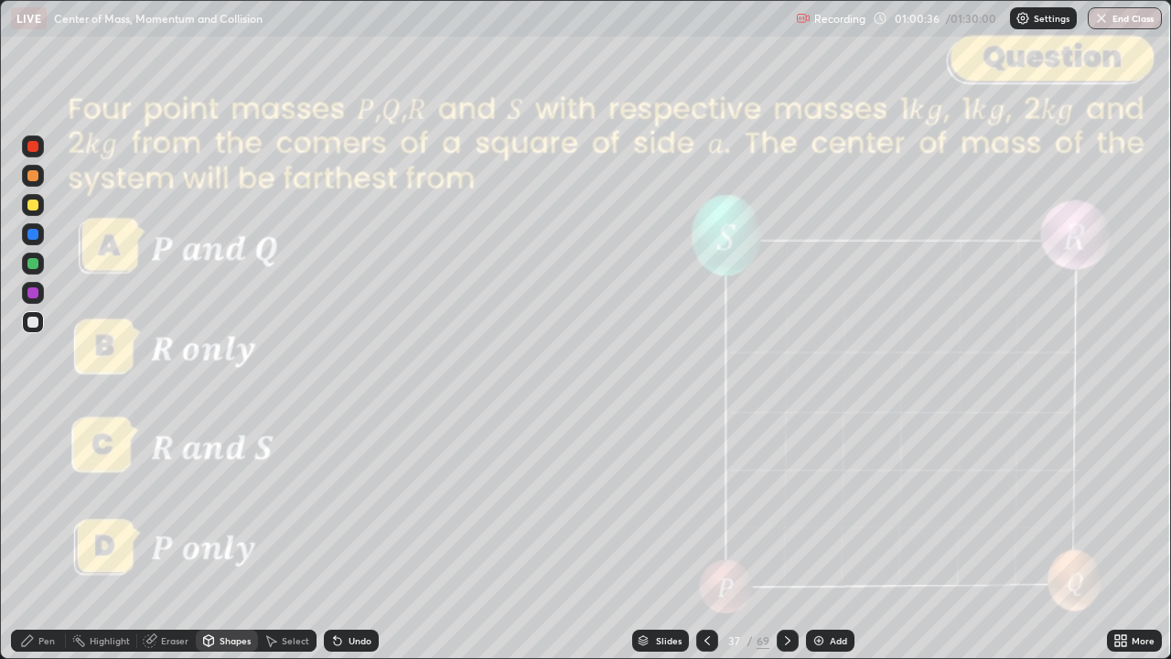
click at [232, 534] on div "Shapes" at bounding box center [235, 640] width 31 height 9
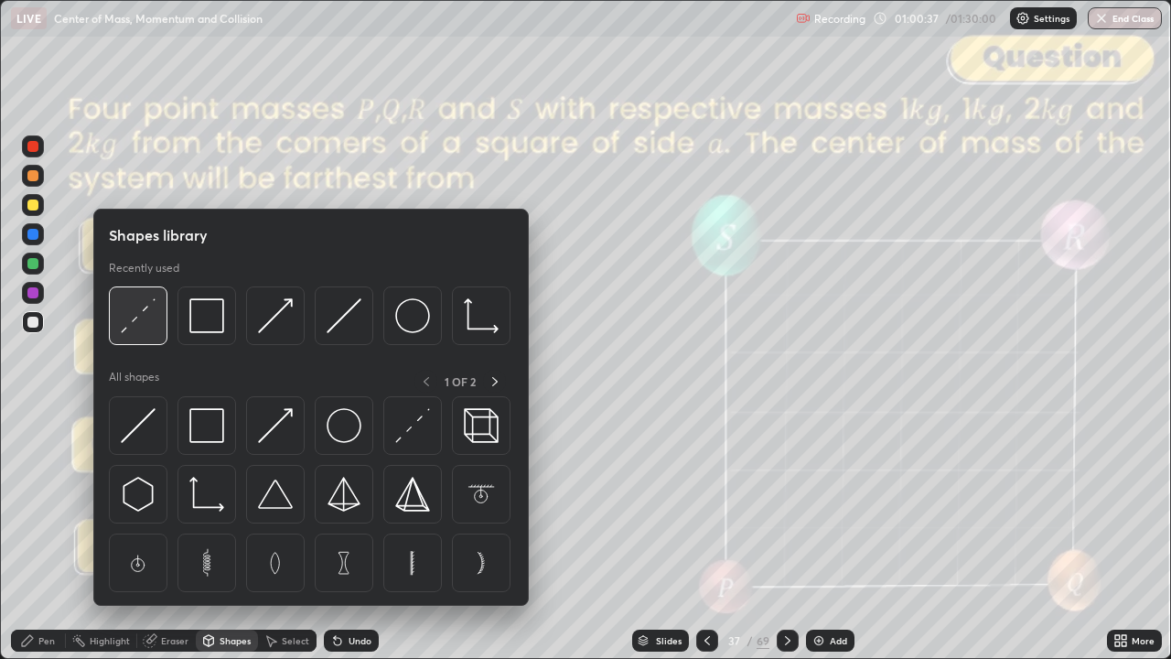
click at [145, 319] on img at bounding box center [138, 315] width 35 height 35
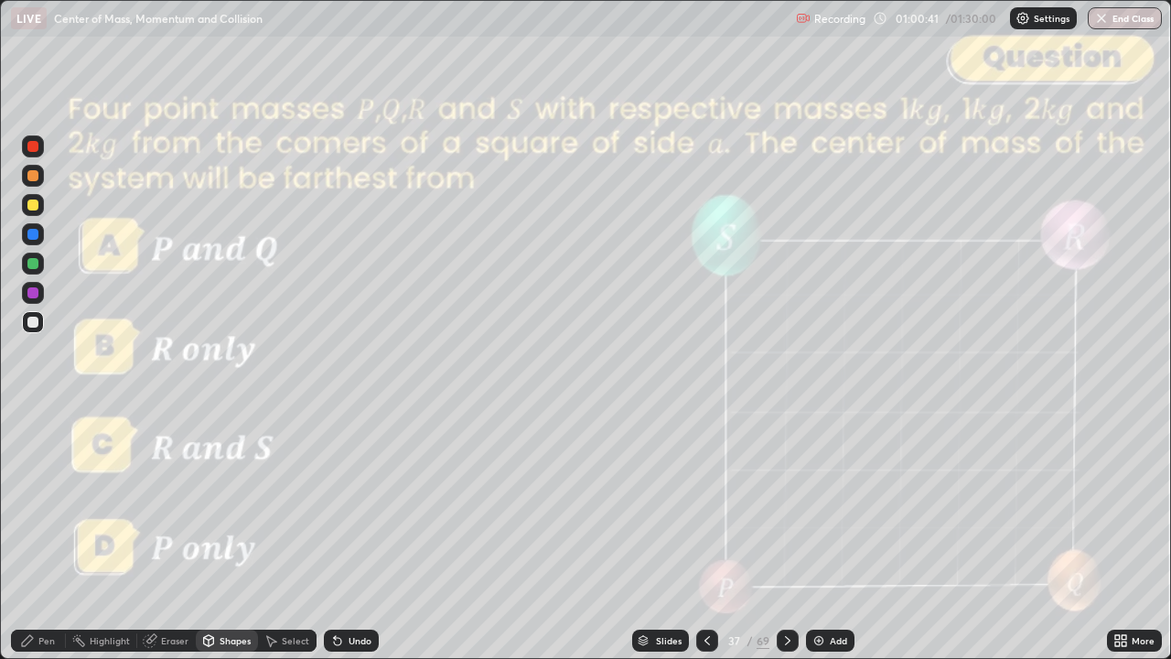
click at [355, 534] on div "Undo" at bounding box center [351, 641] width 55 height 22
click at [49, 534] on div "Pen" at bounding box center [46, 640] width 16 height 9
click at [349, 534] on div "Undo" at bounding box center [360, 640] width 23 height 9
click at [357, 534] on div "Undo" at bounding box center [360, 640] width 23 height 9
click at [167, 534] on div "Eraser" at bounding box center [174, 640] width 27 height 9
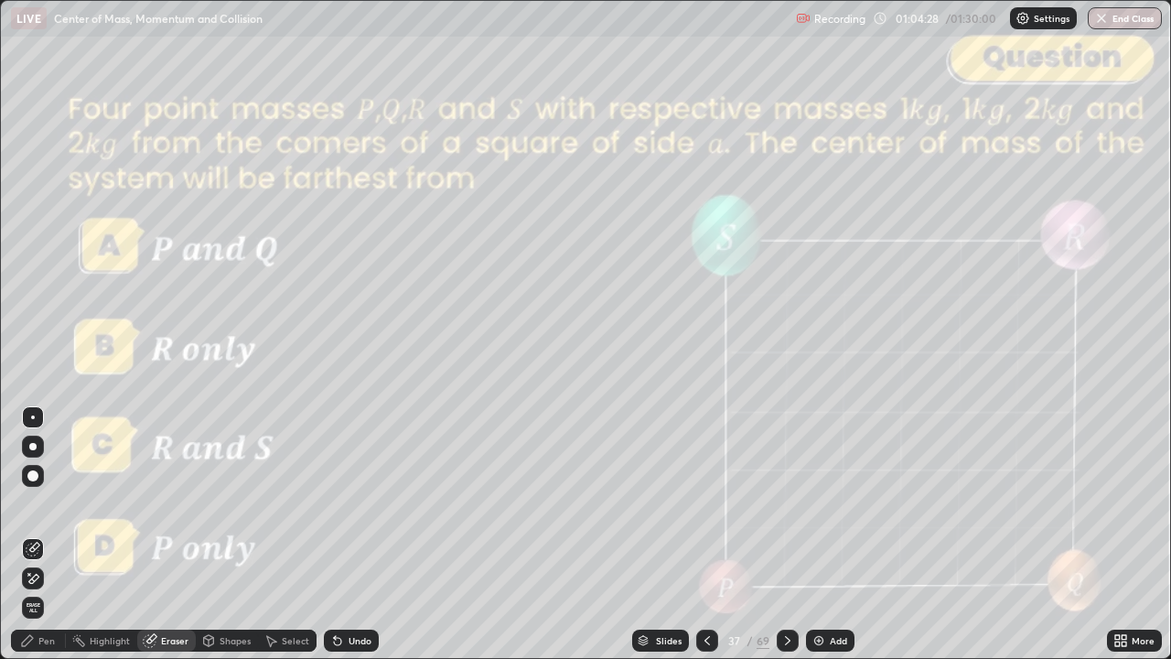
click at [37, 534] on div "Pen" at bounding box center [38, 641] width 55 height 22
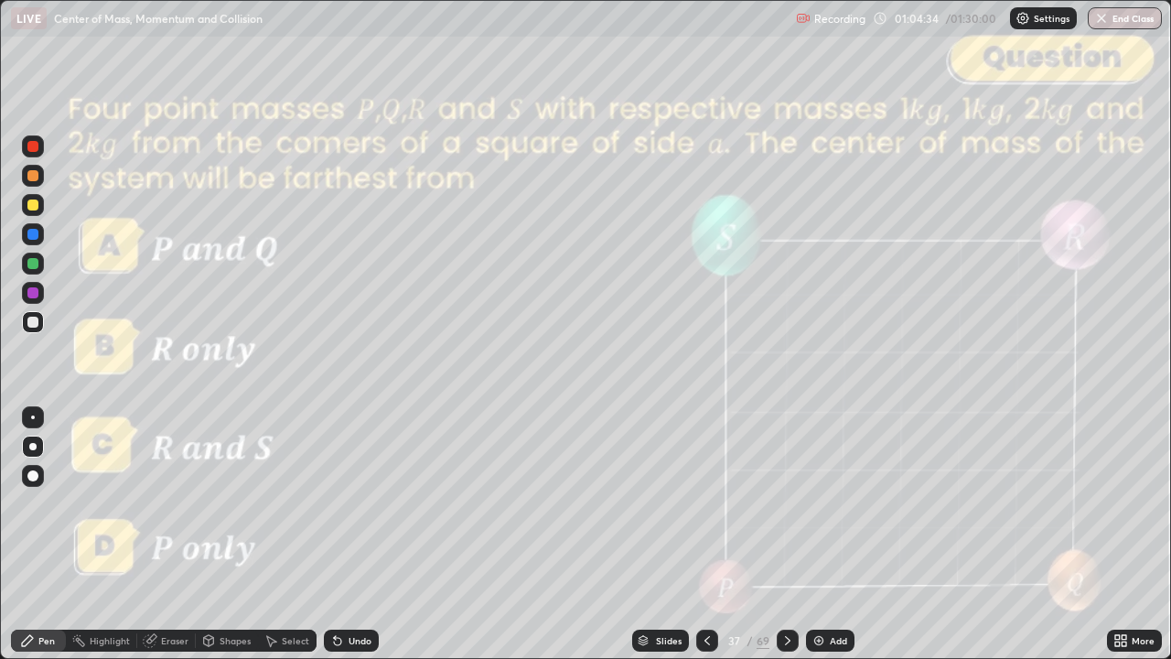
click at [35, 182] on div at bounding box center [33, 176] width 22 height 22
click at [359, 534] on div "Undo" at bounding box center [360, 640] width 23 height 9
click at [784, 534] on icon at bounding box center [788, 640] width 15 height 15
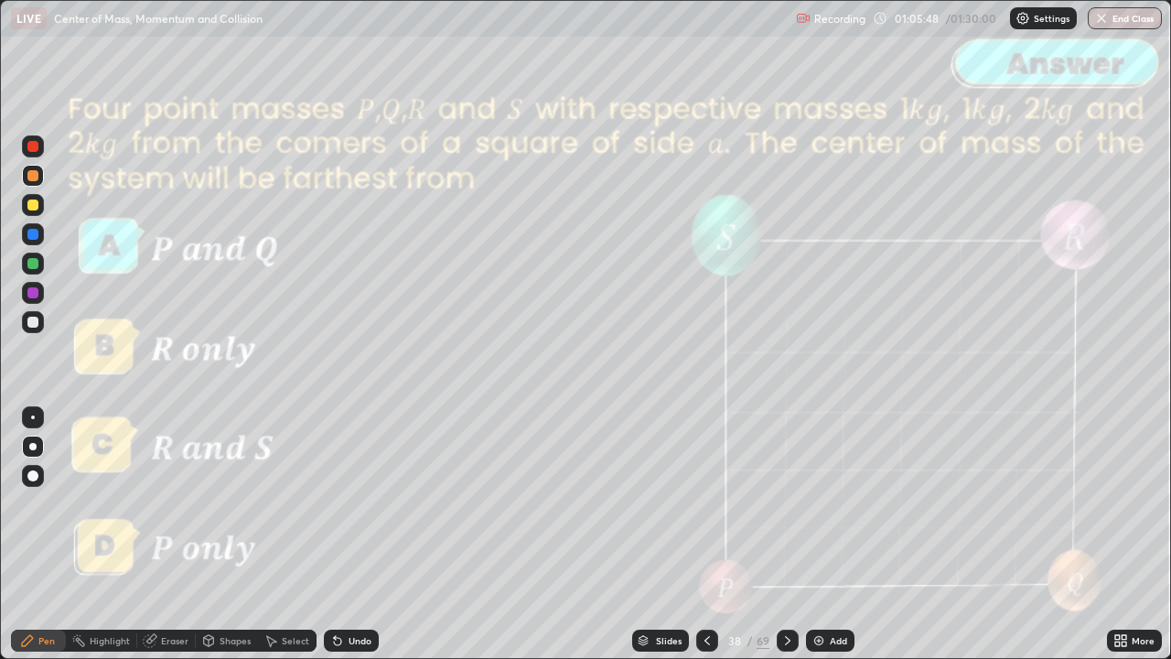
click at [785, 534] on icon at bounding box center [788, 640] width 15 height 15
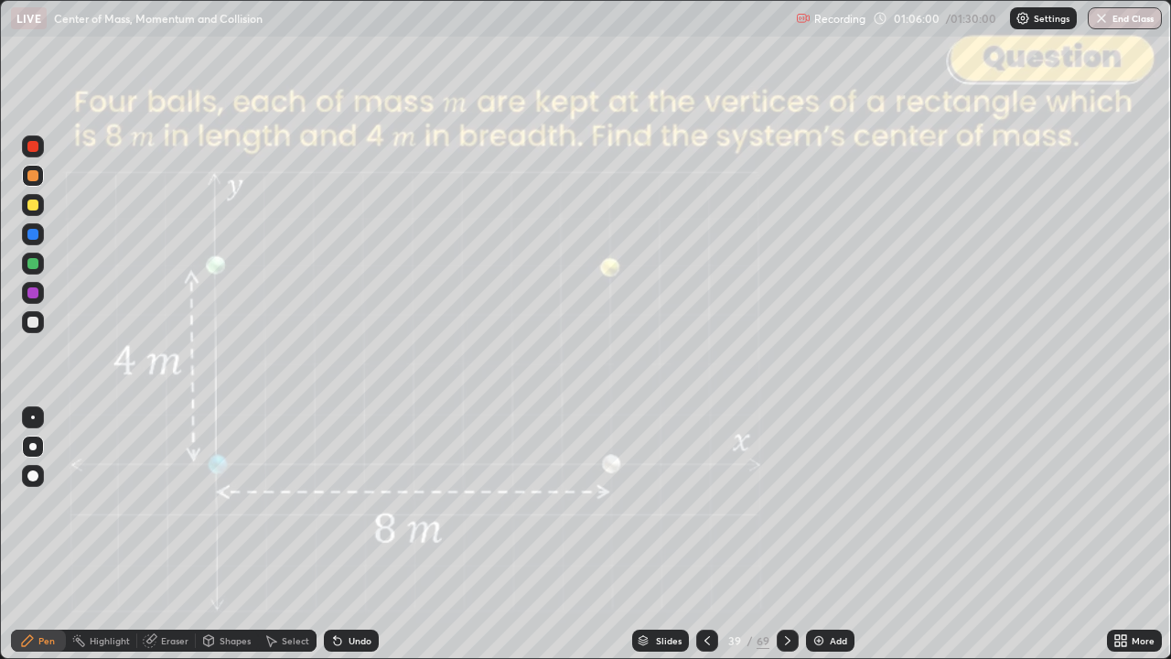
click at [35, 320] on div at bounding box center [32, 322] width 11 height 11
click at [359, 534] on div "Undo" at bounding box center [351, 641] width 55 height 22
click at [218, 534] on div "Shapes" at bounding box center [227, 641] width 62 height 22
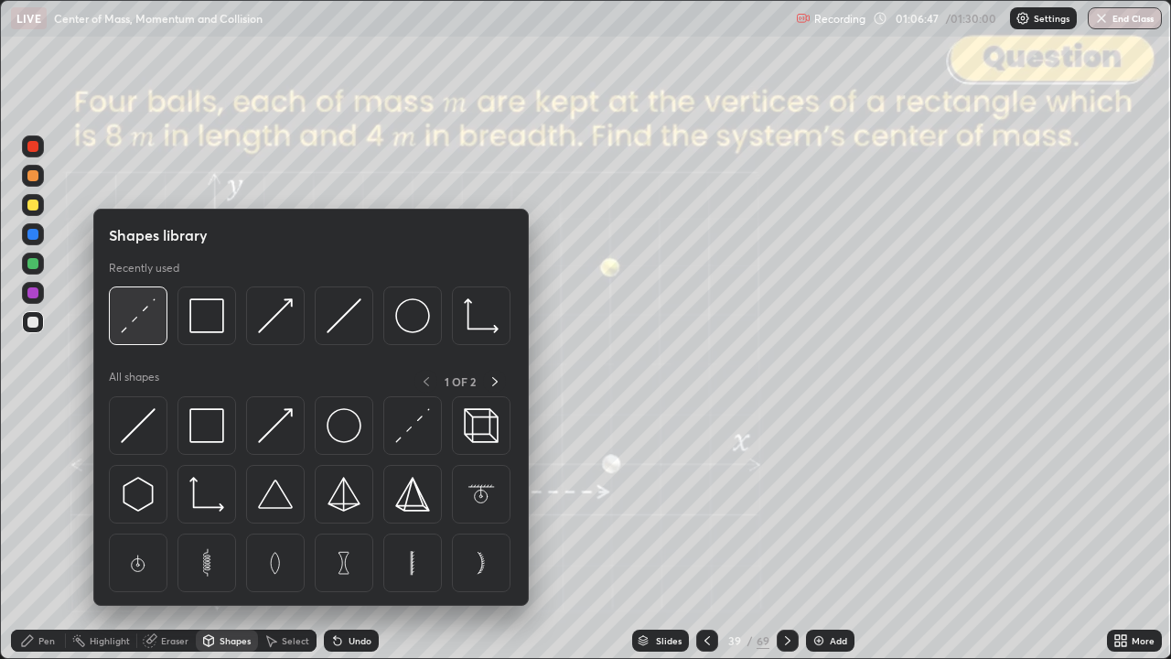
click at [148, 325] on img at bounding box center [138, 315] width 35 height 35
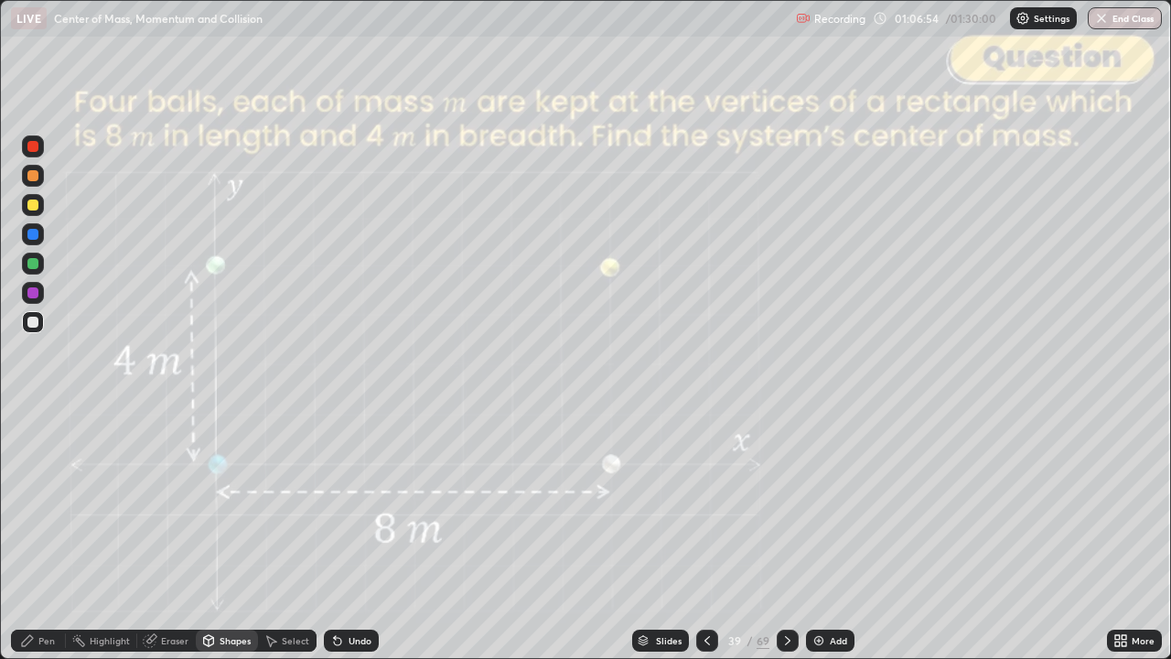
click at [45, 534] on div "Pen" at bounding box center [46, 640] width 16 height 9
click at [218, 534] on div "Shapes" at bounding box center [227, 641] width 62 height 22
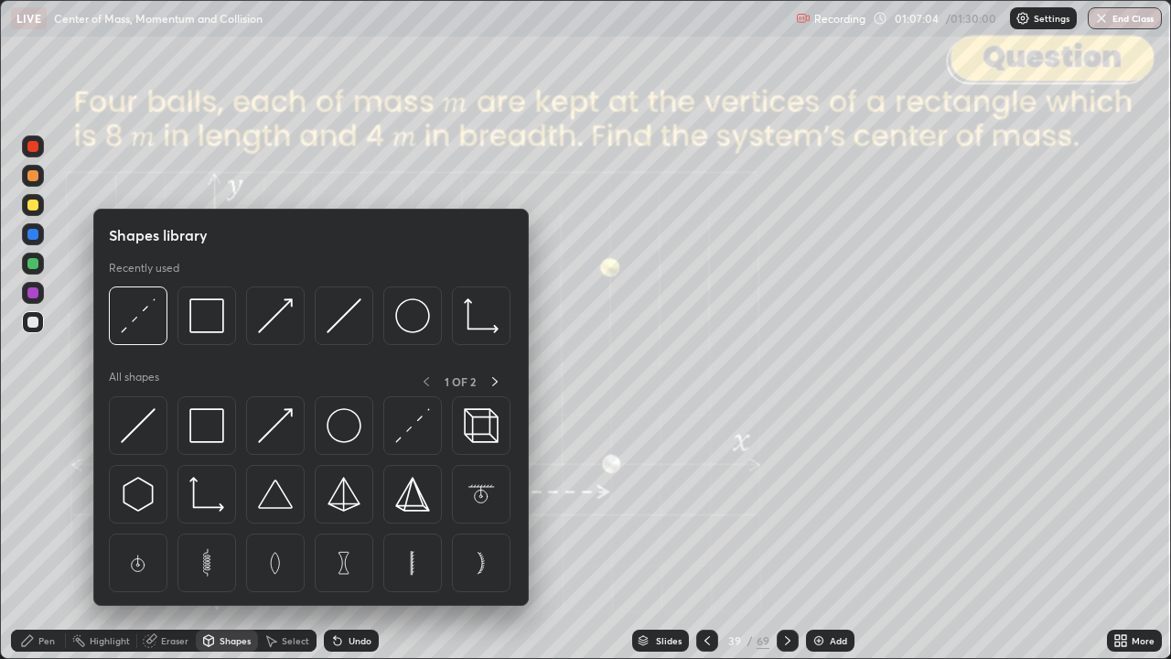
click at [150, 318] on img at bounding box center [138, 315] width 35 height 35
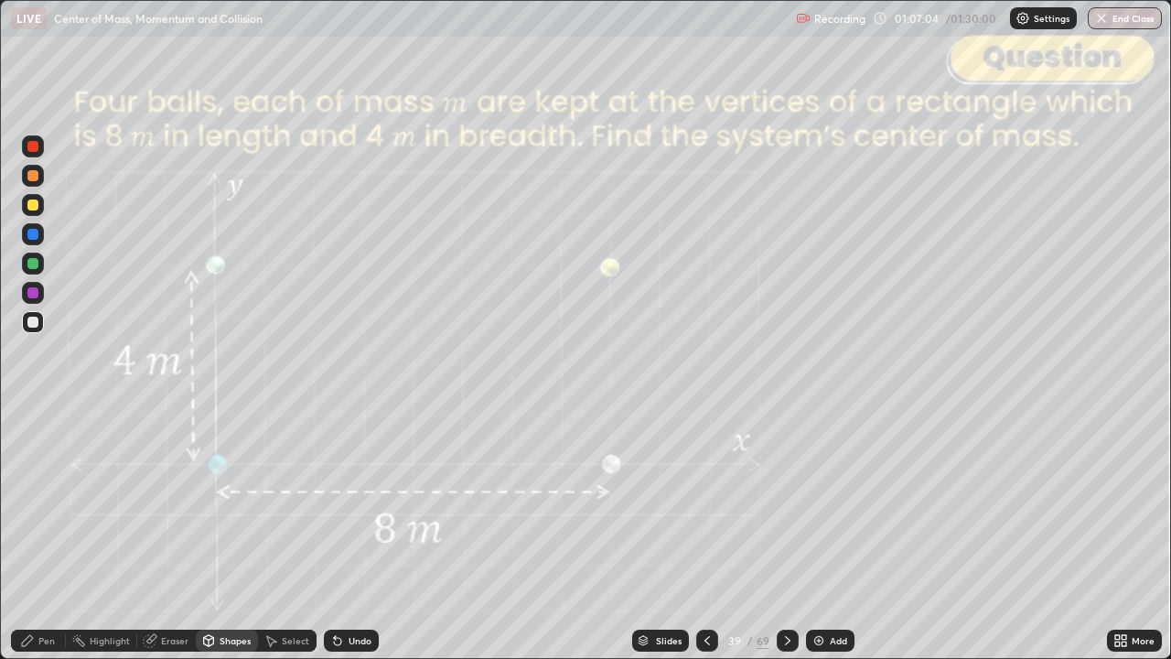
click at [34, 146] on div at bounding box center [32, 146] width 11 height 11
click at [34, 534] on icon at bounding box center [27, 640] width 15 height 15
click at [785, 534] on icon at bounding box center [788, 640] width 15 height 15
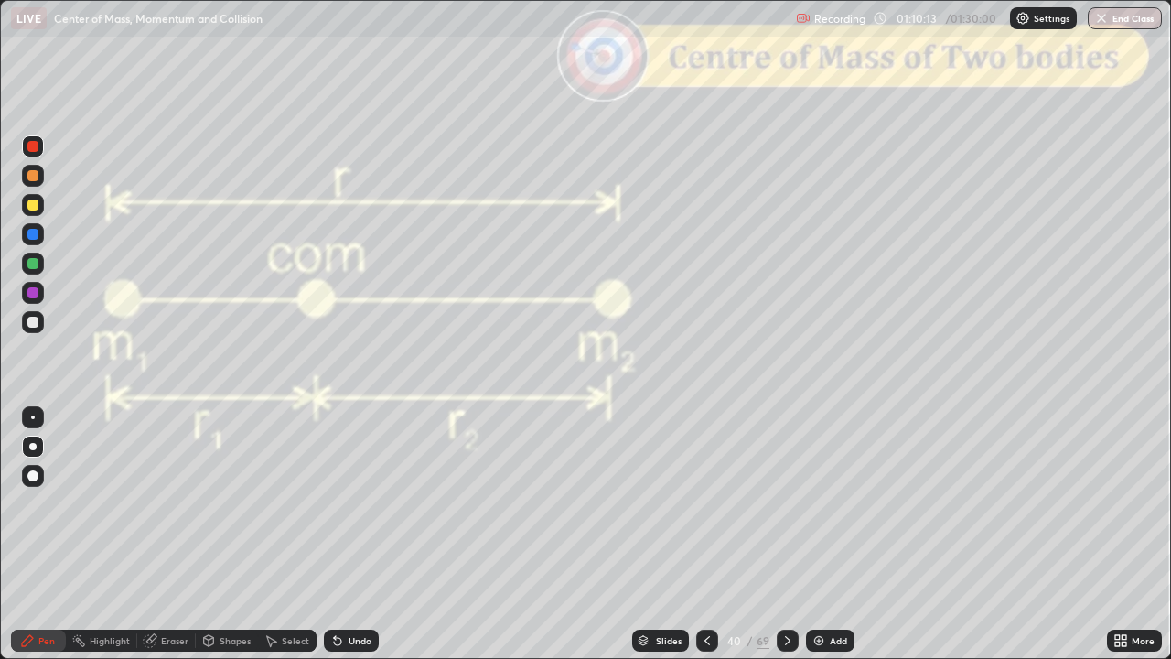
click at [35, 180] on div at bounding box center [32, 175] width 11 height 11
click at [370, 534] on div "Undo" at bounding box center [351, 641] width 55 height 22
click at [351, 534] on div "Undo" at bounding box center [360, 640] width 23 height 9
click at [232, 534] on div "Shapes" at bounding box center [235, 640] width 31 height 9
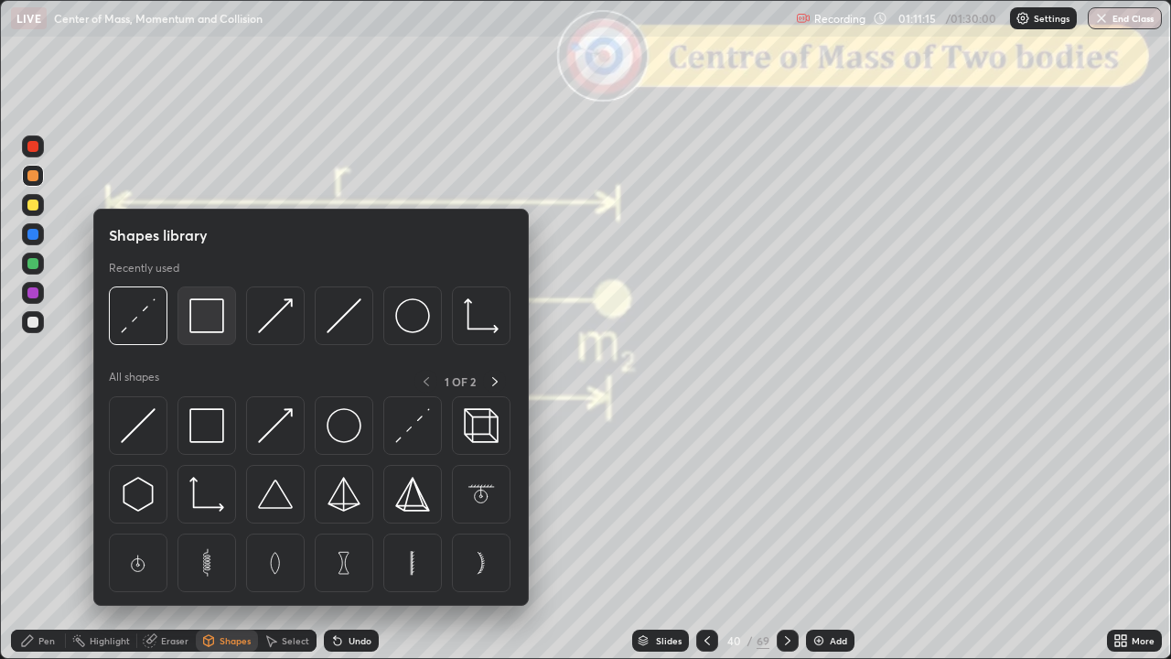
click at [206, 318] on img at bounding box center [206, 315] width 35 height 35
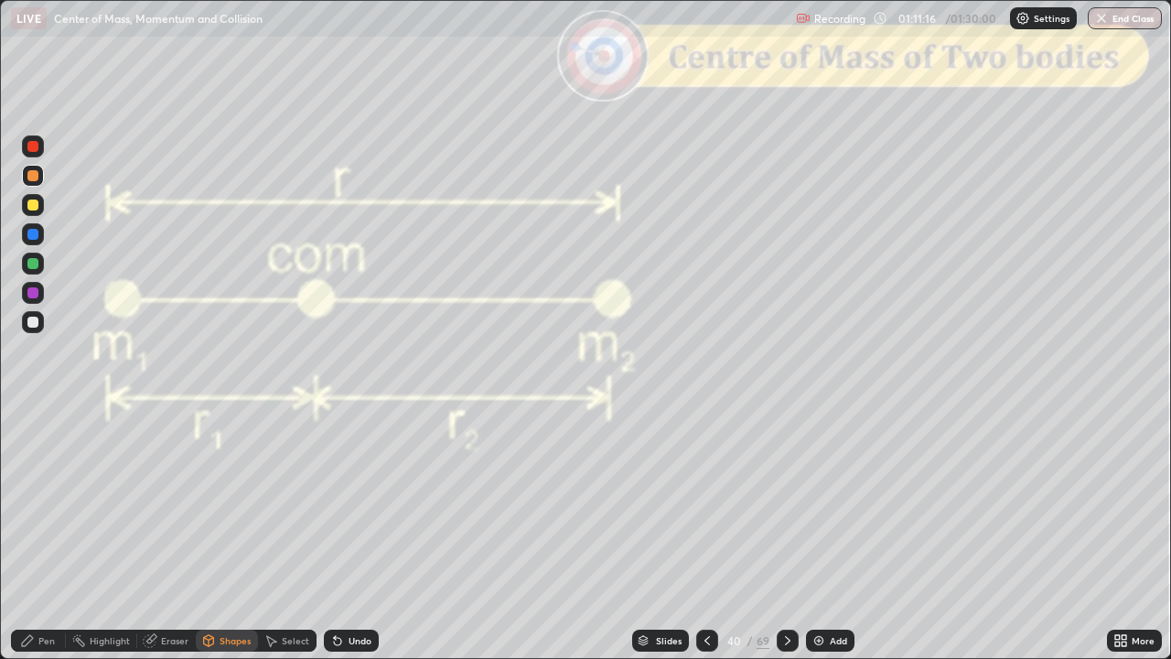
click at [33, 154] on div at bounding box center [33, 146] width 22 height 22
click at [783, 534] on icon at bounding box center [788, 640] width 15 height 15
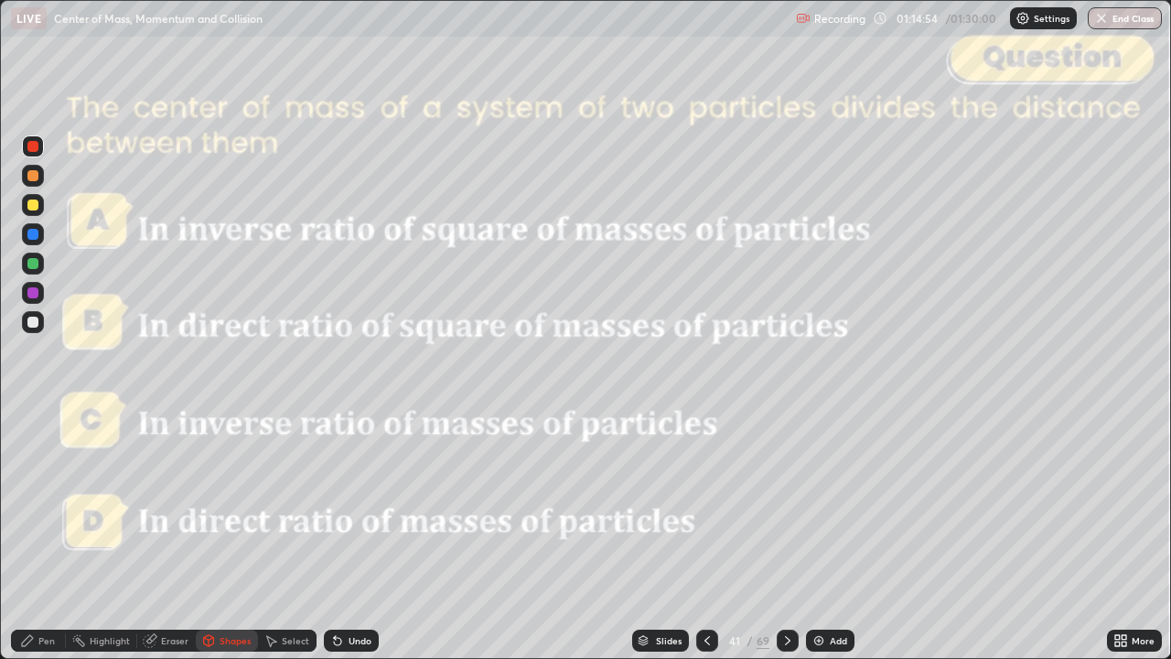
click at [34, 534] on icon at bounding box center [27, 640] width 15 height 15
click at [787, 534] on icon at bounding box center [788, 640] width 15 height 15
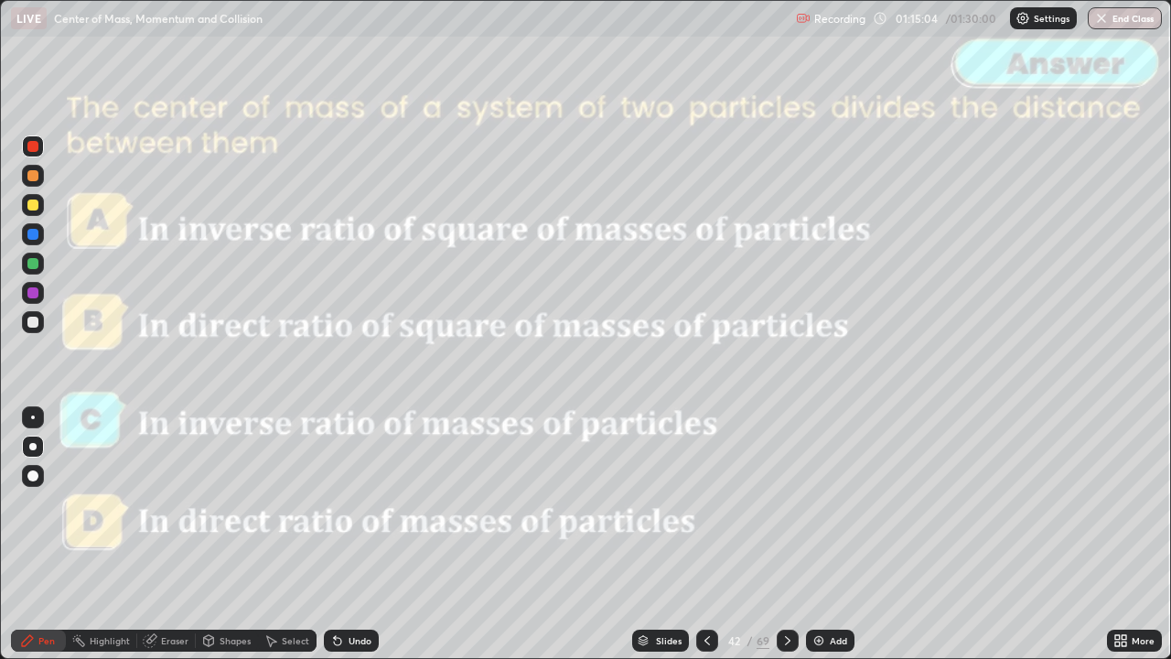
click at [785, 534] on icon at bounding box center [788, 640] width 15 height 15
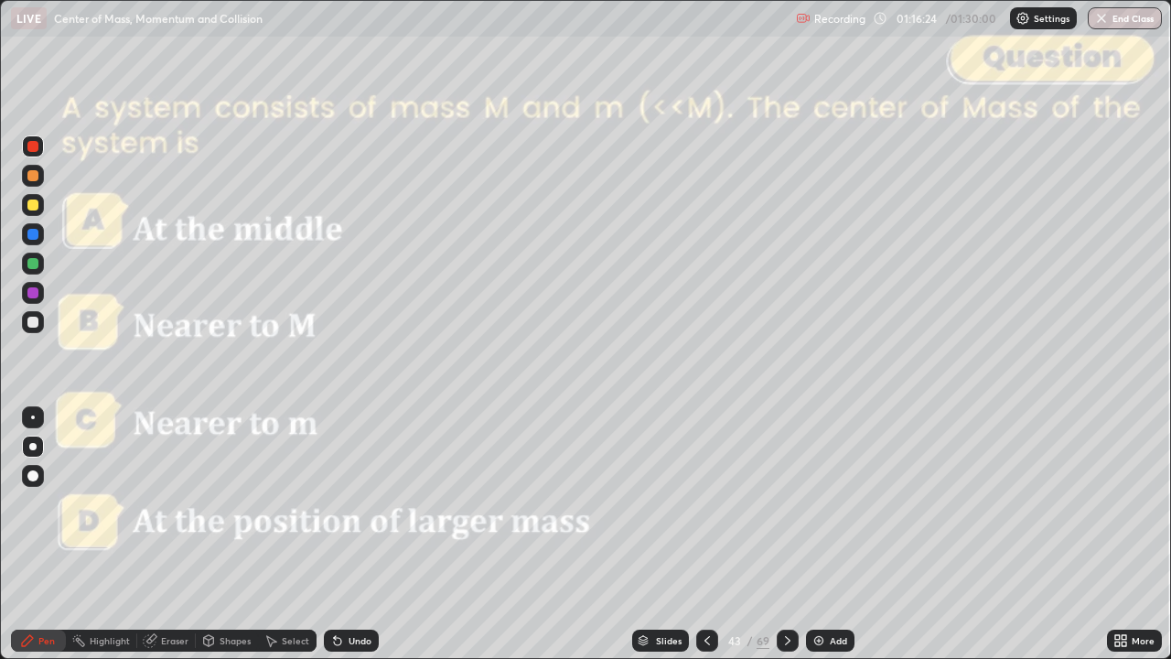
click at [785, 534] on icon at bounding box center [788, 640] width 15 height 15
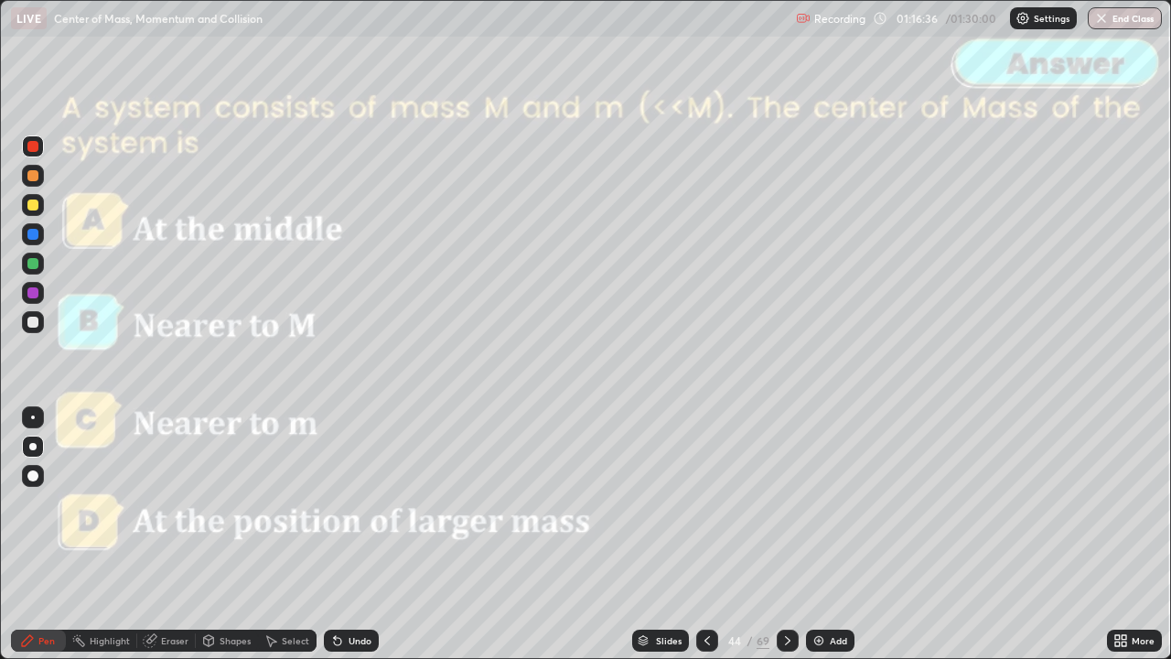
click at [785, 534] on icon at bounding box center [787, 640] width 5 height 9
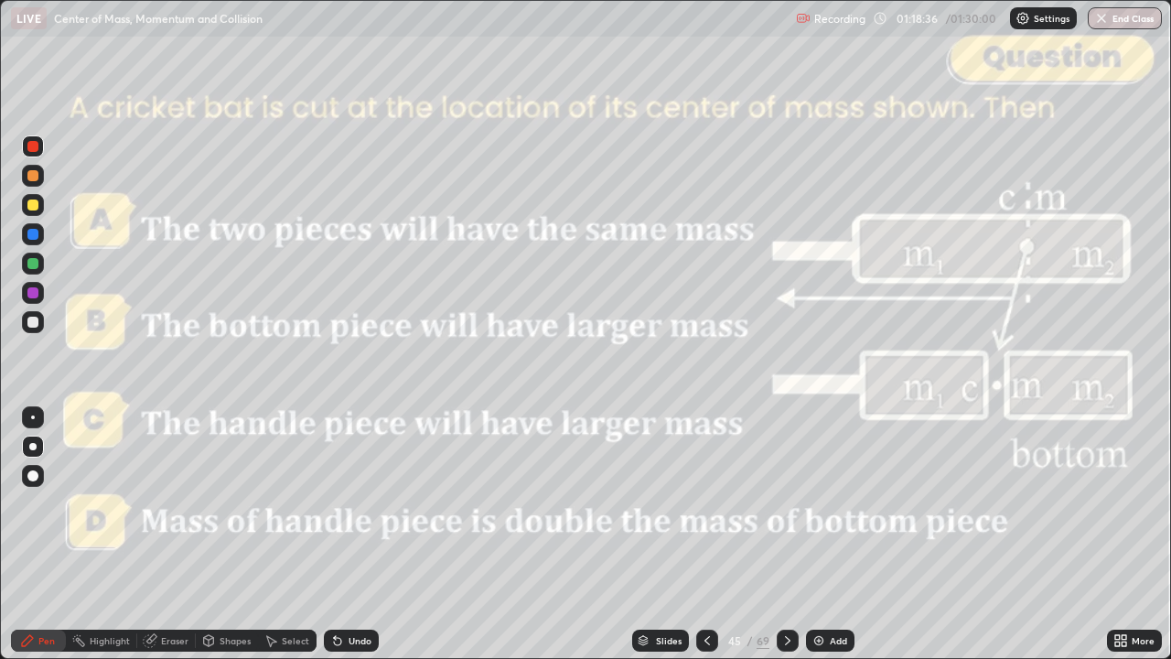
click at [672, 534] on div "Slides" at bounding box center [669, 640] width 26 height 9
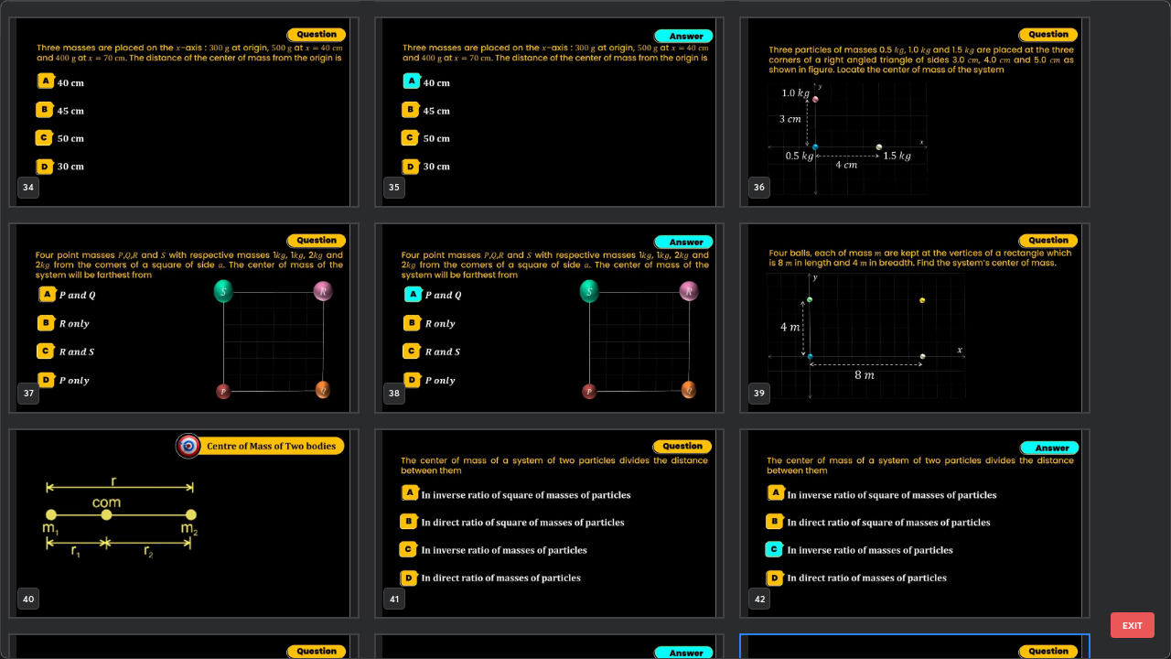
scroll to position [2243, 0]
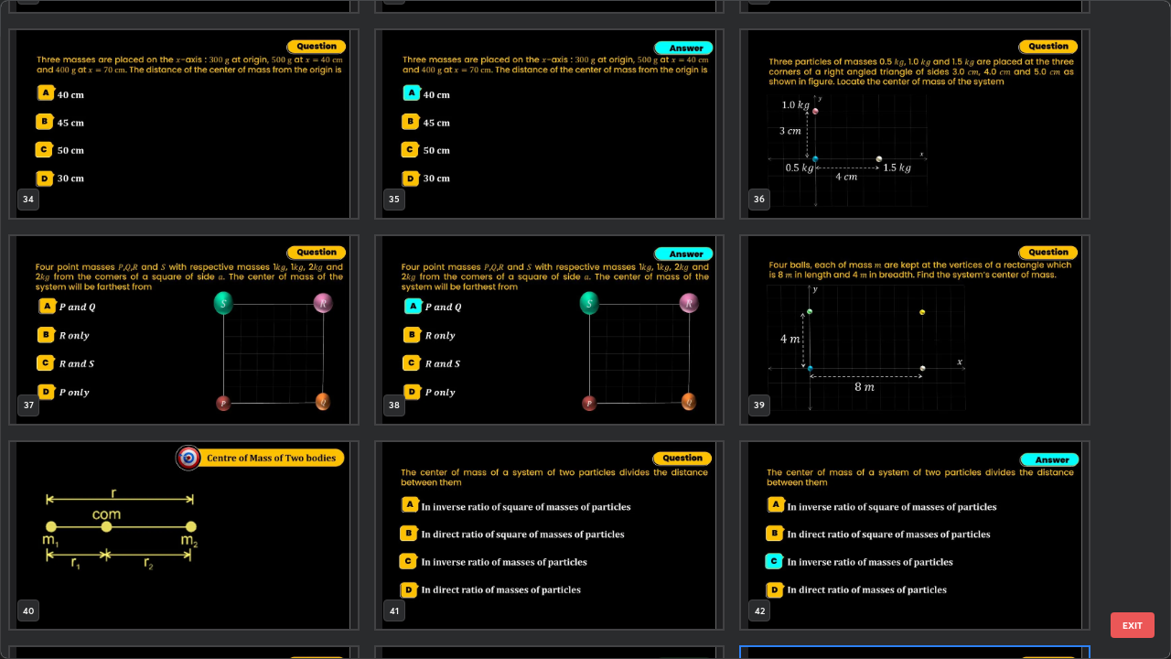
click at [301, 371] on img "grid" at bounding box center [184, 330] width 348 height 188
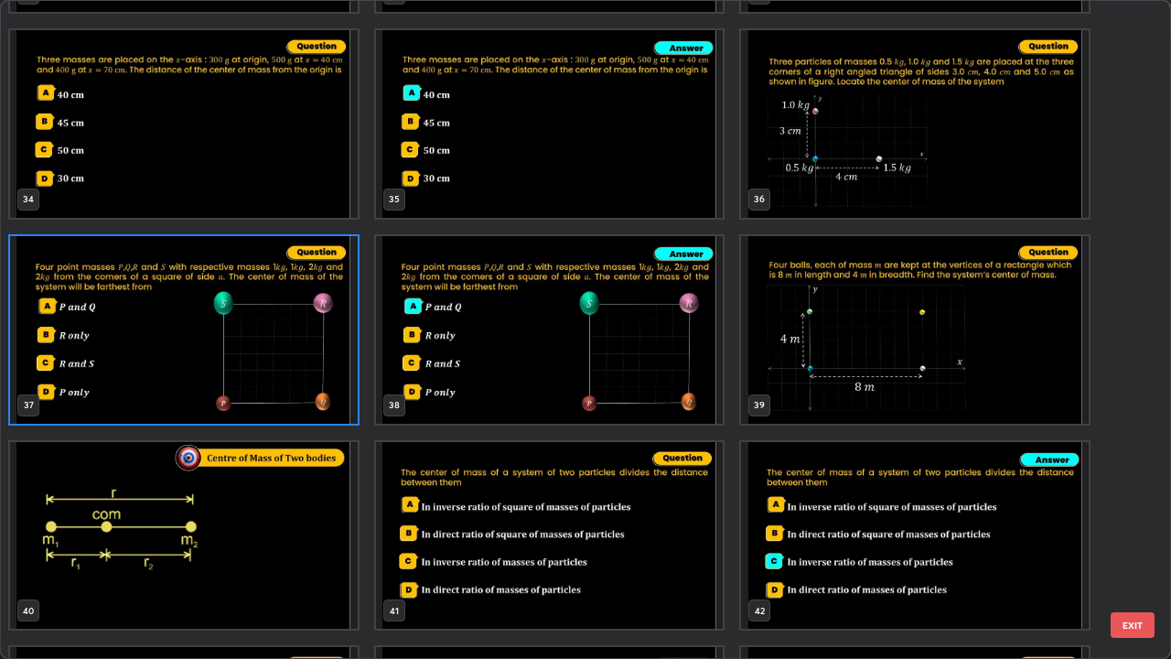
click at [1134, 534] on button "EXIT" at bounding box center [1133, 625] width 44 height 26
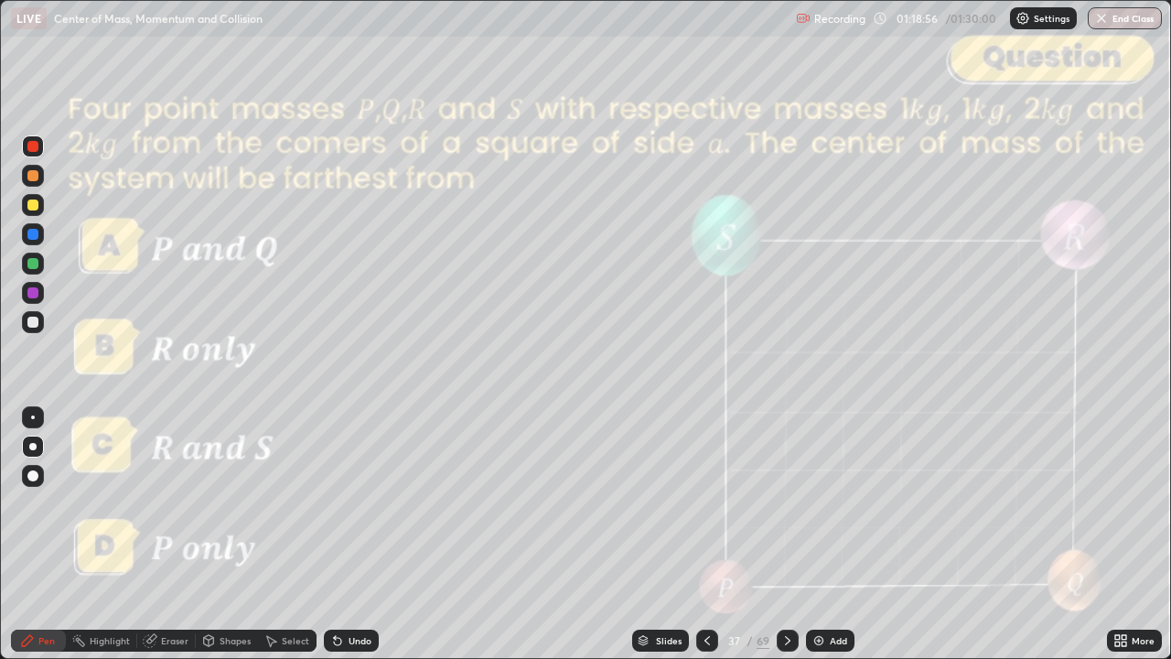
click at [674, 534] on div "Slides" at bounding box center [669, 640] width 26 height 9
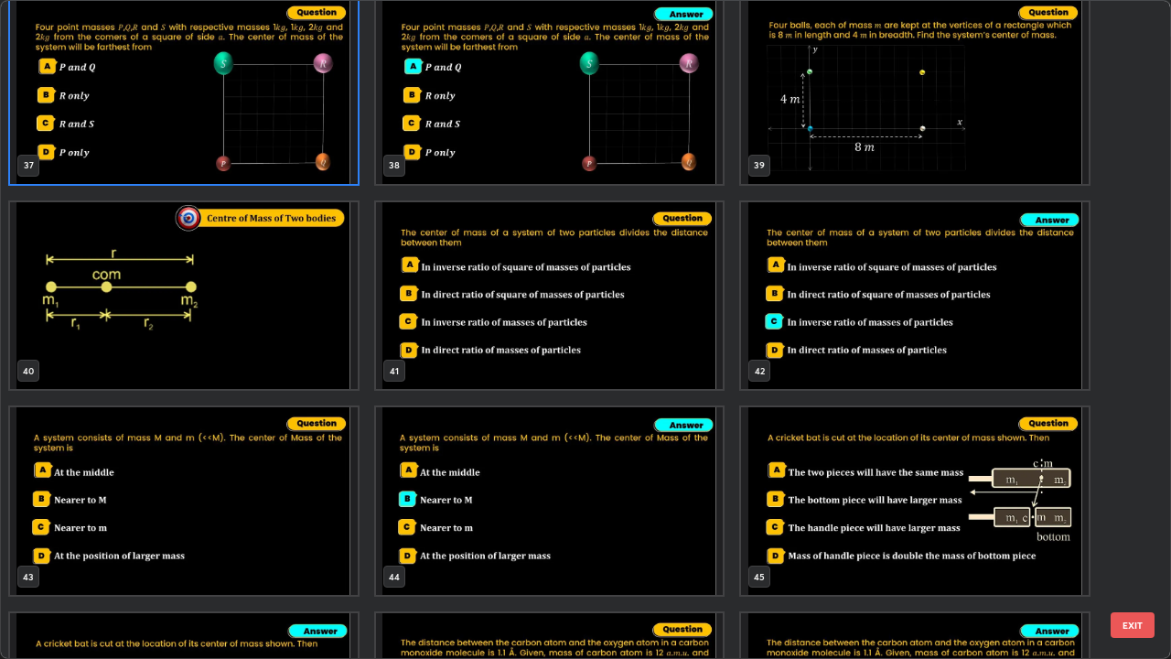
scroll to position [2515, 0]
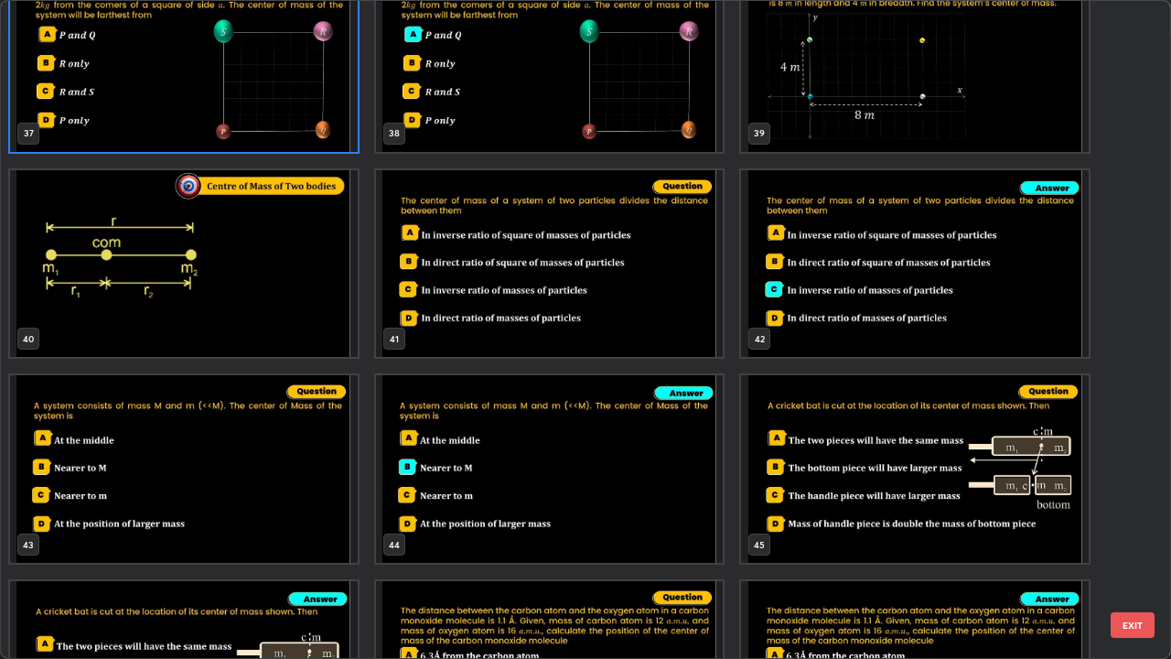
click at [917, 456] on img "grid" at bounding box center [915, 469] width 348 height 188
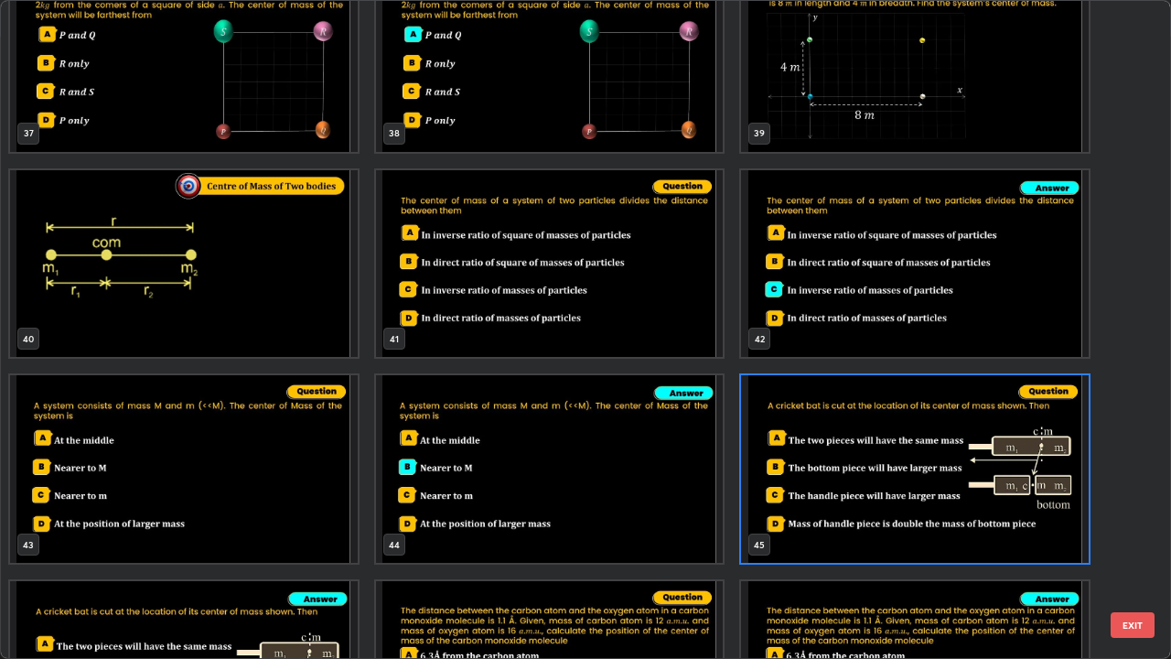
click at [1137, 534] on button "EXIT" at bounding box center [1133, 625] width 44 height 26
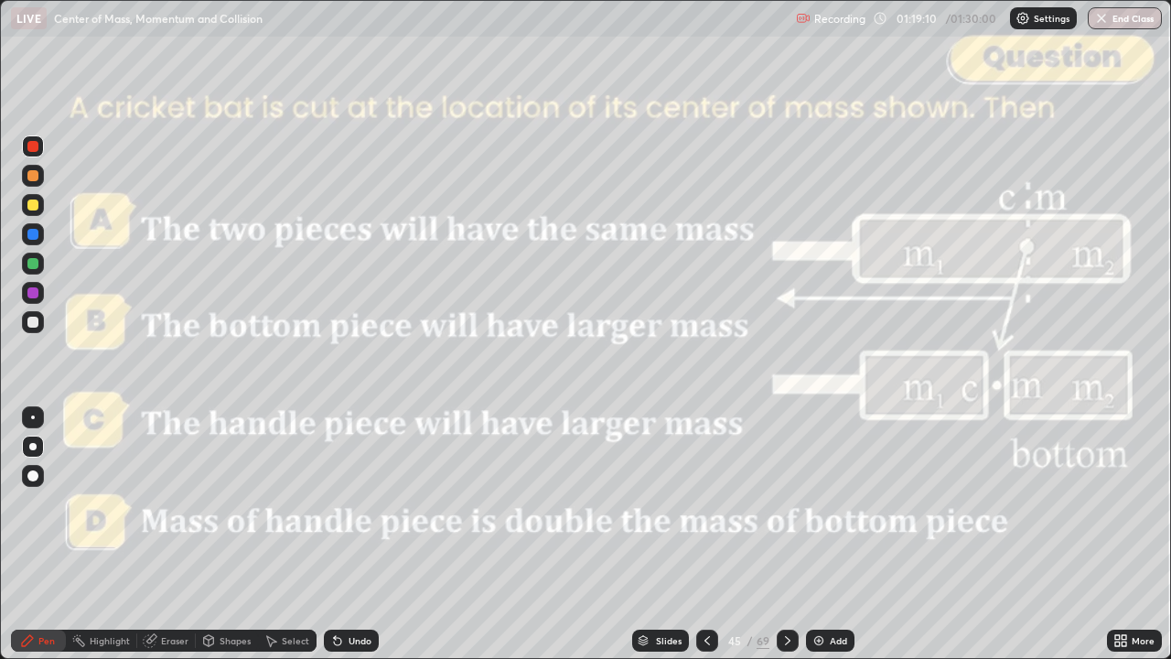
click at [777, 534] on div at bounding box center [788, 641] width 22 height 22
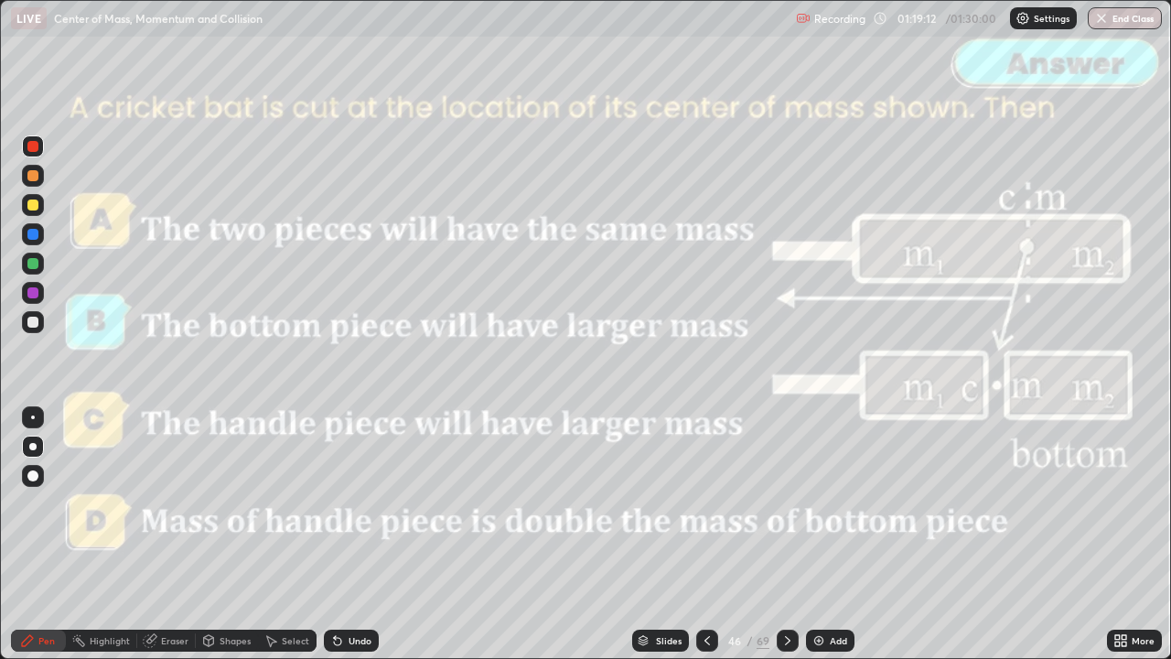
click at [783, 534] on icon at bounding box center [788, 640] width 15 height 15
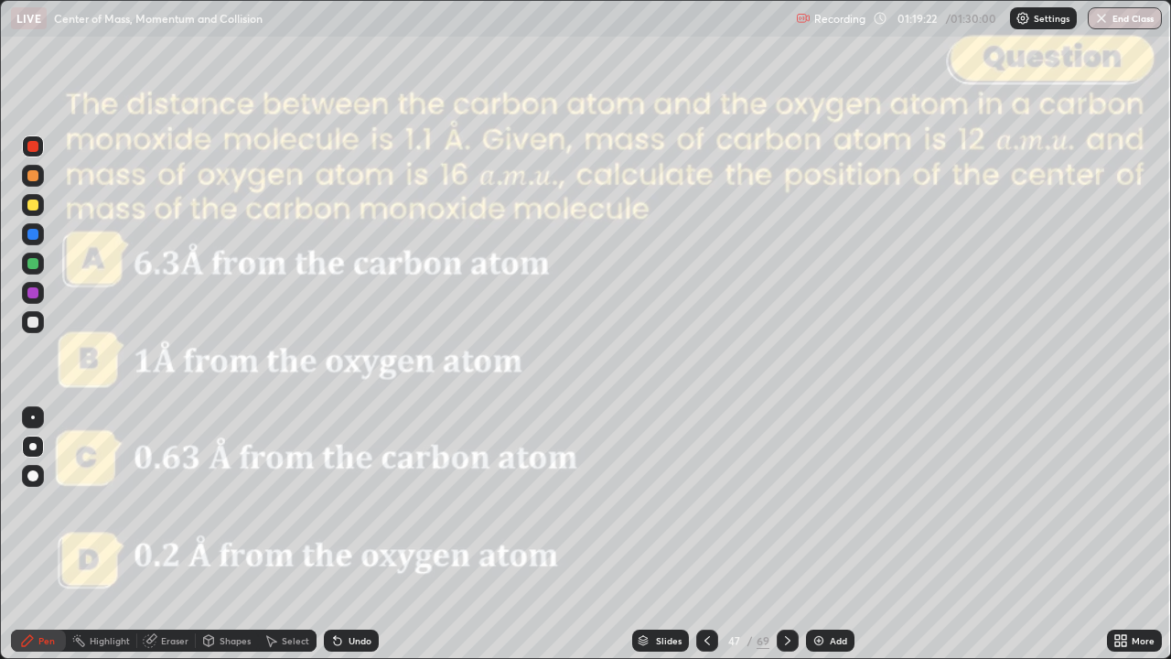
click at [662, 534] on div "Slides" at bounding box center [669, 640] width 26 height 9
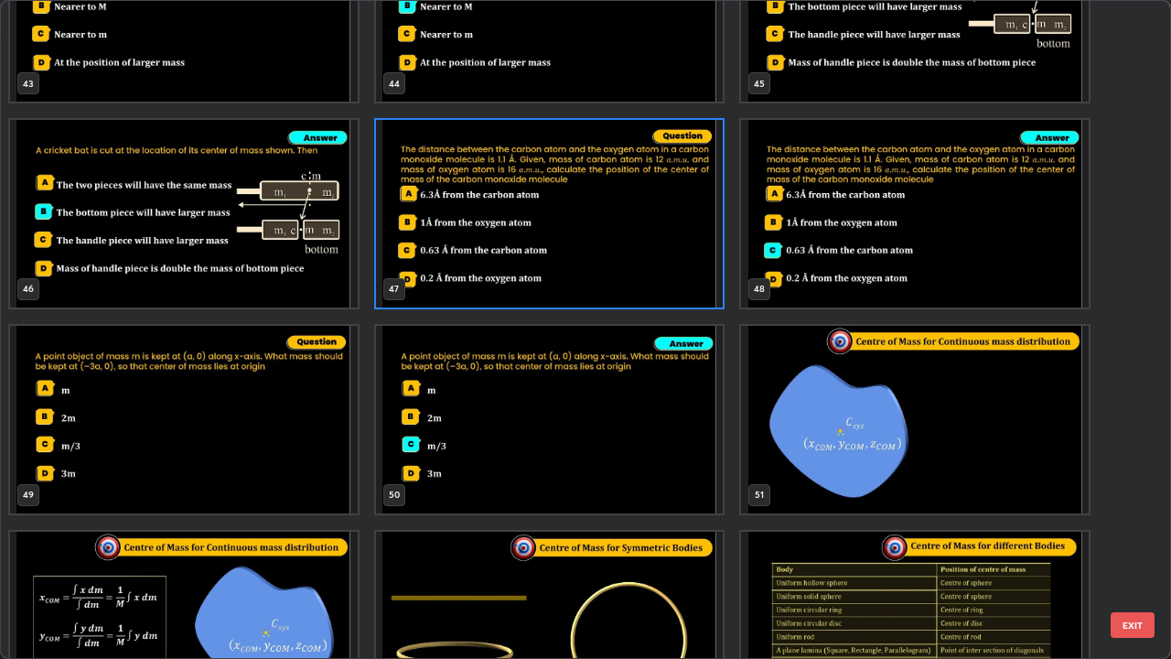
scroll to position [2980, 0]
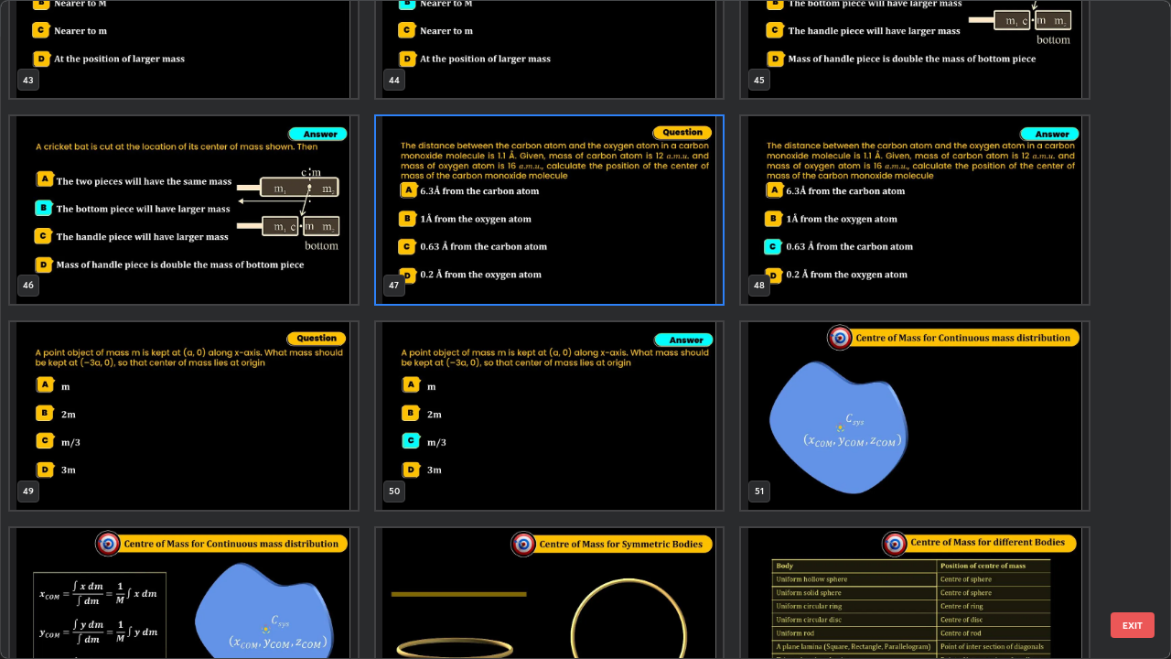
click at [1146, 534] on button "EXIT" at bounding box center [1133, 625] width 44 height 26
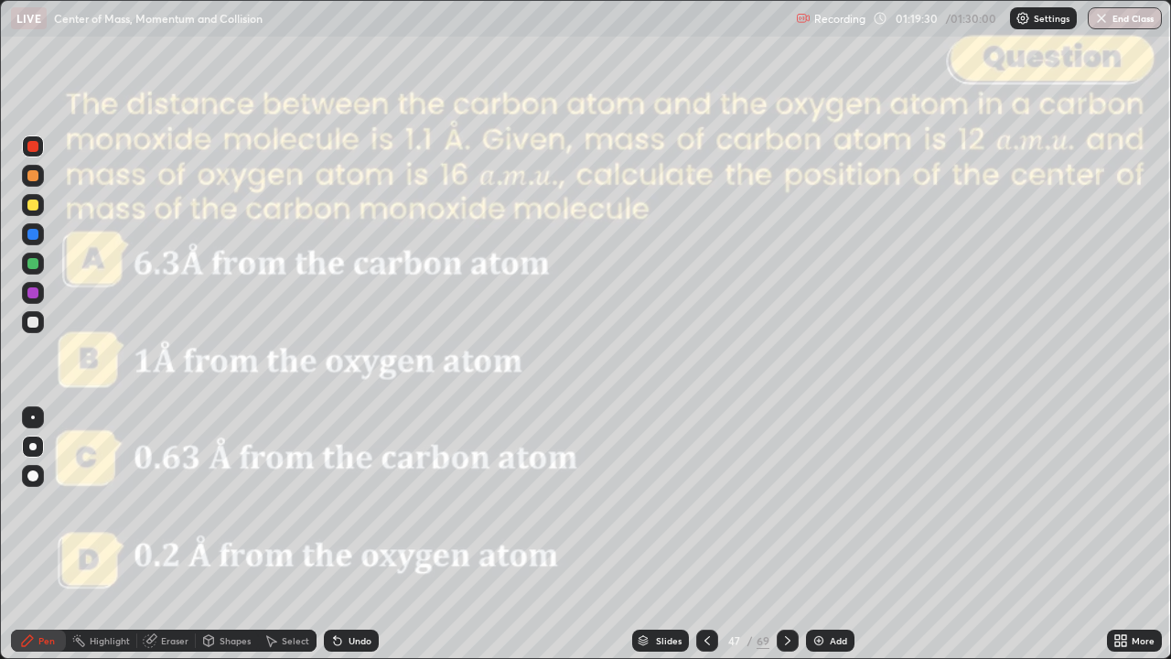
click at [668, 534] on div "Slides" at bounding box center [669, 640] width 26 height 9
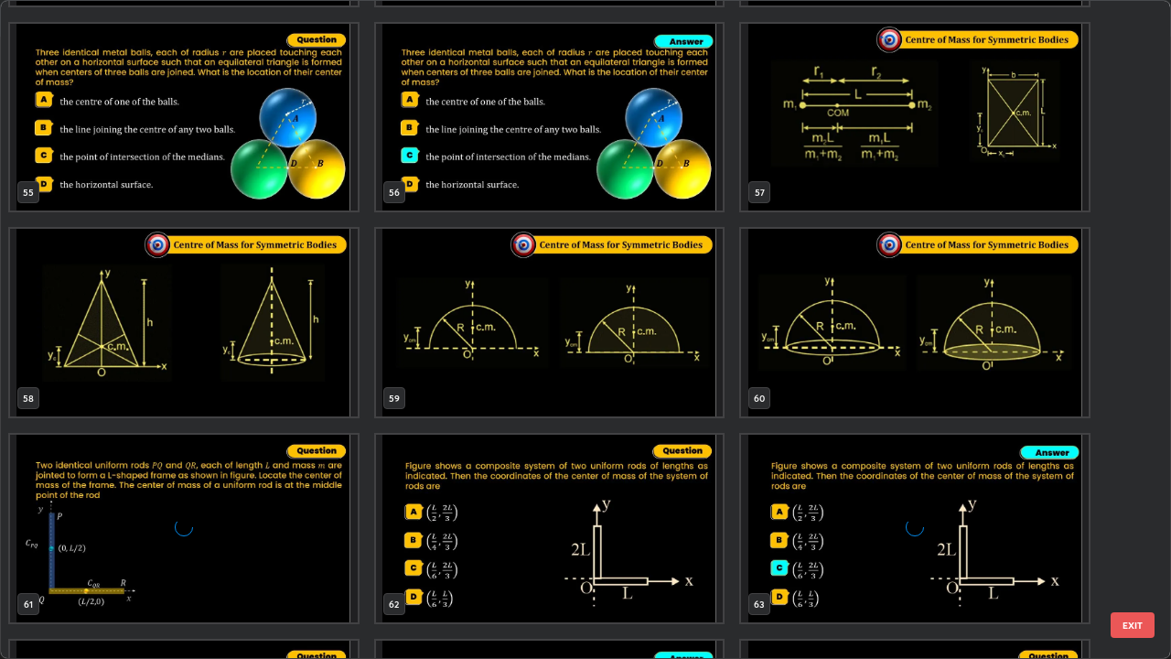
scroll to position [3700, 0]
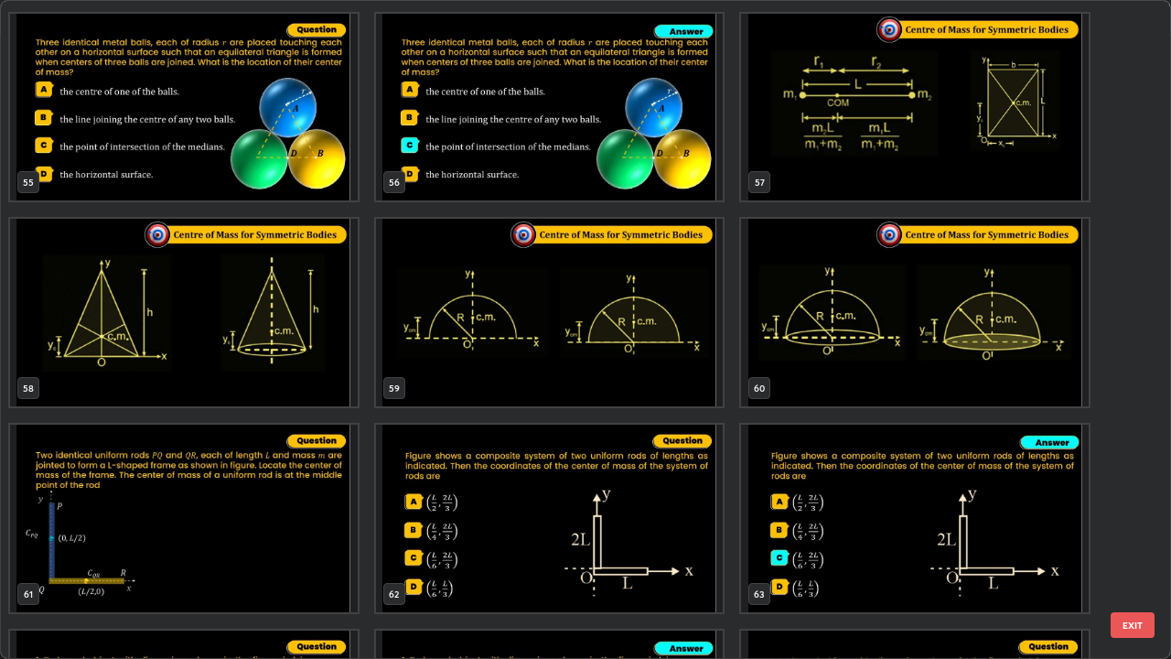
click at [316, 351] on img "grid" at bounding box center [184, 313] width 348 height 188
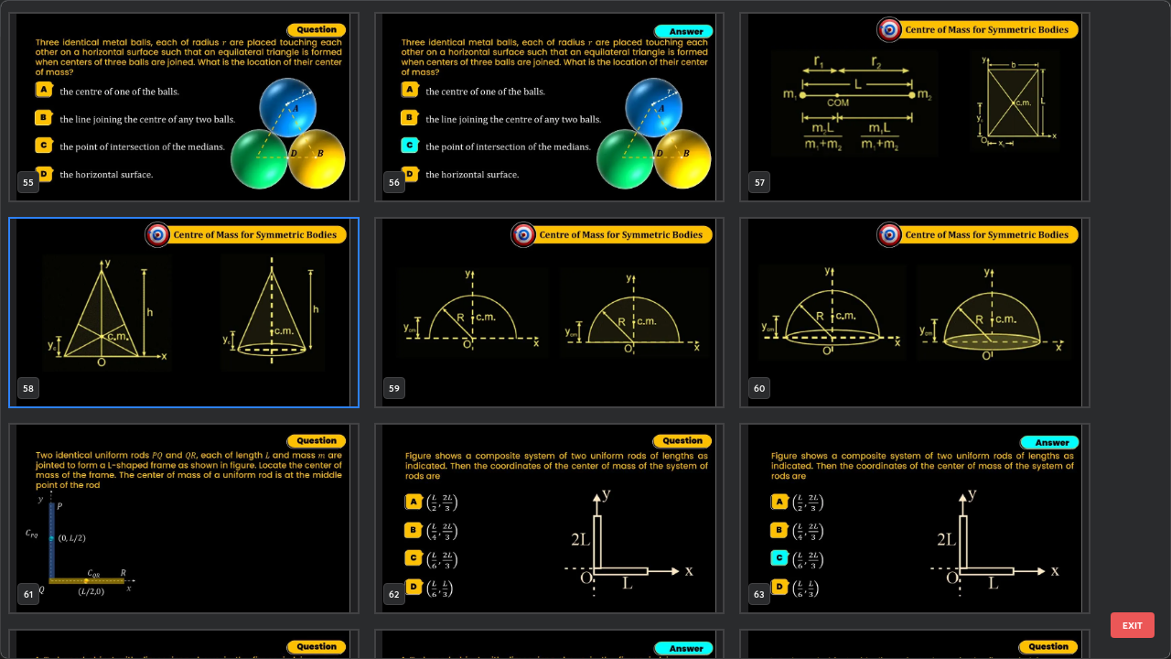
click at [1137, 534] on button "EXIT" at bounding box center [1133, 625] width 44 height 26
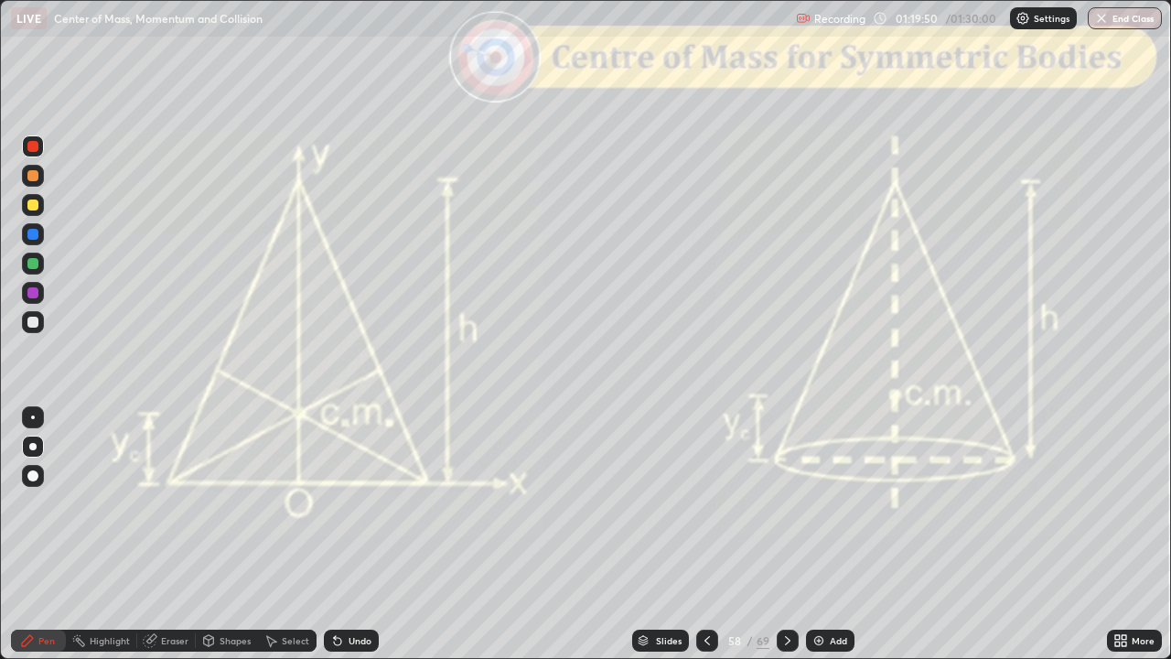
click at [785, 534] on icon at bounding box center [788, 640] width 15 height 15
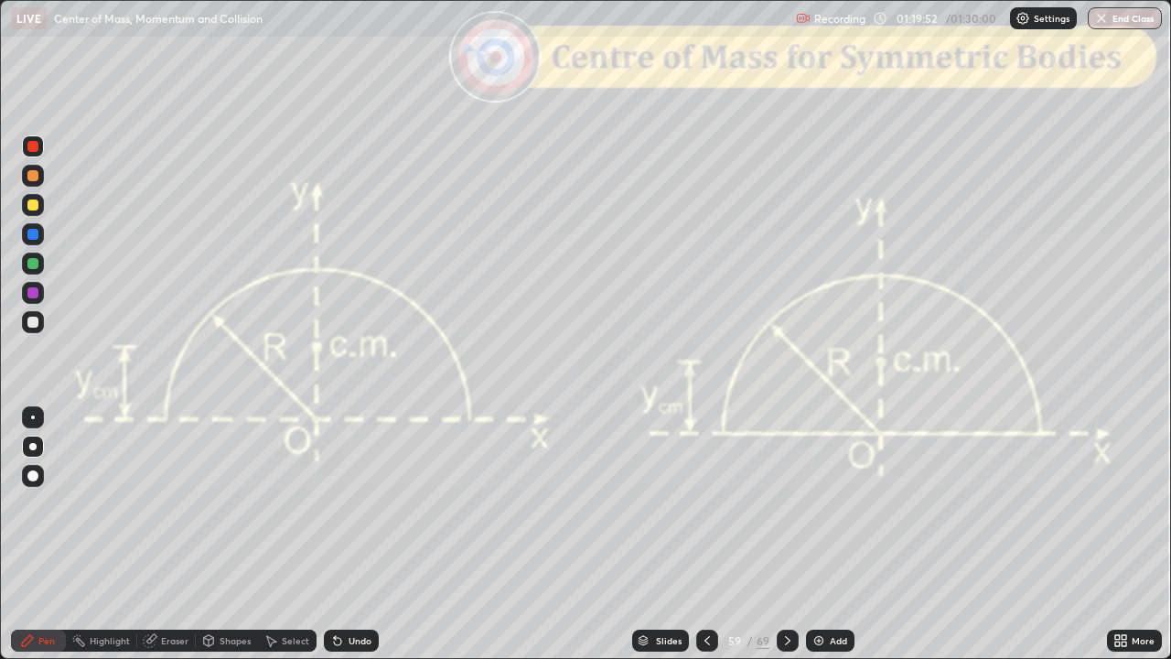
click at [785, 534] on icon at bounding box center [788, 640] width 15 height 15
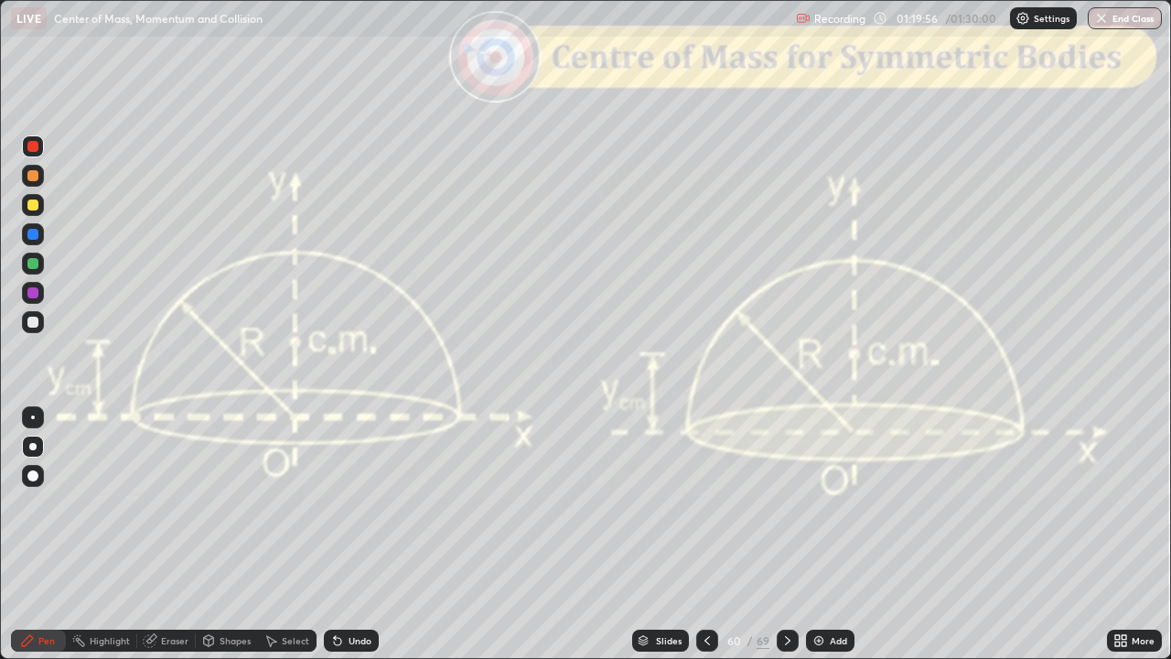
click at [653, 534] on div "Slides" at bounding box center [660, 641] width 57 height 22
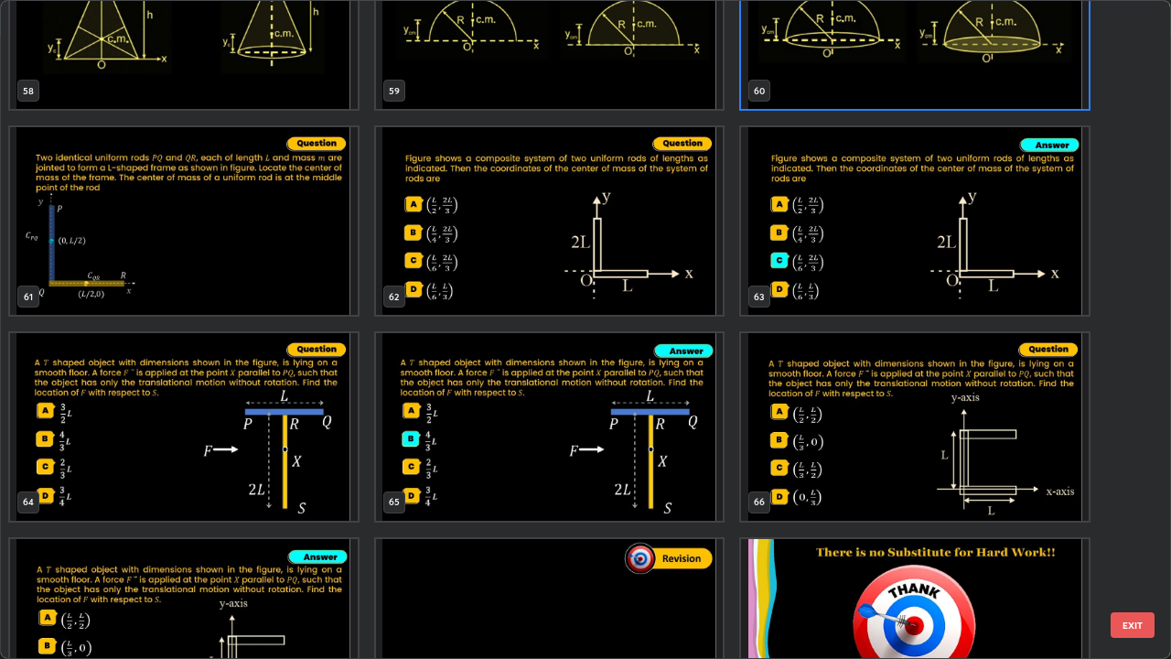
scroll to position [4073, 0]
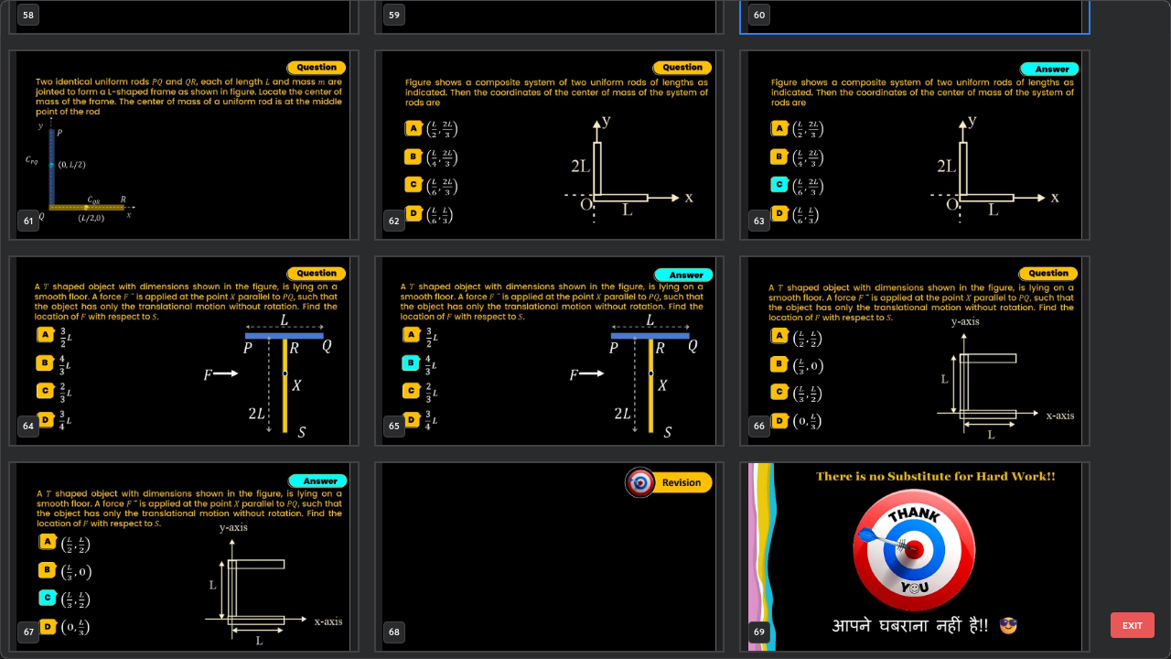
click at [582, 534] on img "grid" at bounding box center [550, 557] width 348 height 188
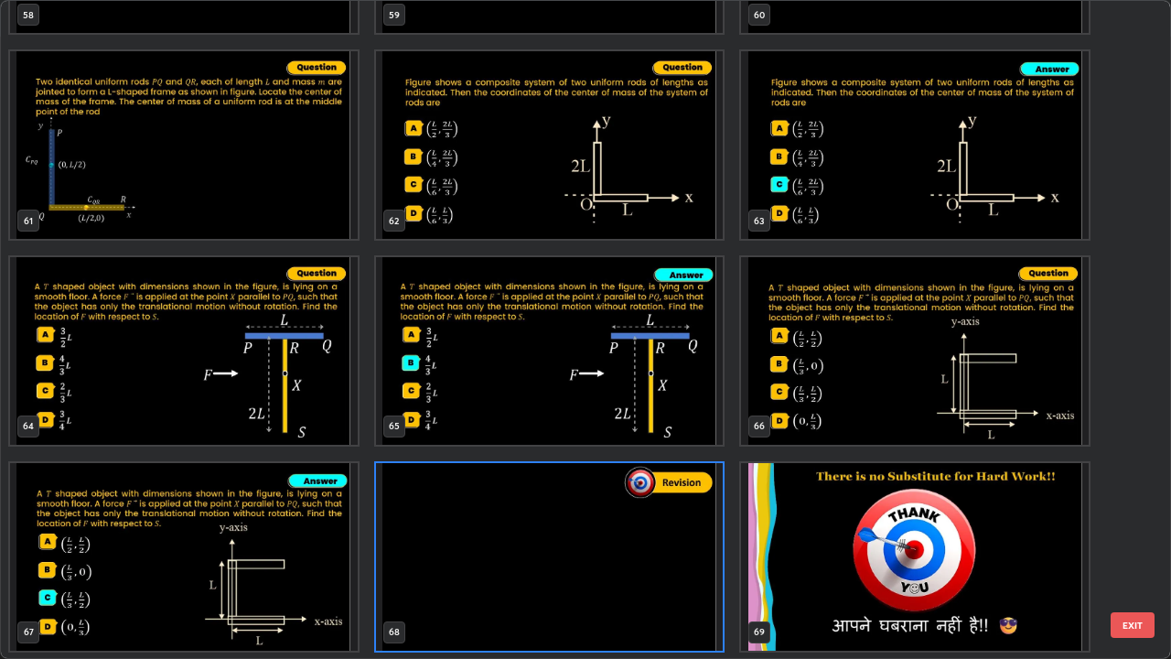
click at [1131, 534] on button "EXIT" at bounding box center [1133, 625] width 44 height 26
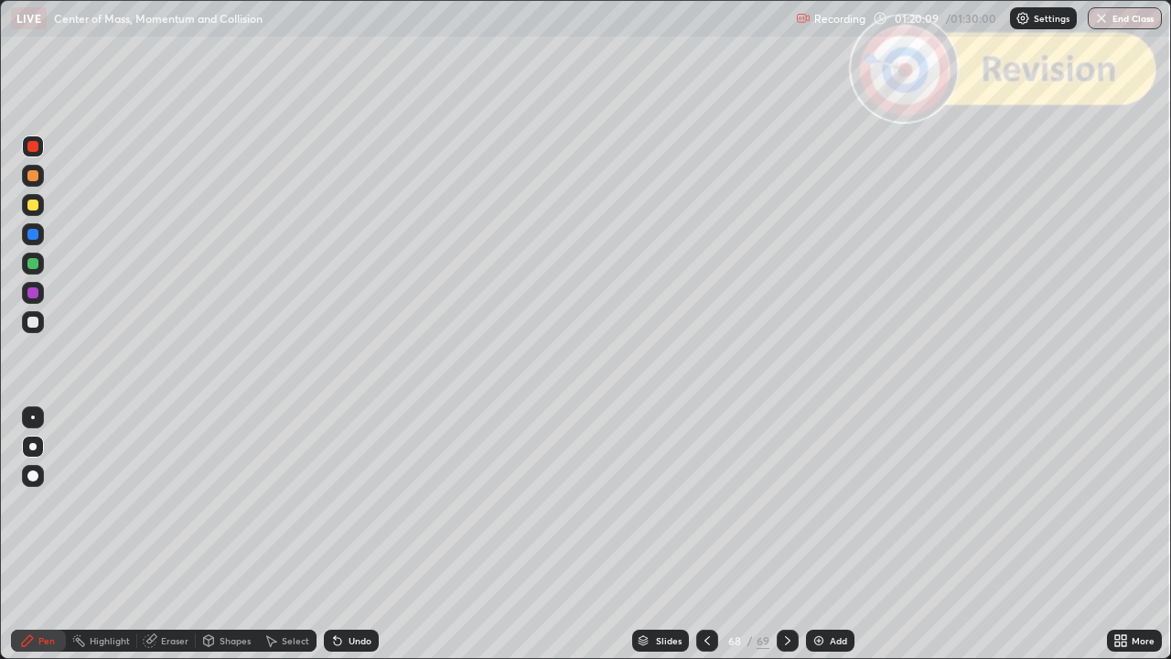
click at [782, 534] on icon at bounding box center [788, 640] width 15 height 15
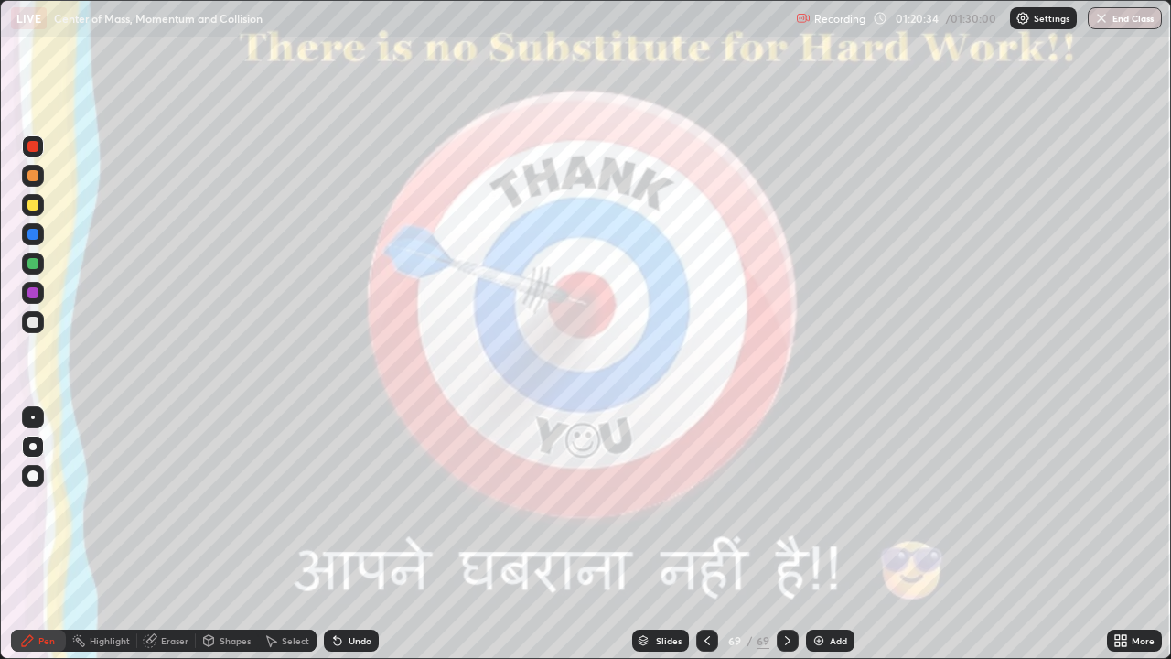
click at [1116, 20] on button "End Class" at bounding box center [1125, 18] width 74 height 22
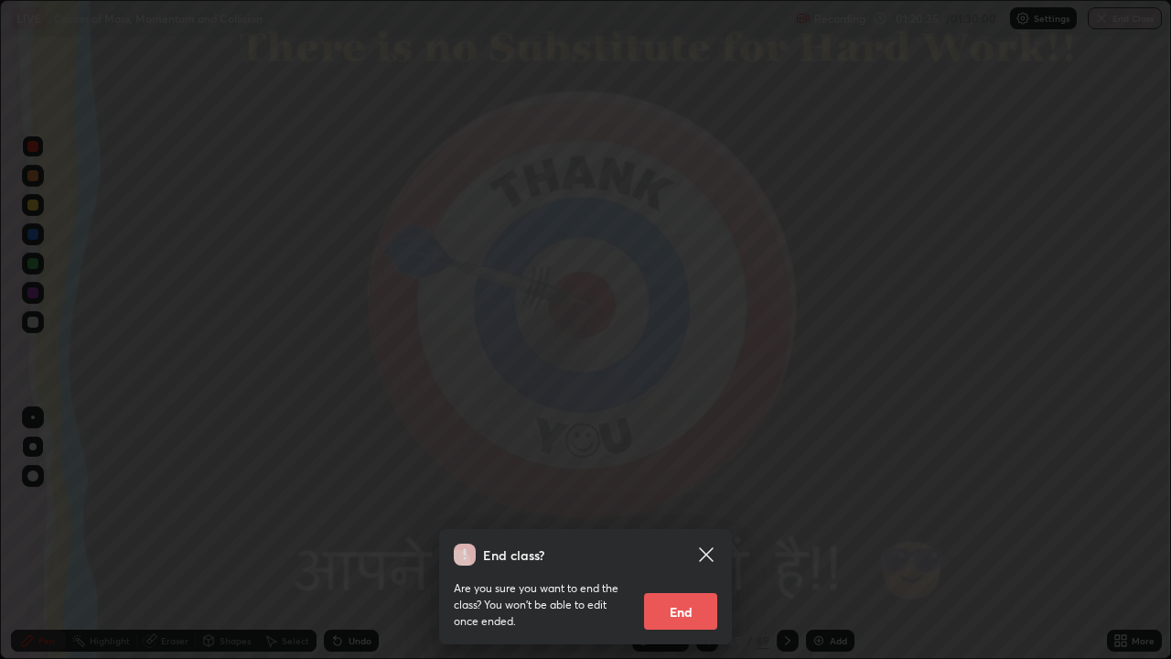
click at [683, 534] on button "End" at bounding box center [680, 611] width 73 height 37
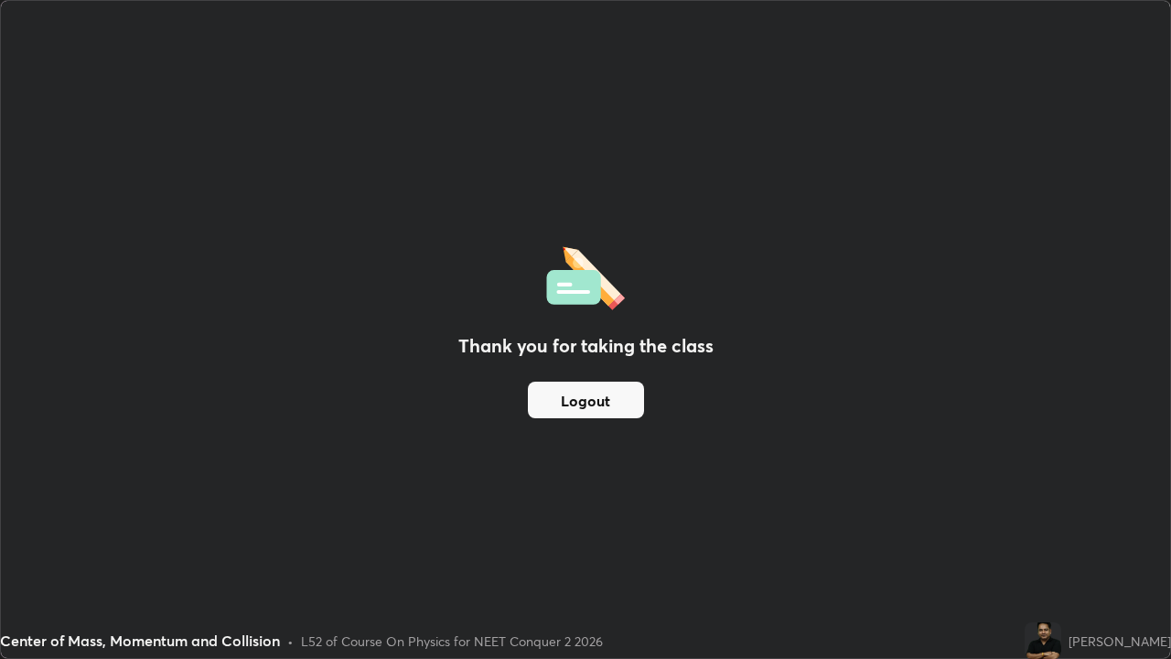
click at [567, 391] on button "Logout" at bounding box center [586, 400] width 116 height 37
